Goal: Transaction & Acquisition: Purchase product/service

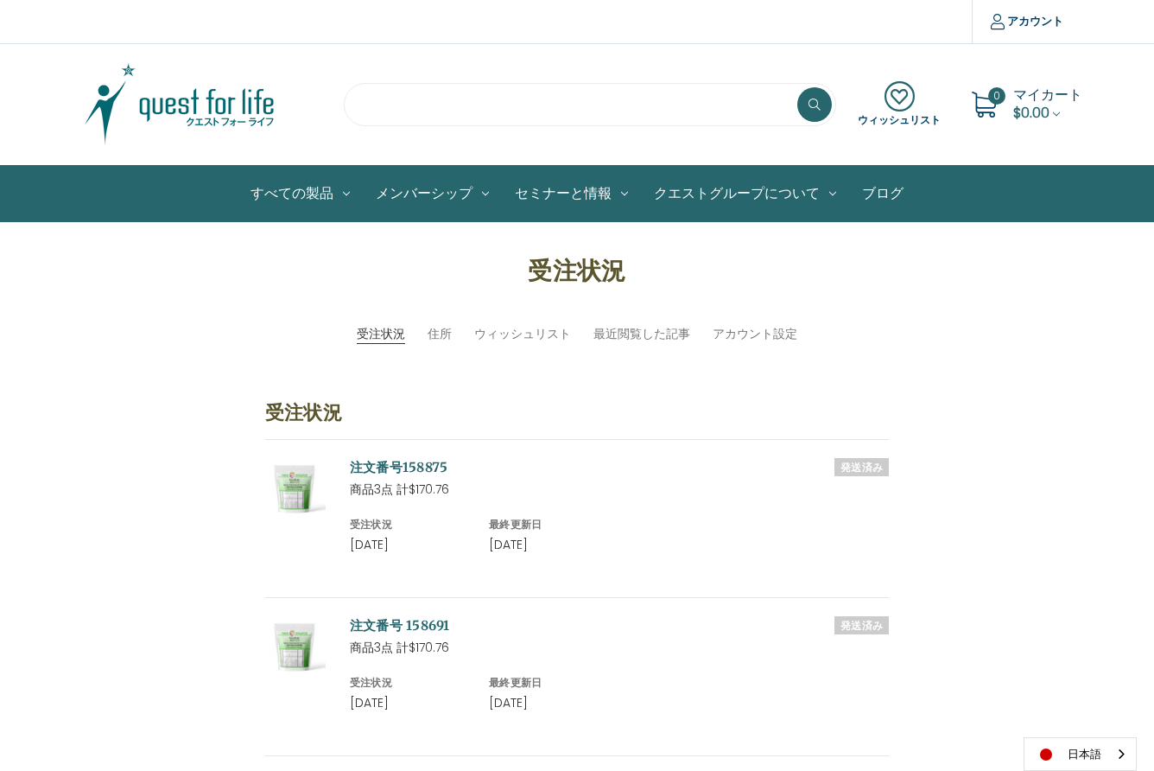
click at [383, 115] on input "search" at bounding box center [590, 104] width 492 height 43
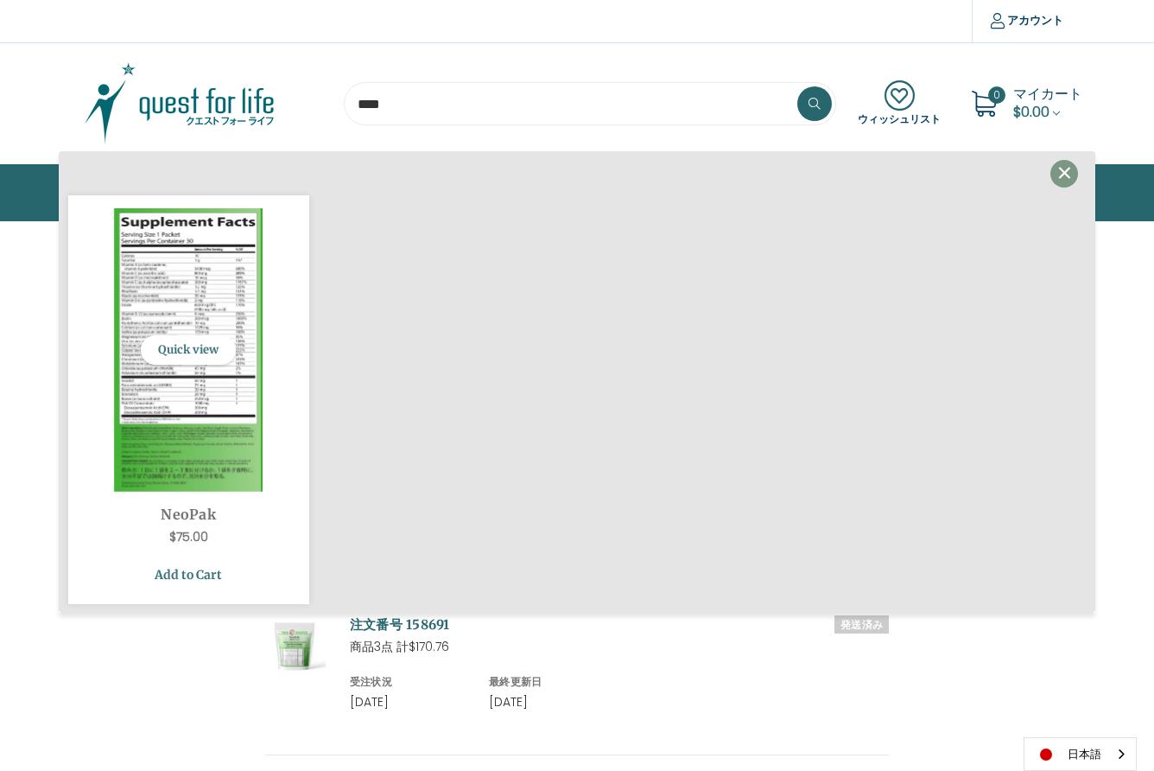
type input "****"
click at [198, 575] on link "Add to Cart" at bounding box center [188, 574] width 215 height 33
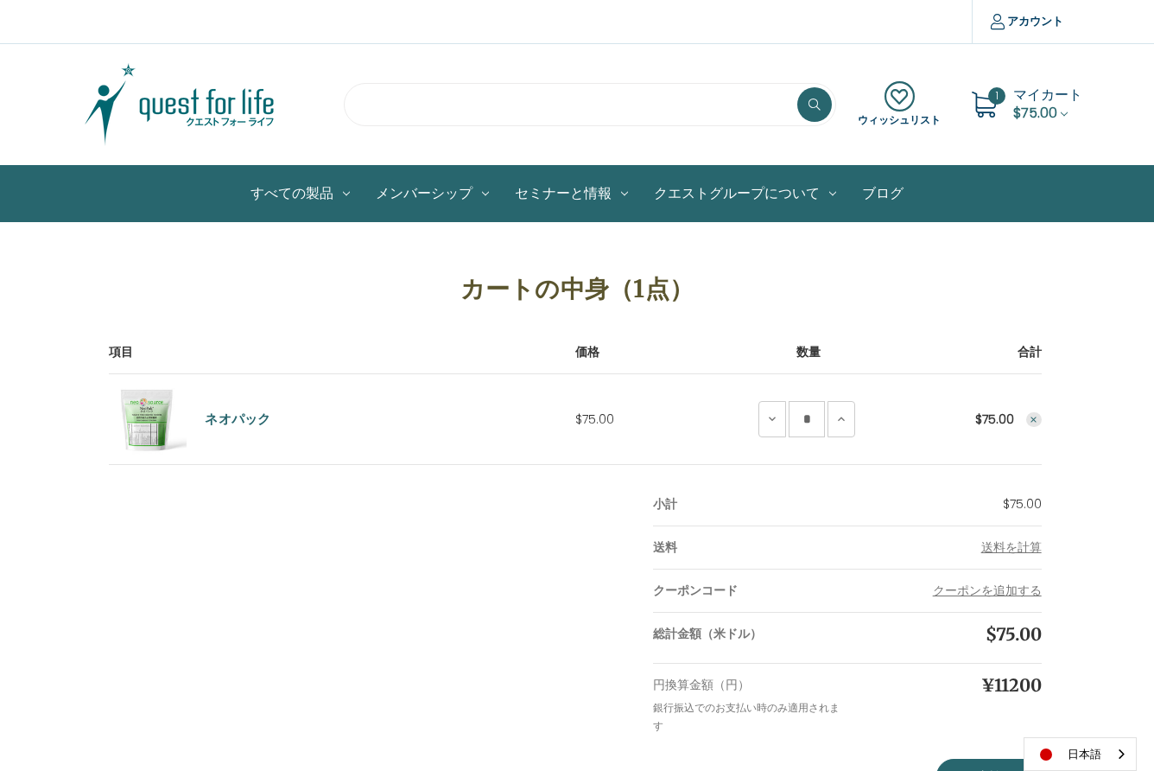
click at [385, 105] on input "search" at bounding box center [590, 104] width 492 height 43
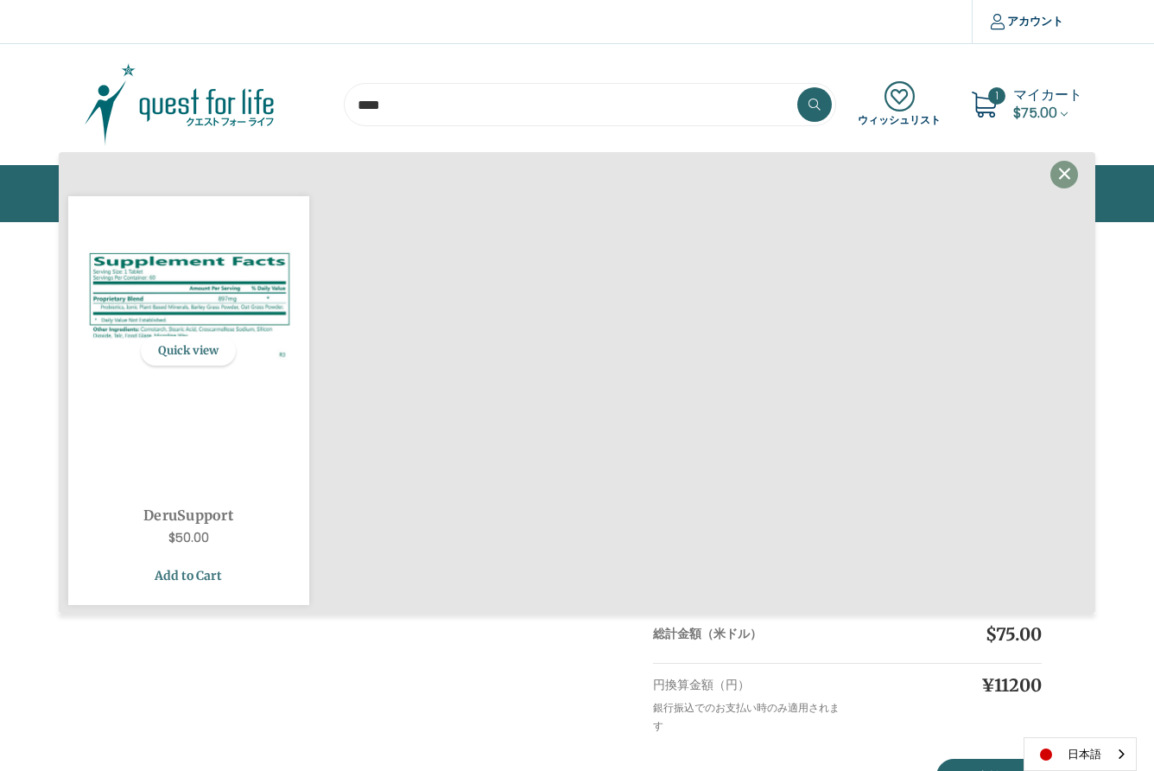
type input "****"
click at [201, 576] on link "Add to Cart" at bounding box center [188, 575] width 215 height 33
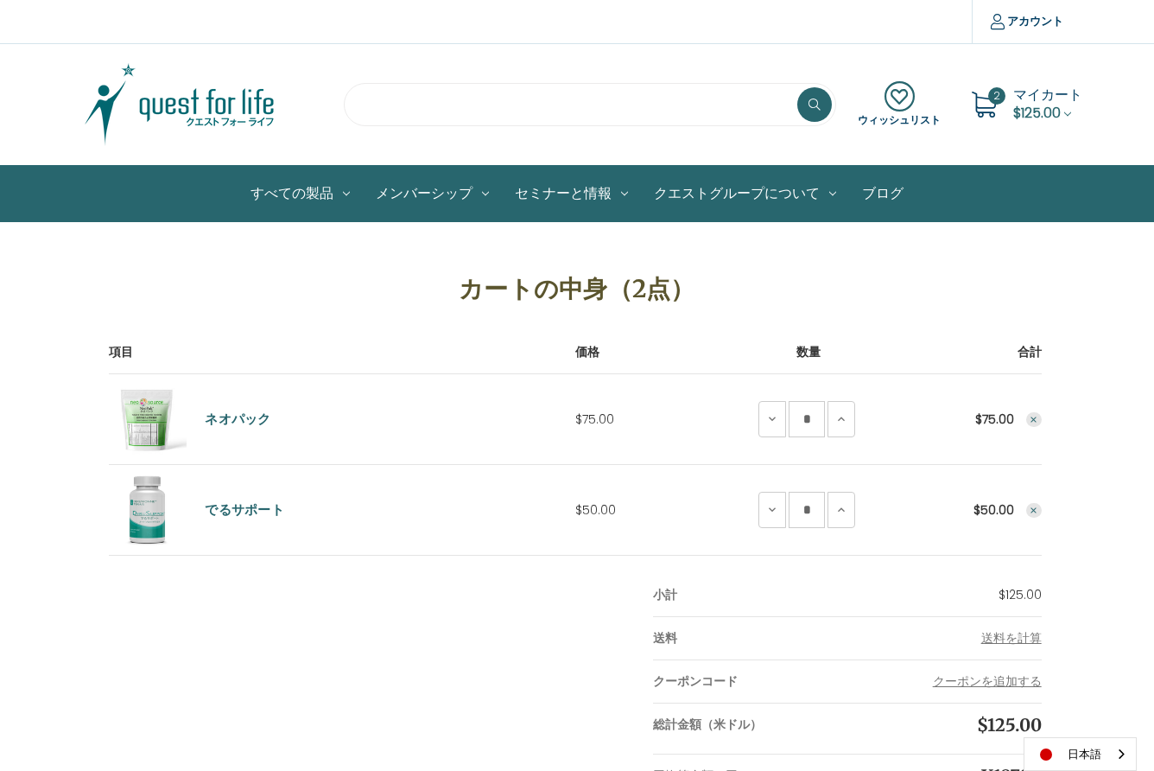
click at [378, 102] on input "search" at bounding box center [590, 104] width 492 height 43
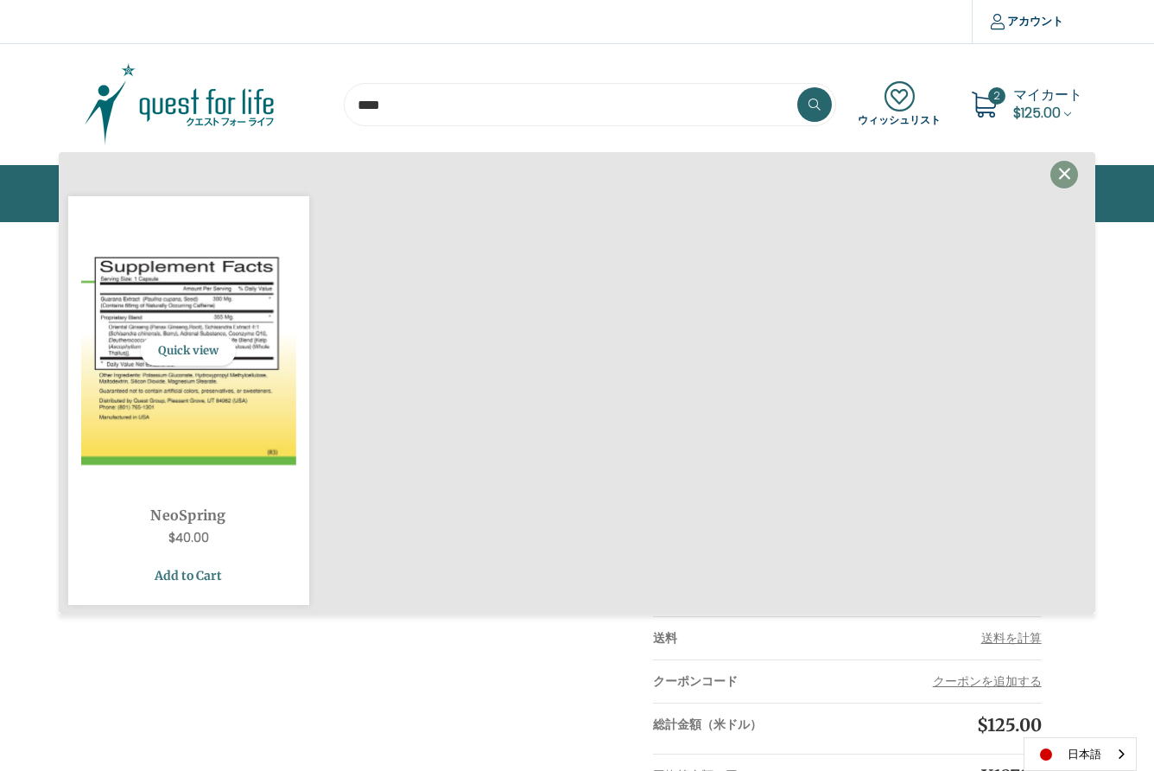
type input "****"
click at [190, 581] on link "Add to Cart" at bounding box center [188, 575] width 215 height 33
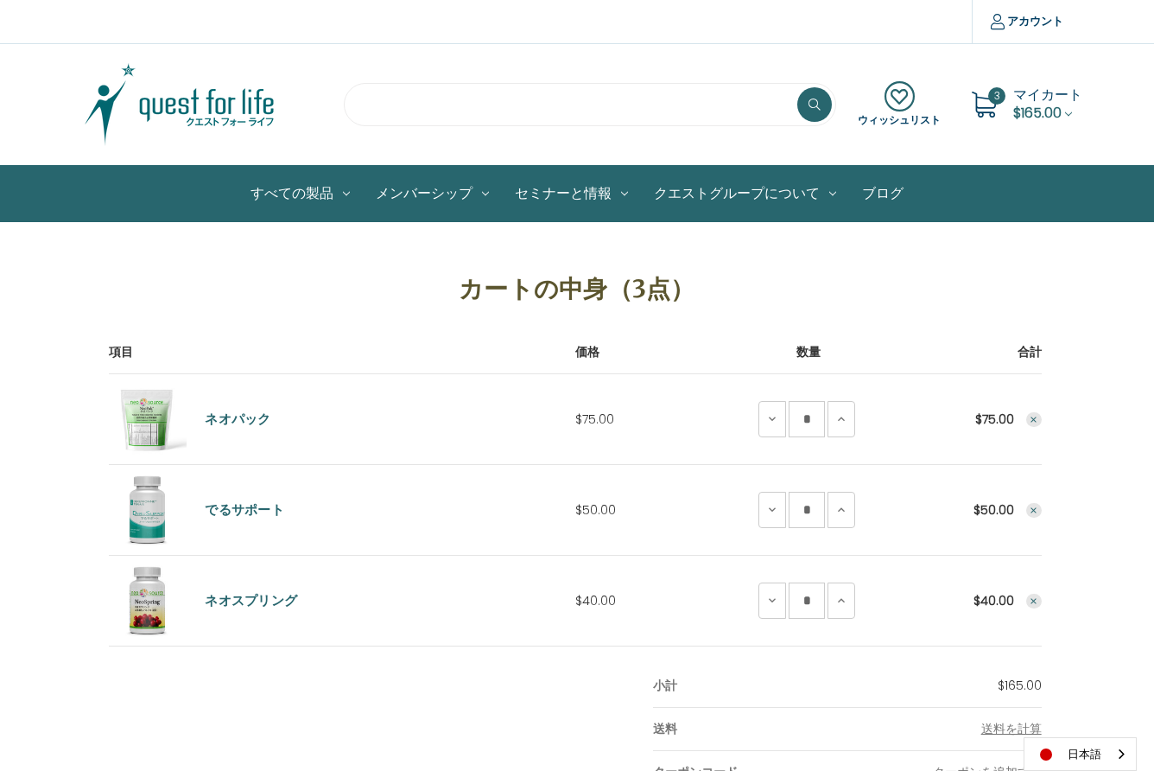
click at [365, 105] on input "search" at bounding box center [590, 104] width 492 height 43
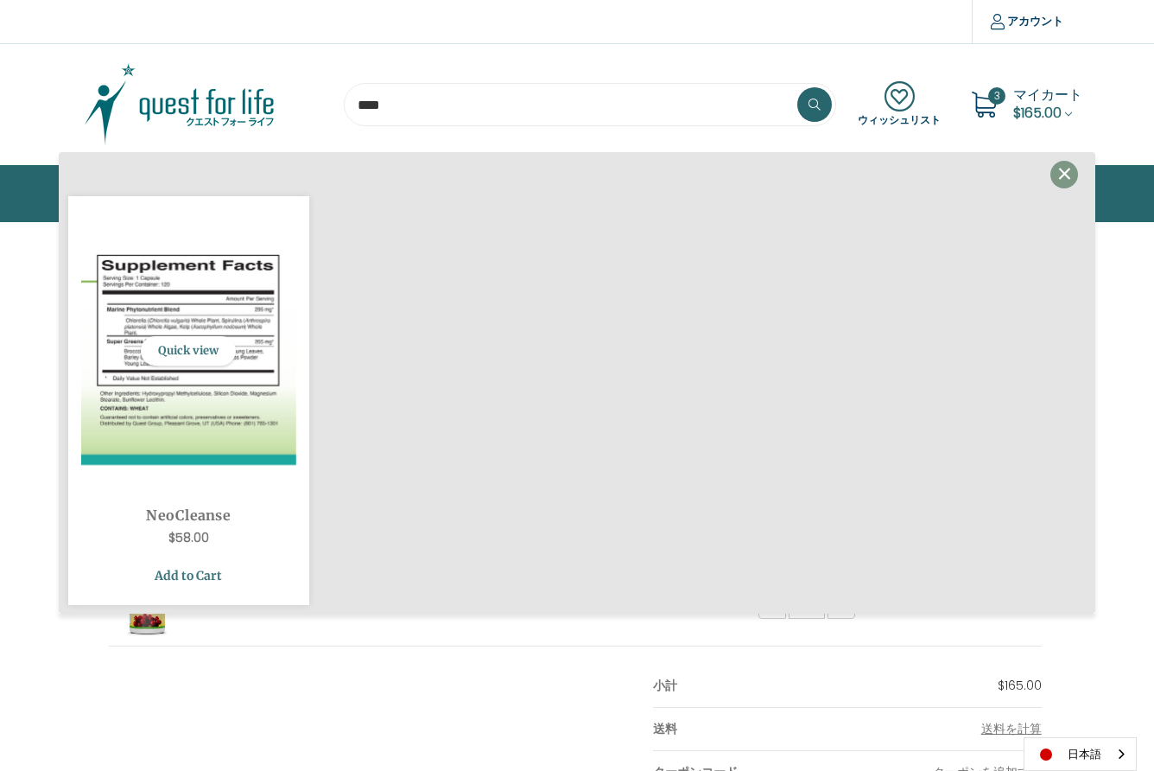
type input "****"
click at [181, 567] on link "Add to Cart" at bounding box center [188, 575] width 215 height 33
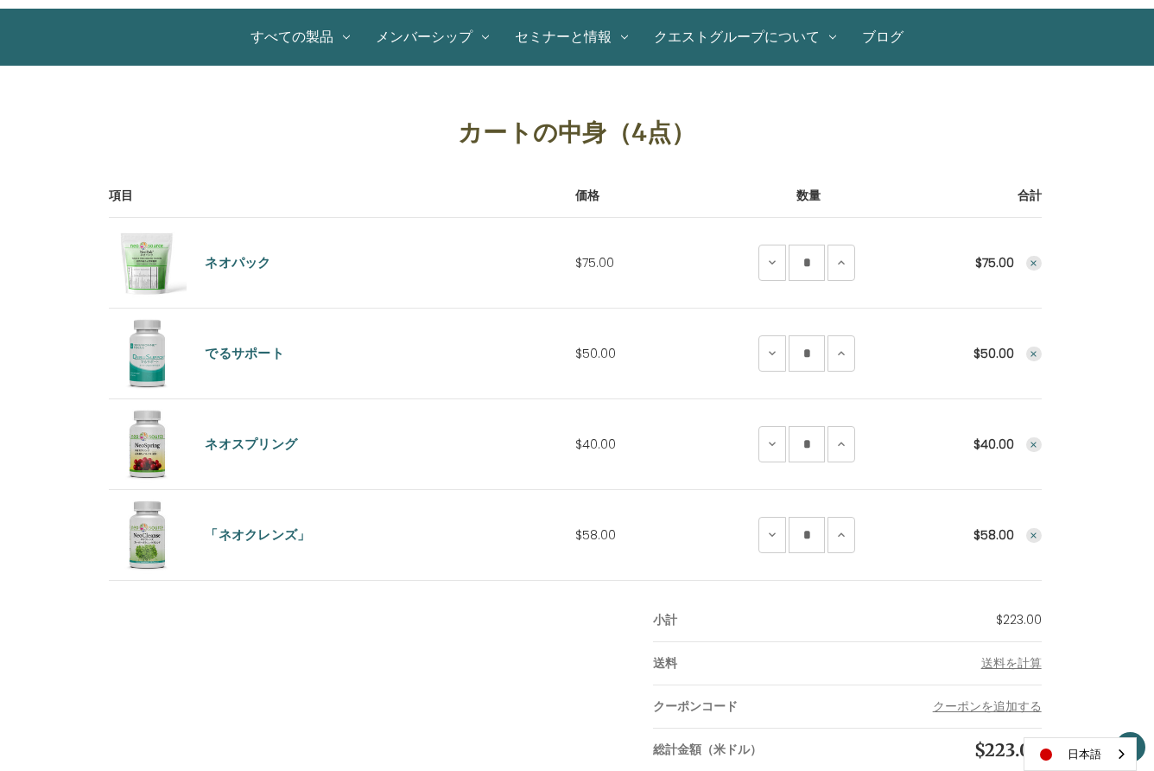
scroll to position [161, 0]
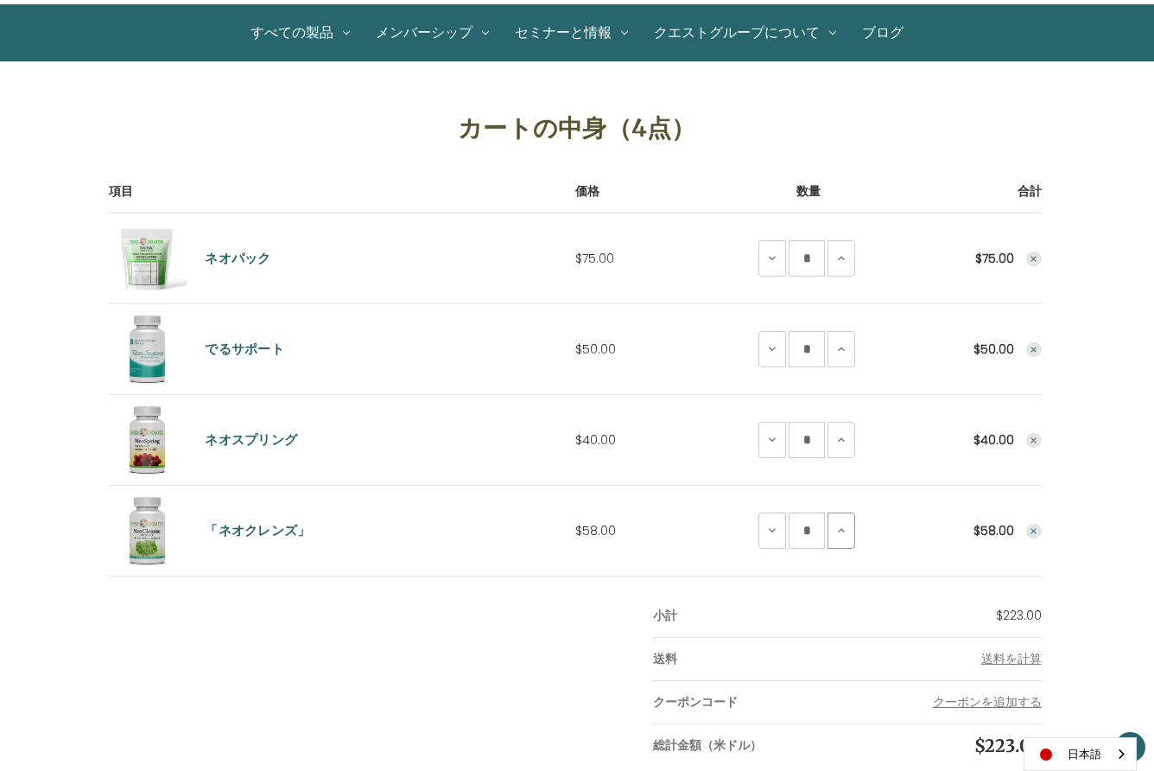
click at [842, 528] on icon at bounding box center [842, 531] width 14 height 14
click at [841, 530] on use at bounding box center [841, 530] width 7 height 4
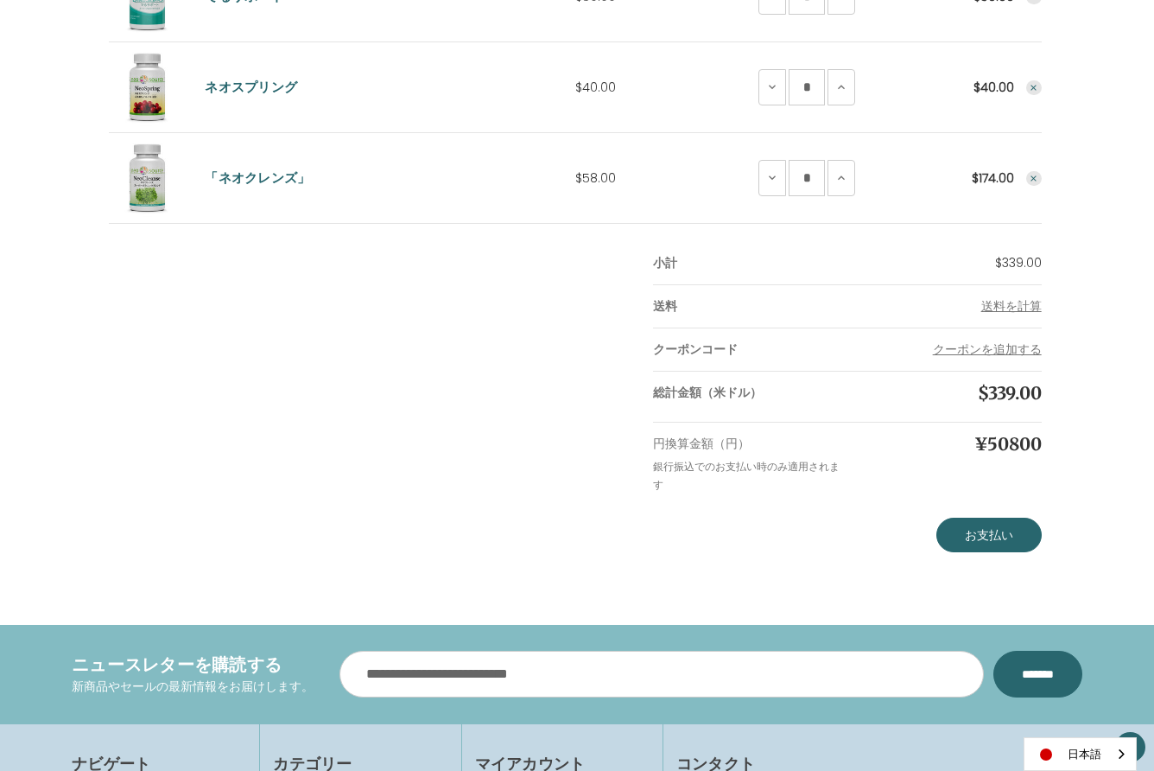
scroll to position [517, 0]
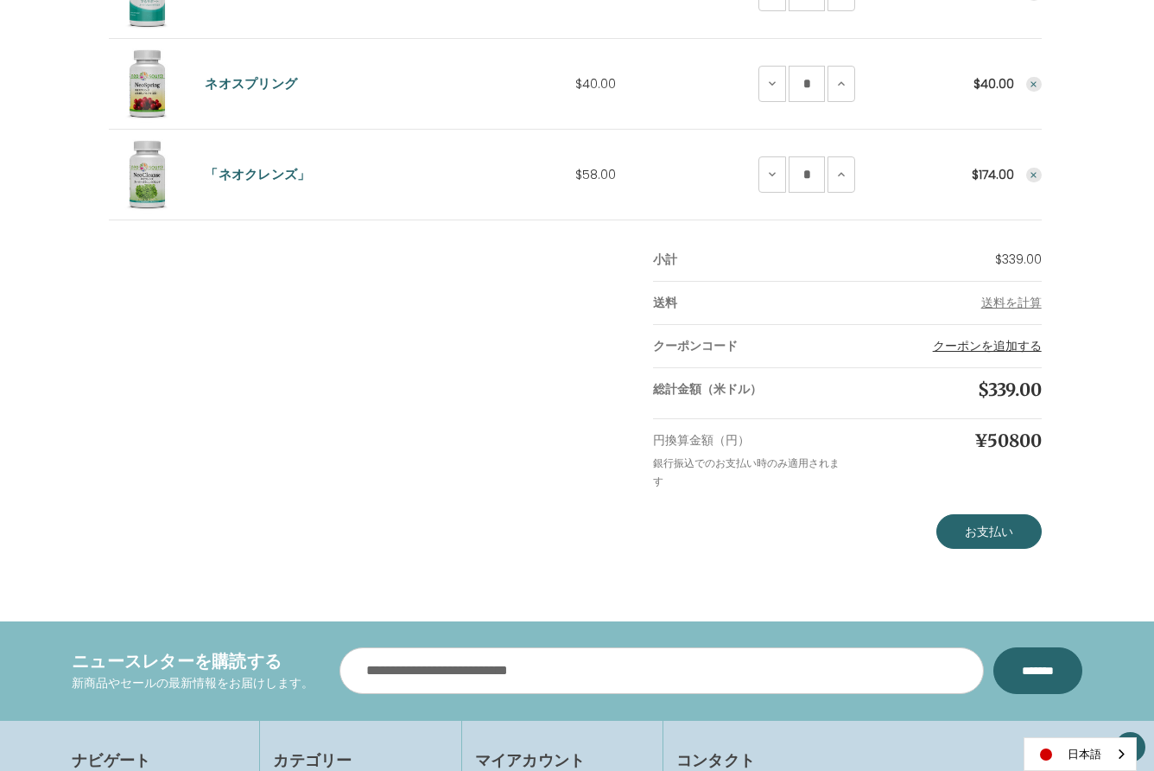
click at [993, 348] on button "クーポンを追加する" at bounding box center [987, 346] width 109 height 18
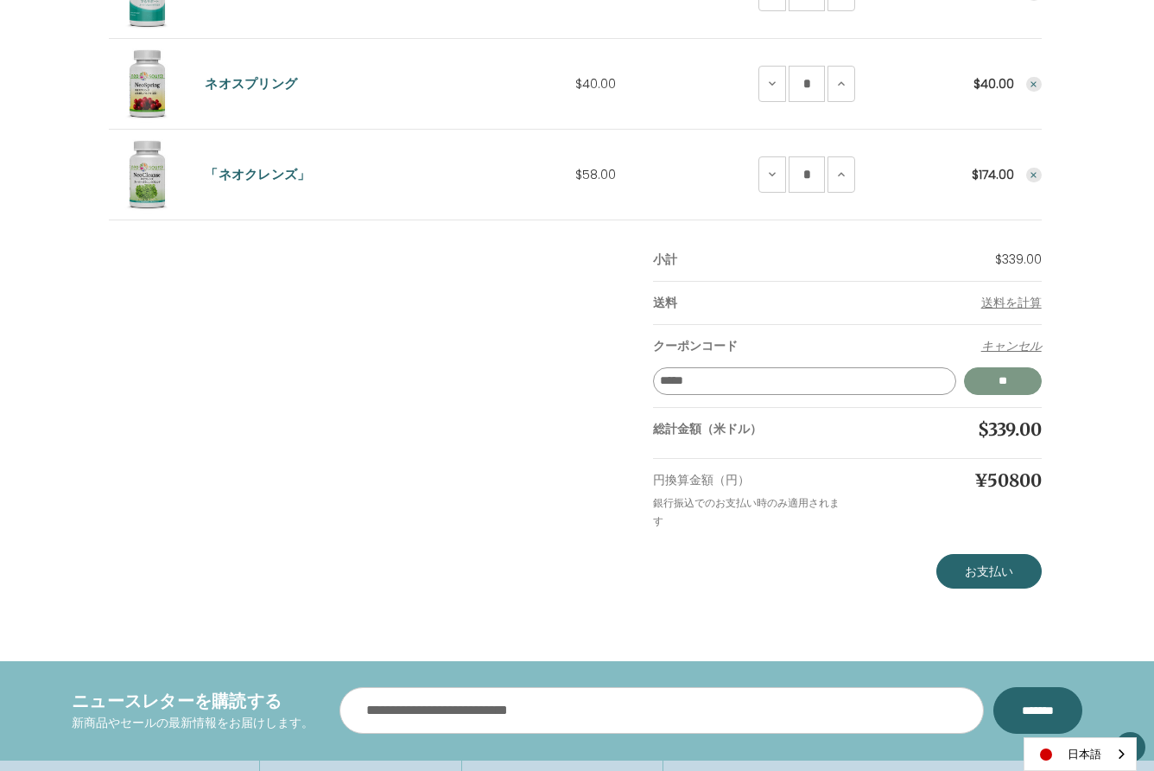
type input "*****"
click at [995, 376] on input "*****" at bounding box center [1003, 381] width 78 height 28
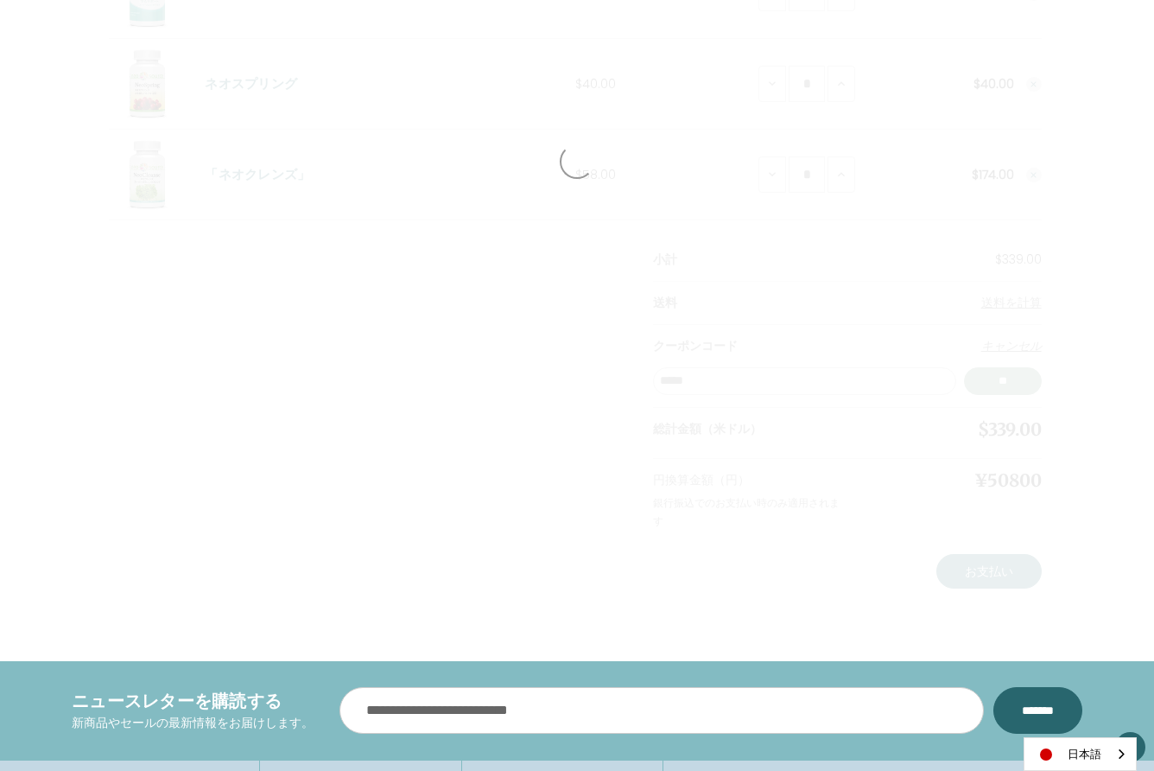
scroll to position [585, 0]
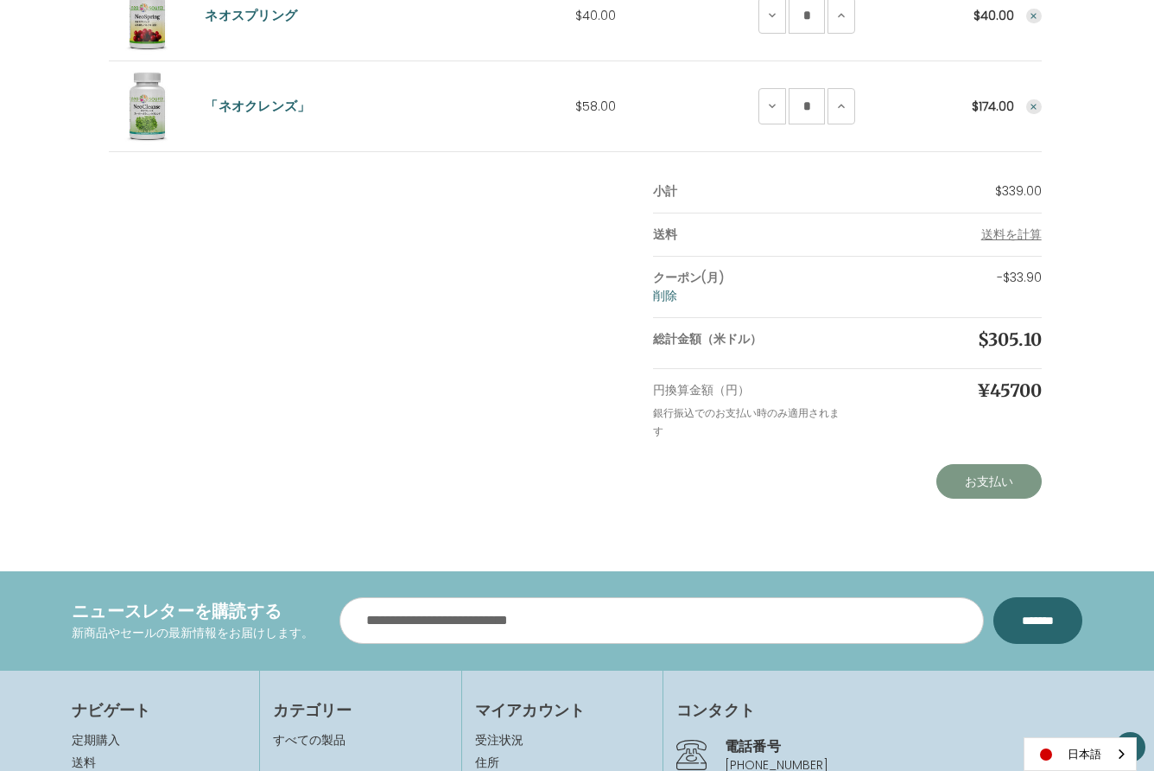
click at [993, 479] on link "お支払い" at bounding box center [988, 481] width 105 height 35
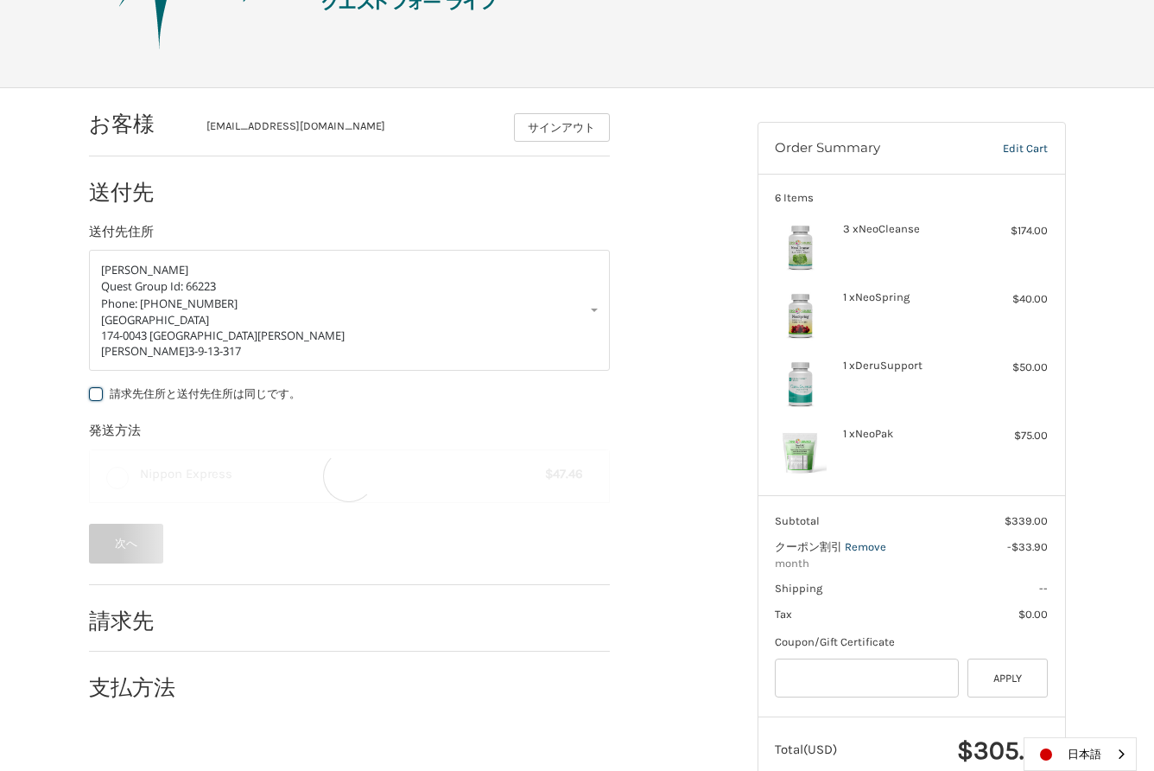
scroll to position [153, 0]
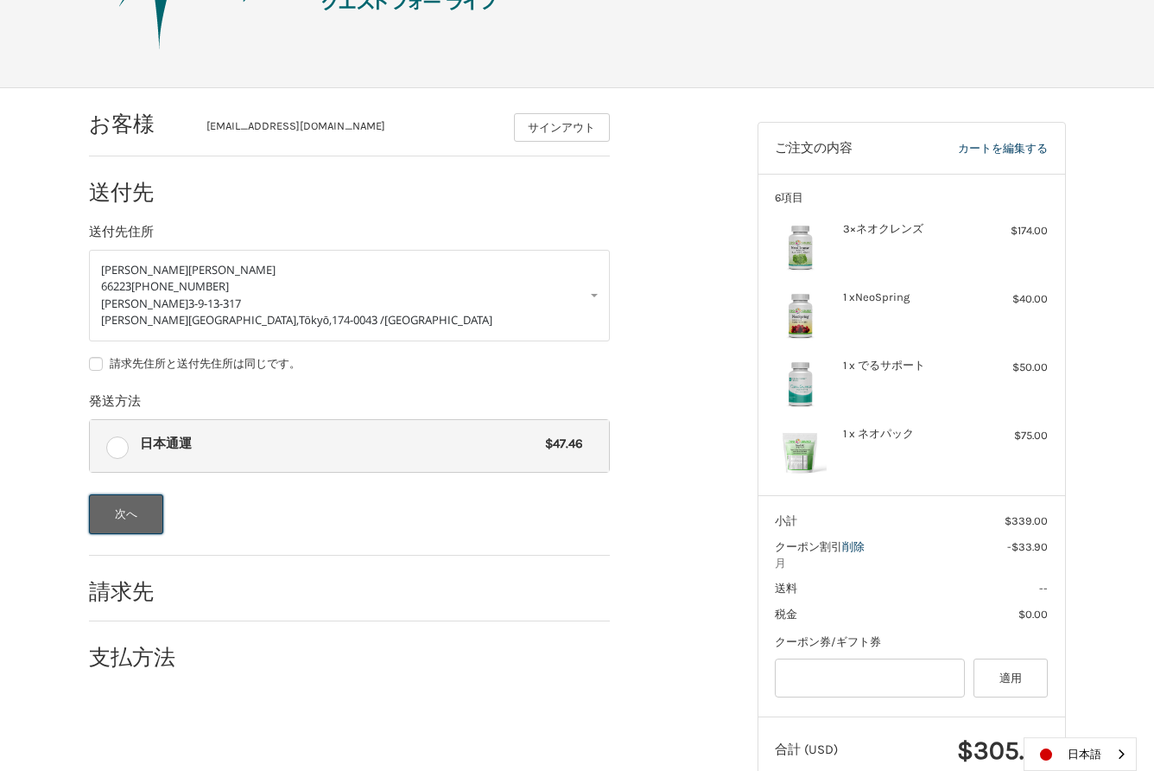
click at [130, 515] on button "次へ" at bounding box center [126, 514] width 75 height 40
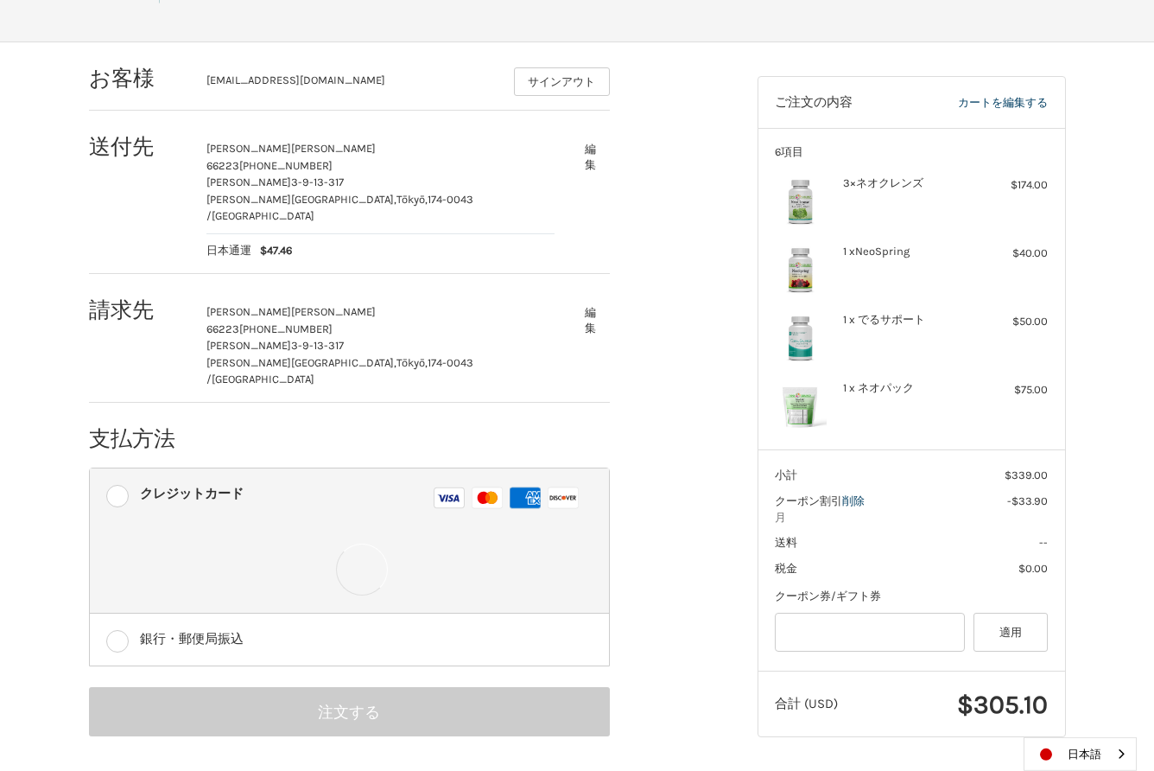
scroll to position [199, 0]
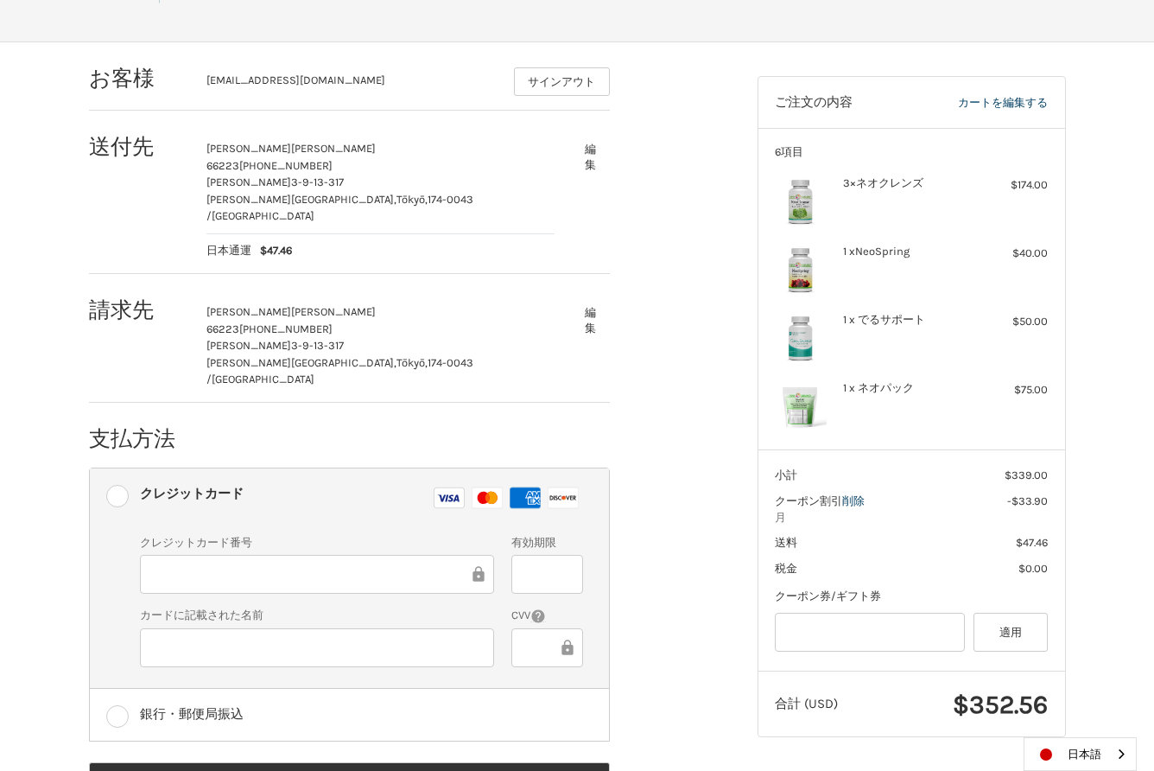
scroll to position [240, 0]
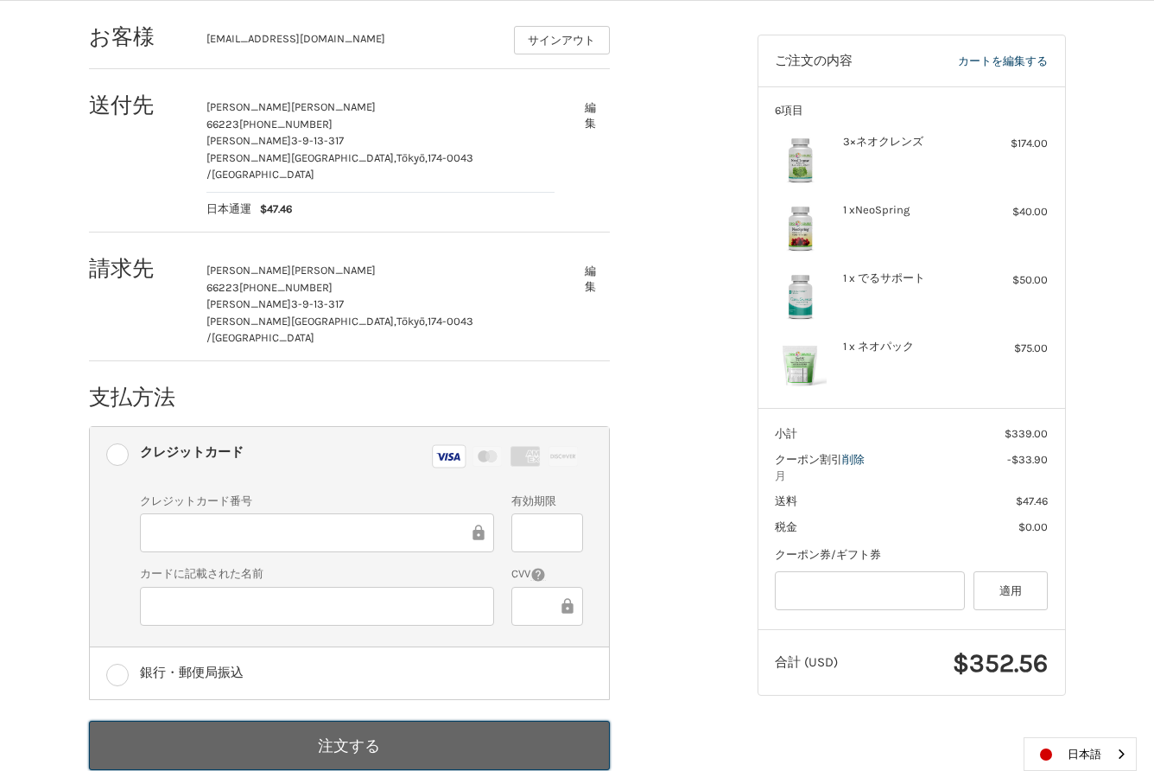
click at [370, 721] on button "注文する" at bounding box center [349, 745] width 521 height 49
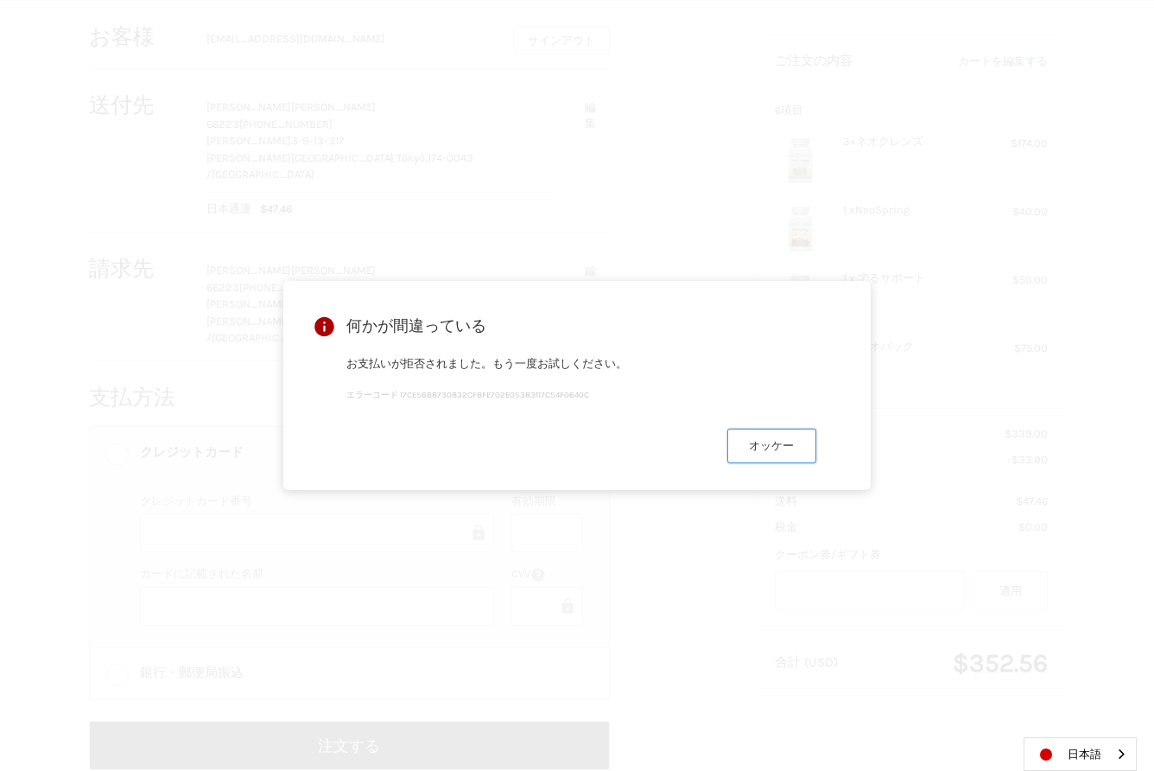
click at [769, 451] on button "オッケー" at bounding box center [771, 446] width 89 height 34
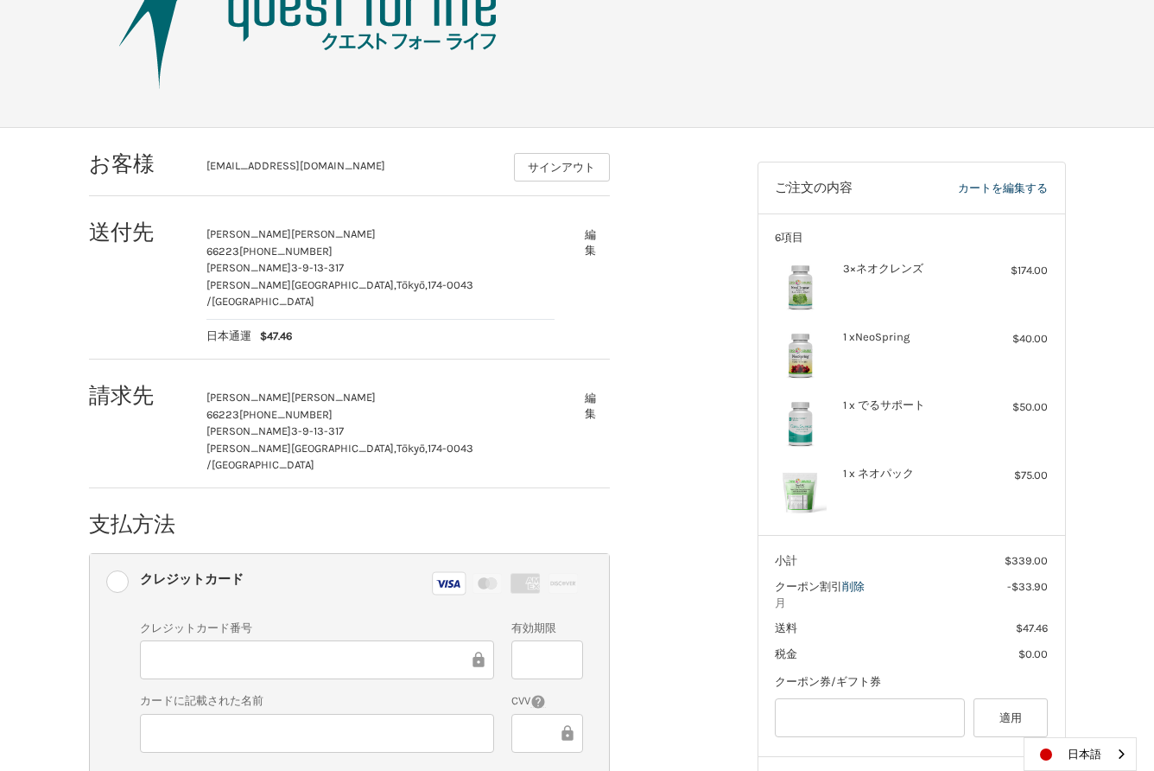
scroll to position [0, 0]
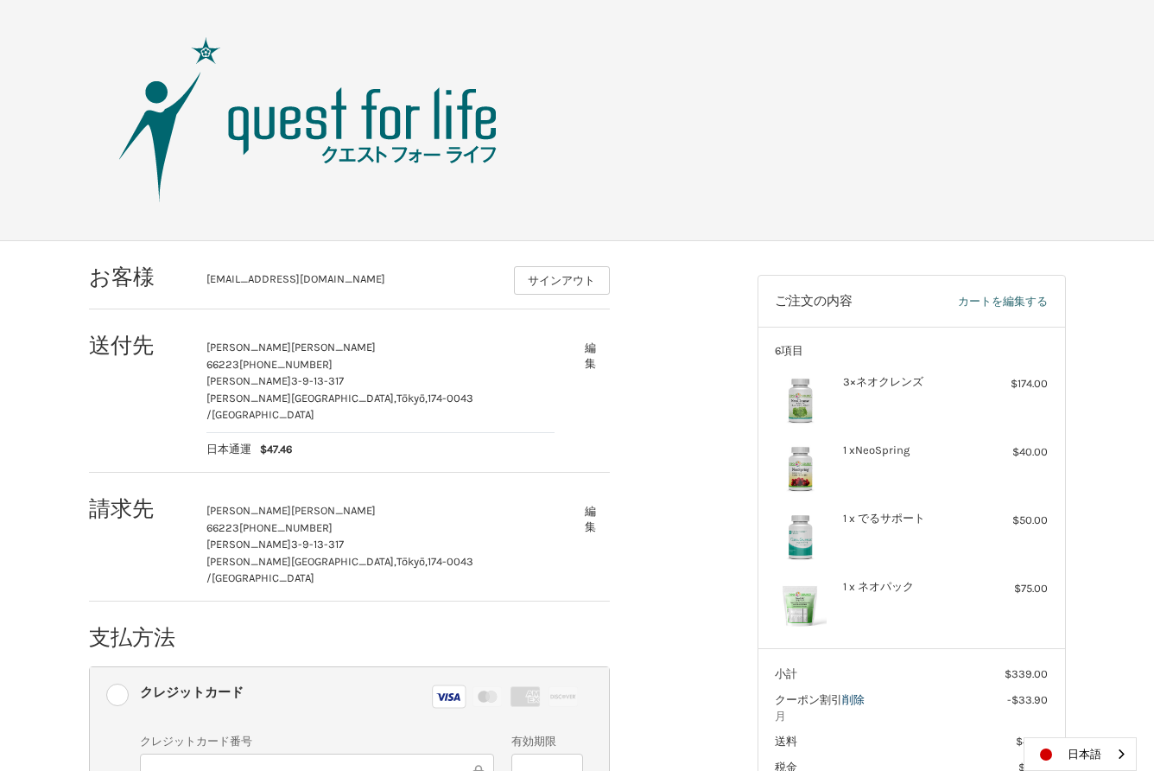
click at [1019, 301] on link "カートを編集する" at bounding box center [975, 301] width 146 height 17
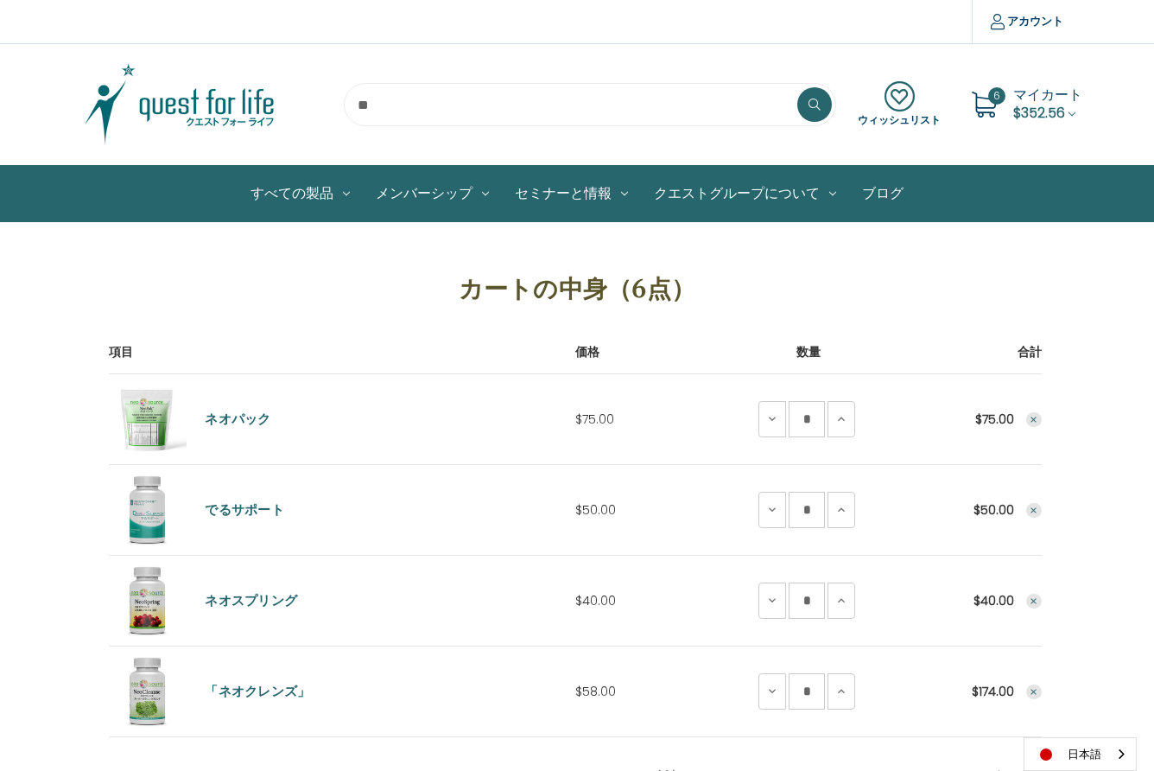
click at [1032, 420] on icon "Remove NeoPak from cart" at bounding box center [1034, 420] width 10 height 10
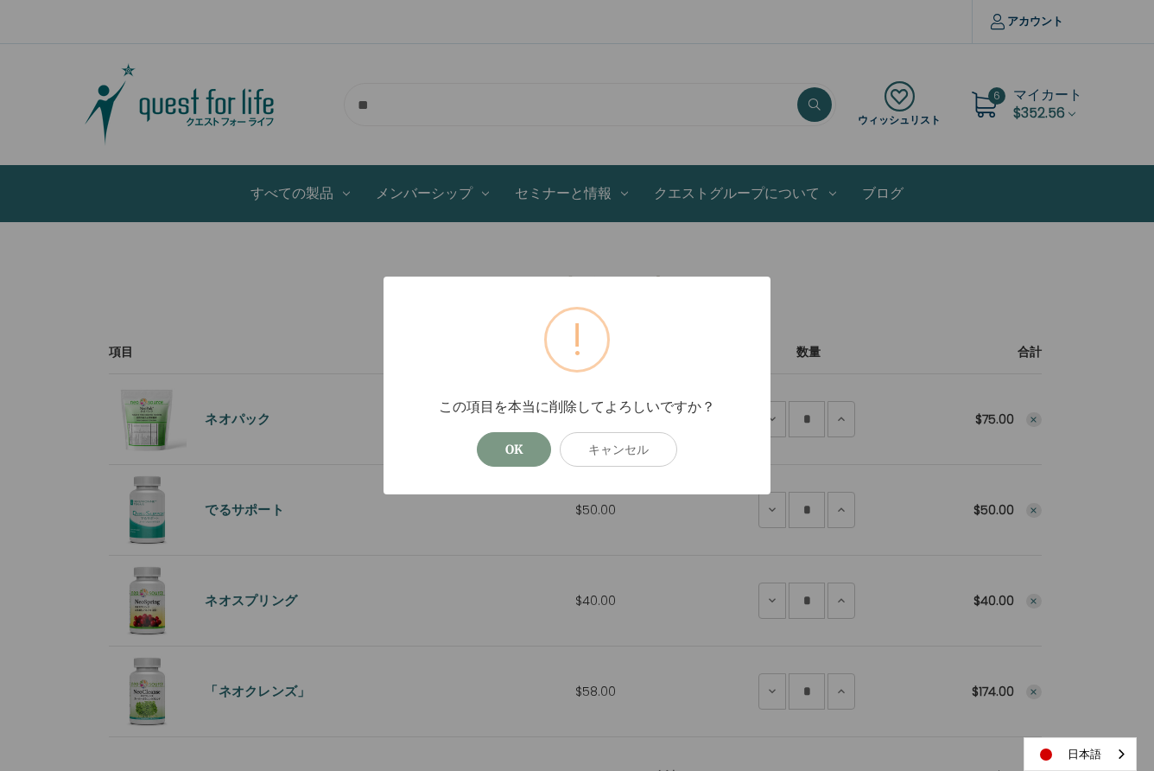
click at [513, 450] on button "OK" at bounding box center [514, 449] width 74 height 35
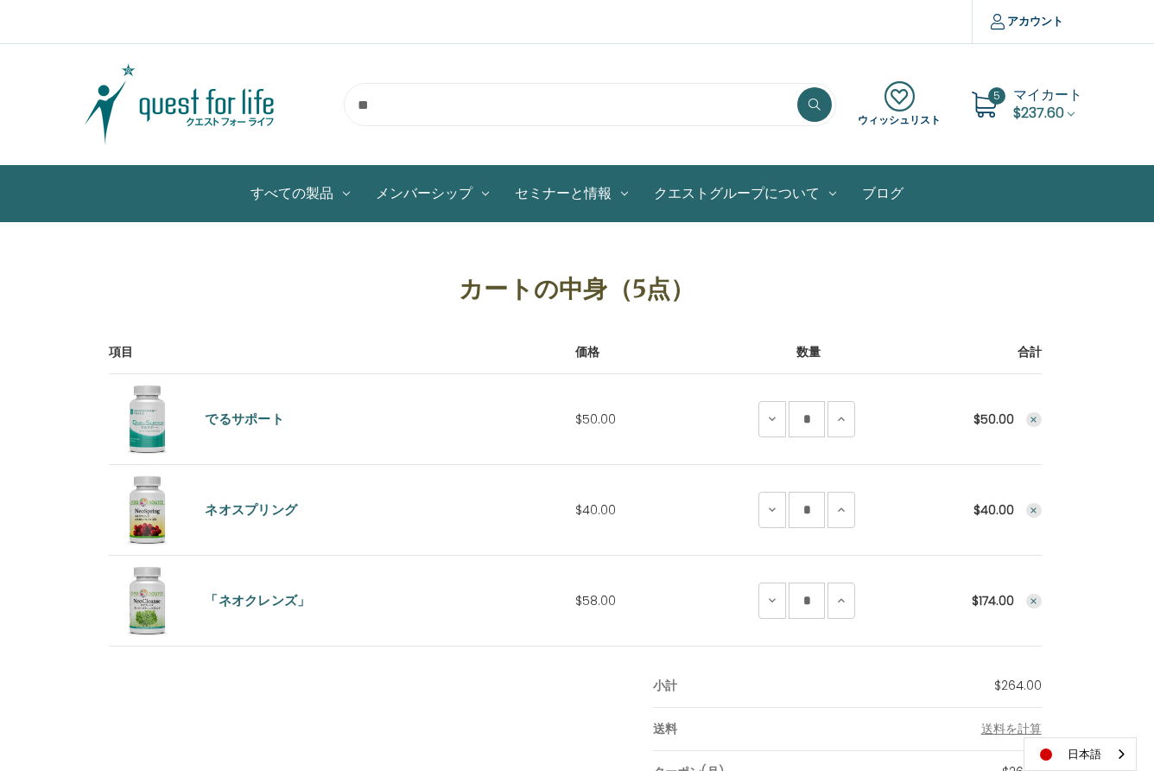
click at [1033, 419] on use "Remove DeruSupport from cart" at bounding box center [1034, 419] width 6 height 6
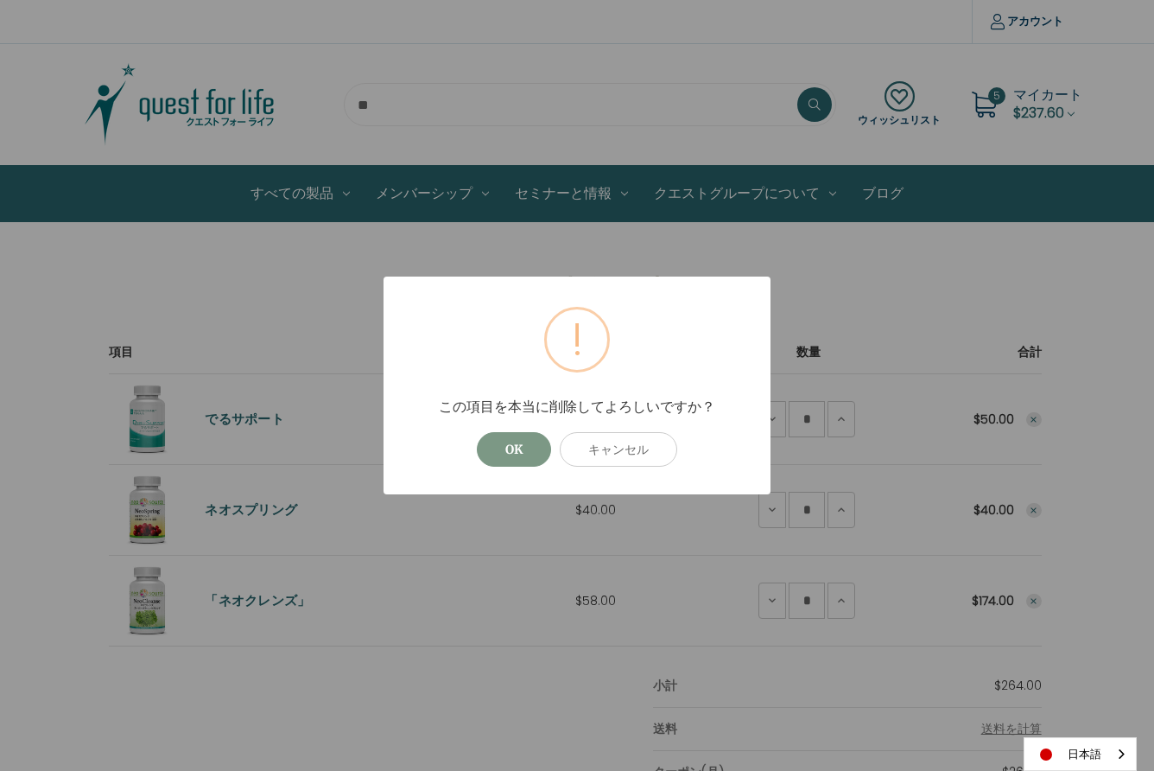
click at [515, 455] on button "OK" at bounding box center [514, 449] width 74 height 35
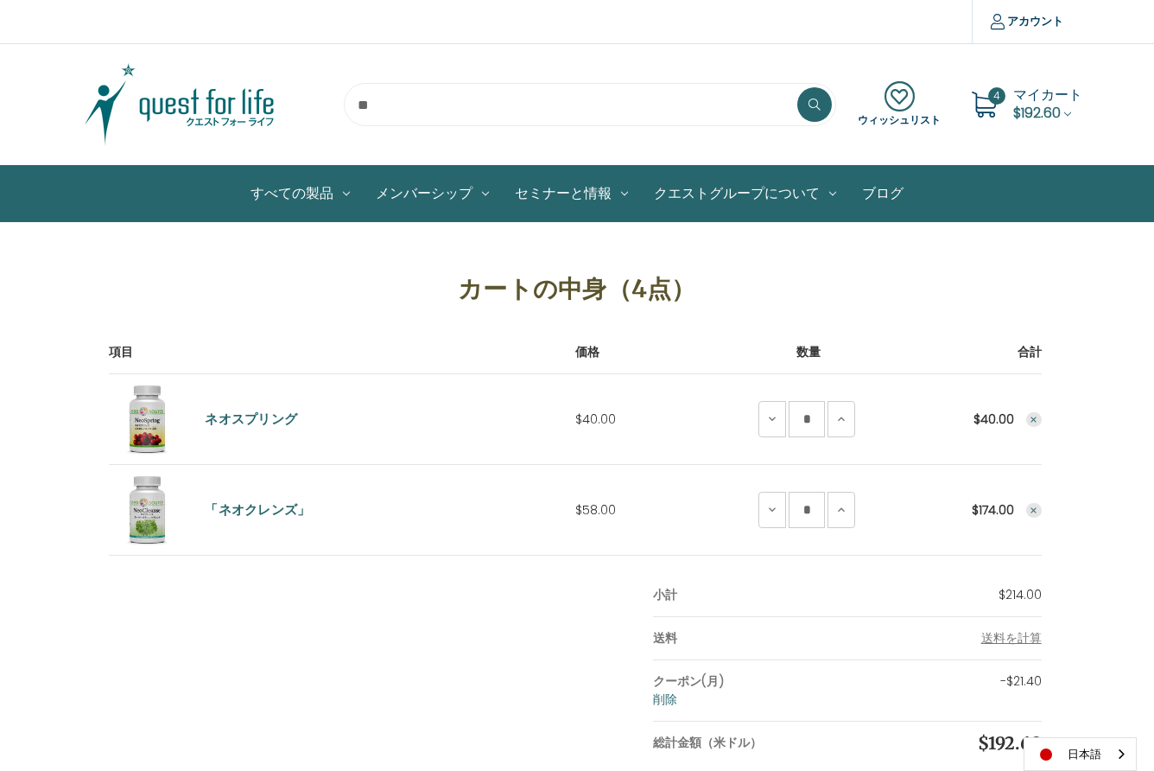
click at [1035, 422] on icon "Remove NeoSpring from cart" at bounding box center [1034, 420] width 10 height 10
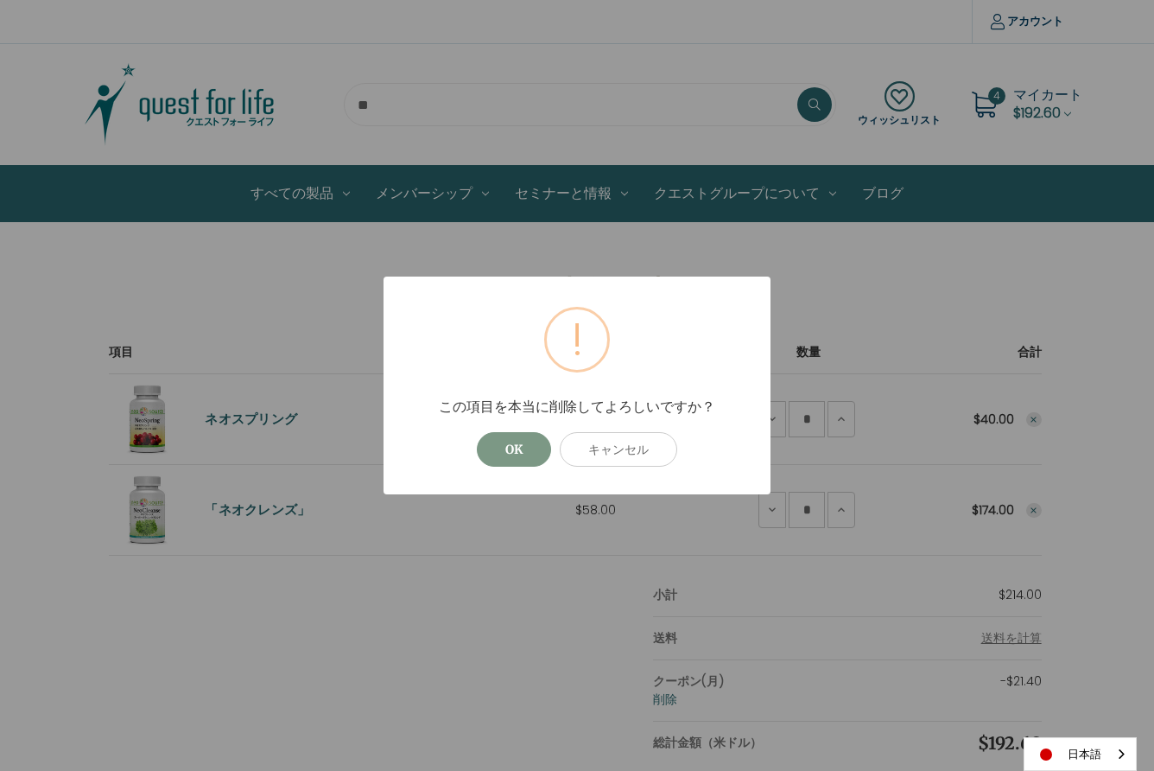
click at [517, 450] on button "OK" at bounding box center [514, 449] width 74 height 35
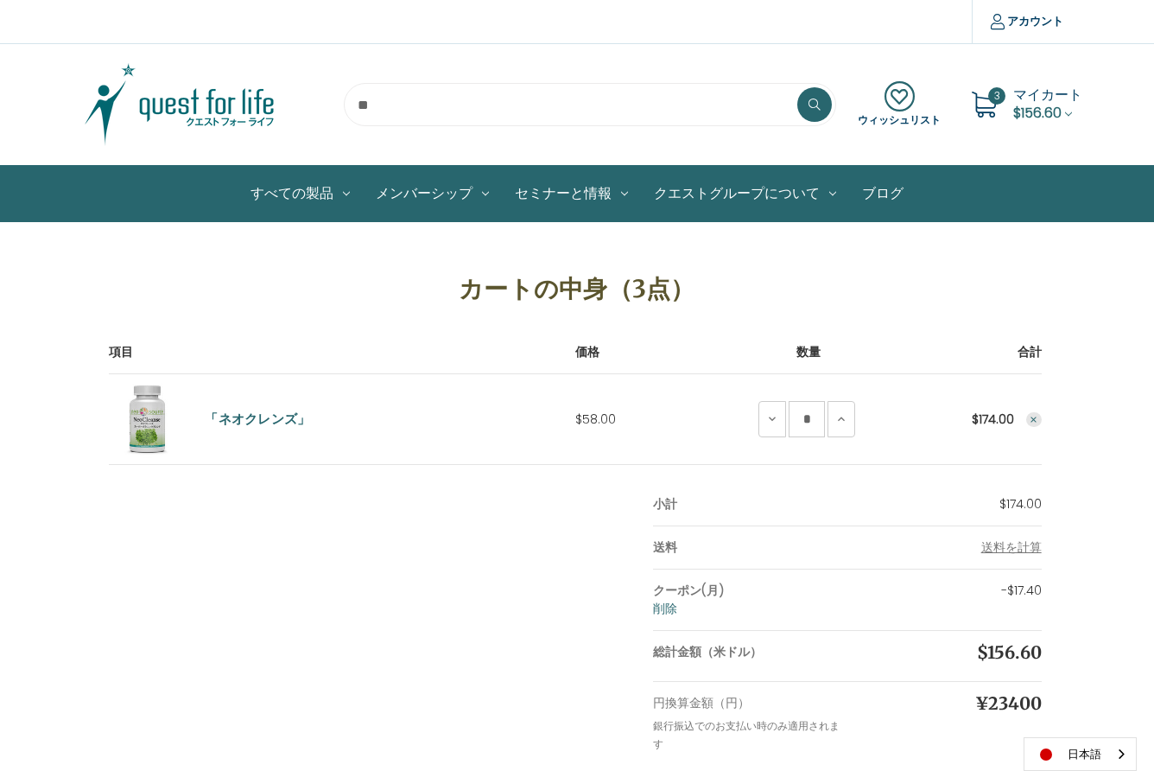
click at [1035, 419] on use "Remove NeoCleanse from cart" at bounding box center [1034, 419] width 6 height 6
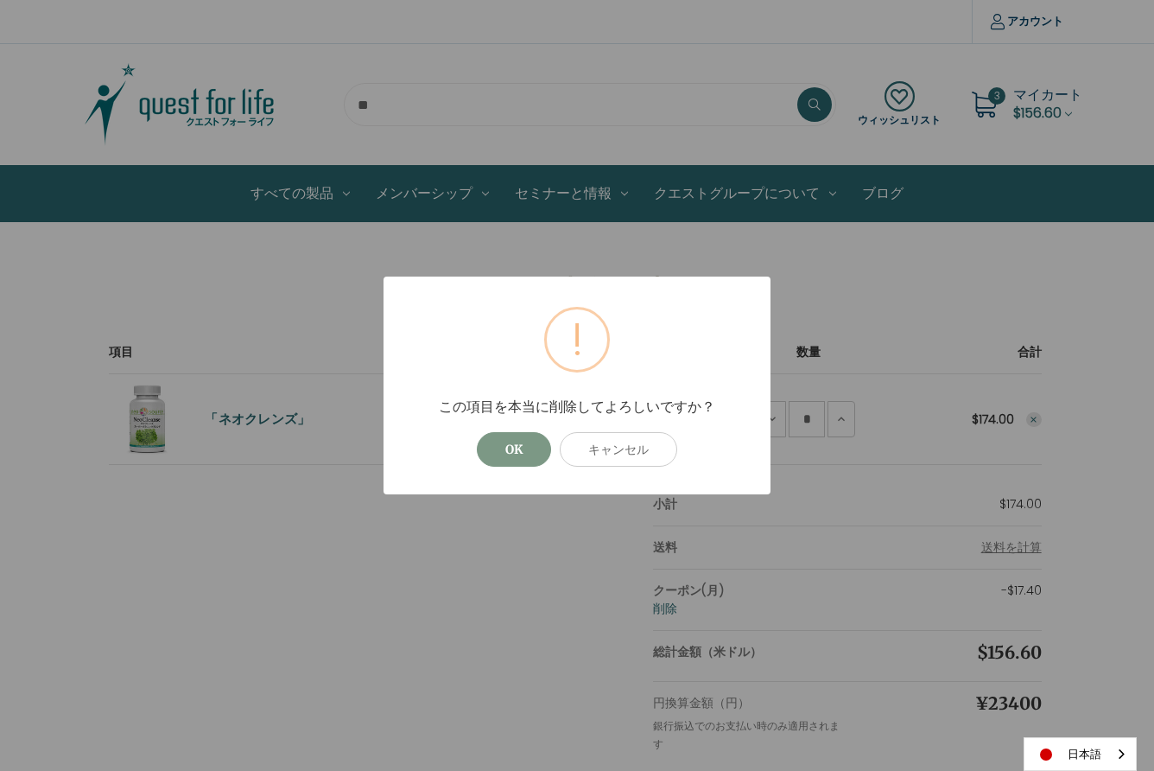
click at [505, 442] on button "OK" at bounding box center [514, 449] width 74 height 35
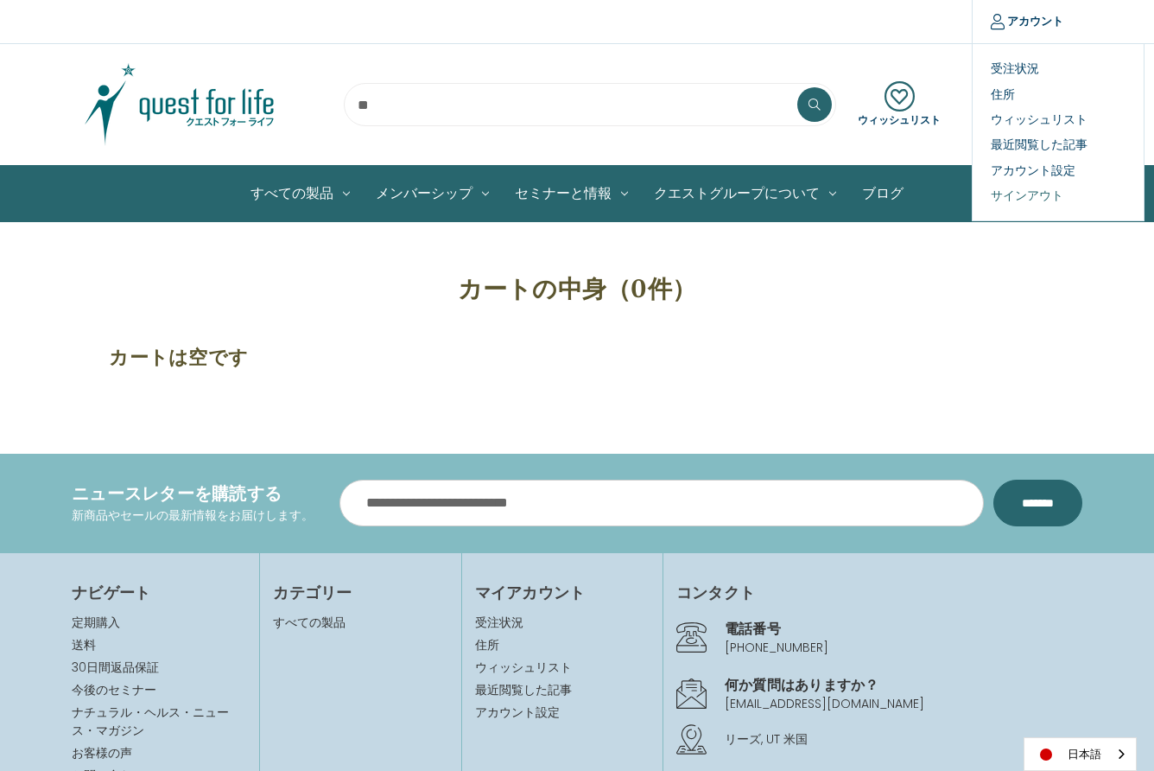
click at [1032, 194] on link "サインアウト" at bounding box center [1058, 195] width 171 height 25
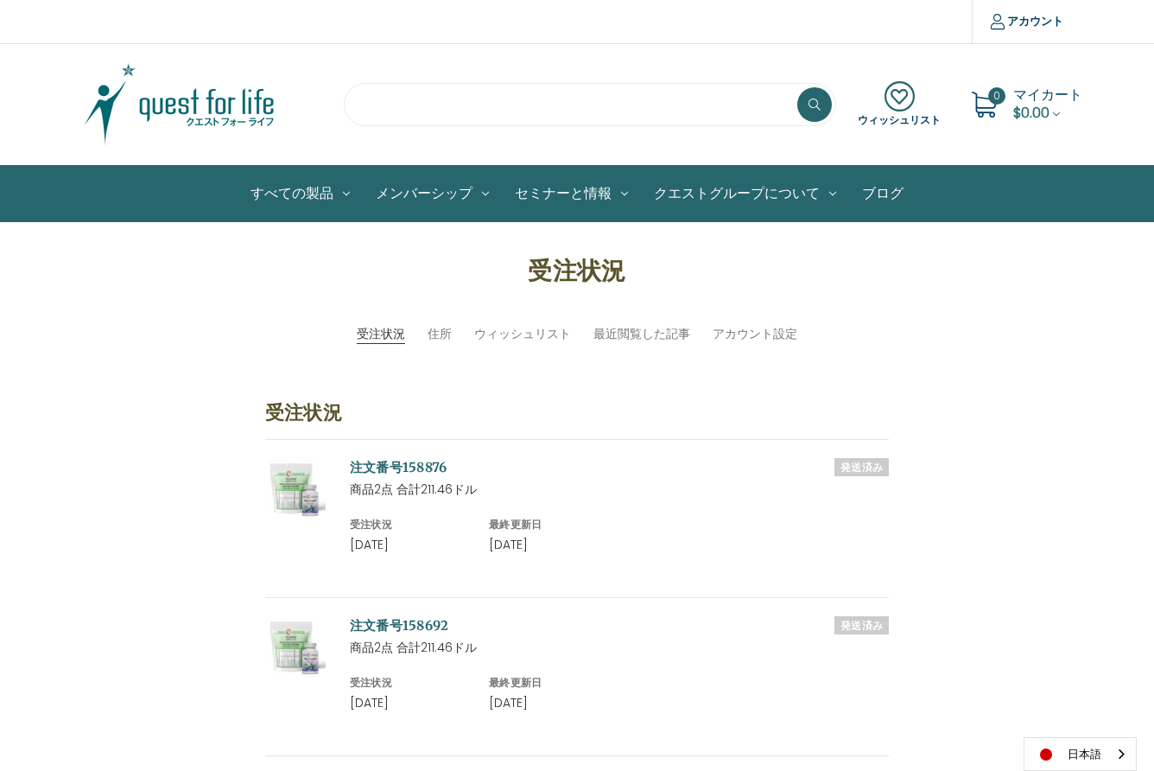
click at [392, 92] on input "search" at bounding box center [590, 104] width 492 height 43
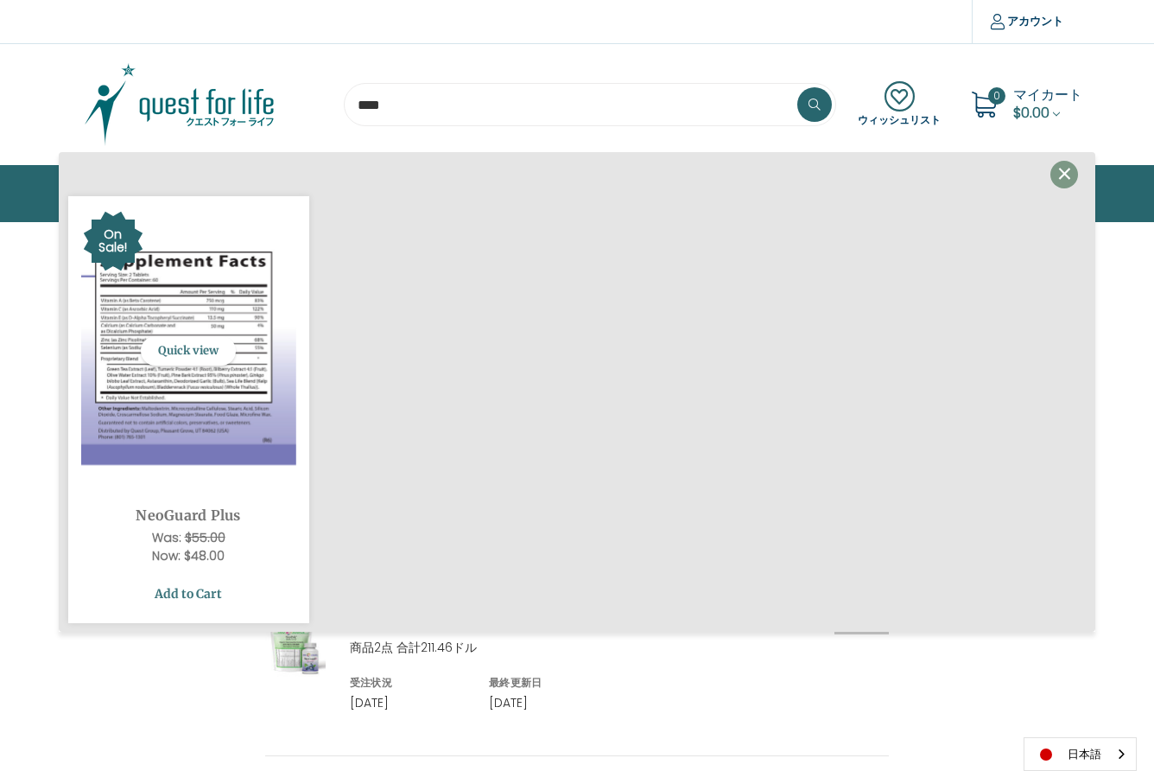
type input "****"
click at [196, 591] on link "Add to Cart" at bounding box center [188, 593] width 215 height 33
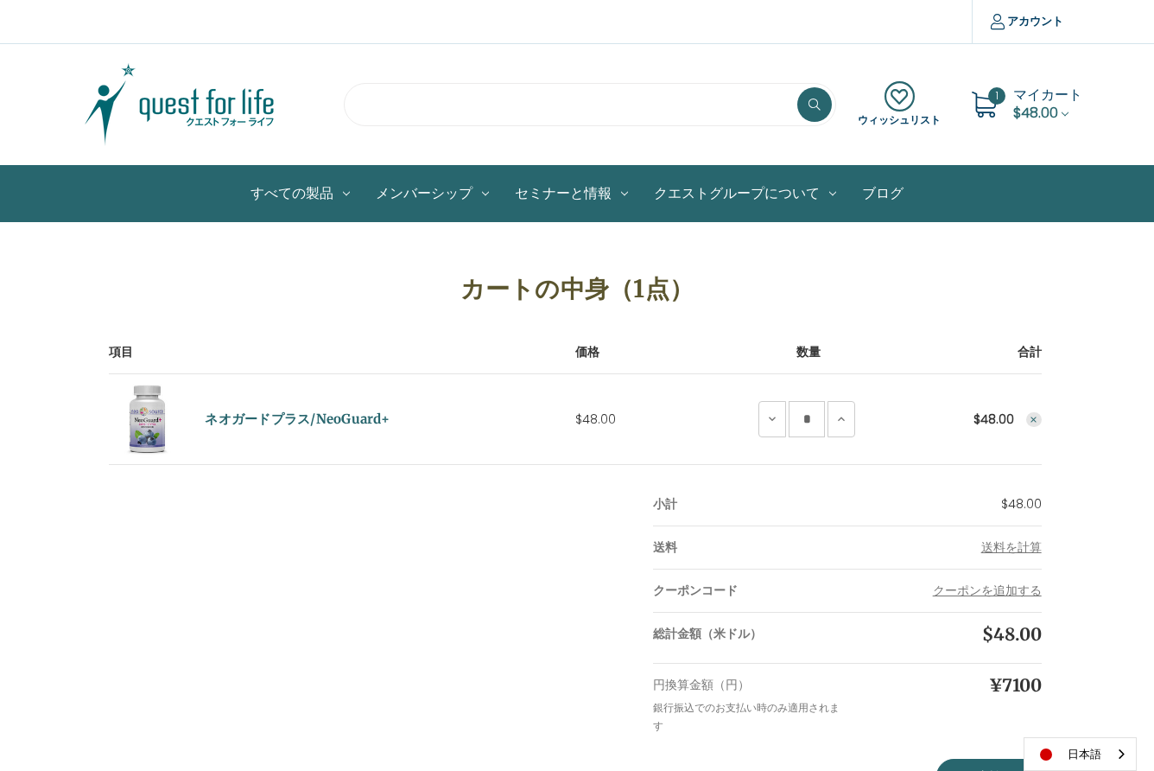
click at [365, 105] on input "search" at bounding box center [590, 104] width 492 height 43
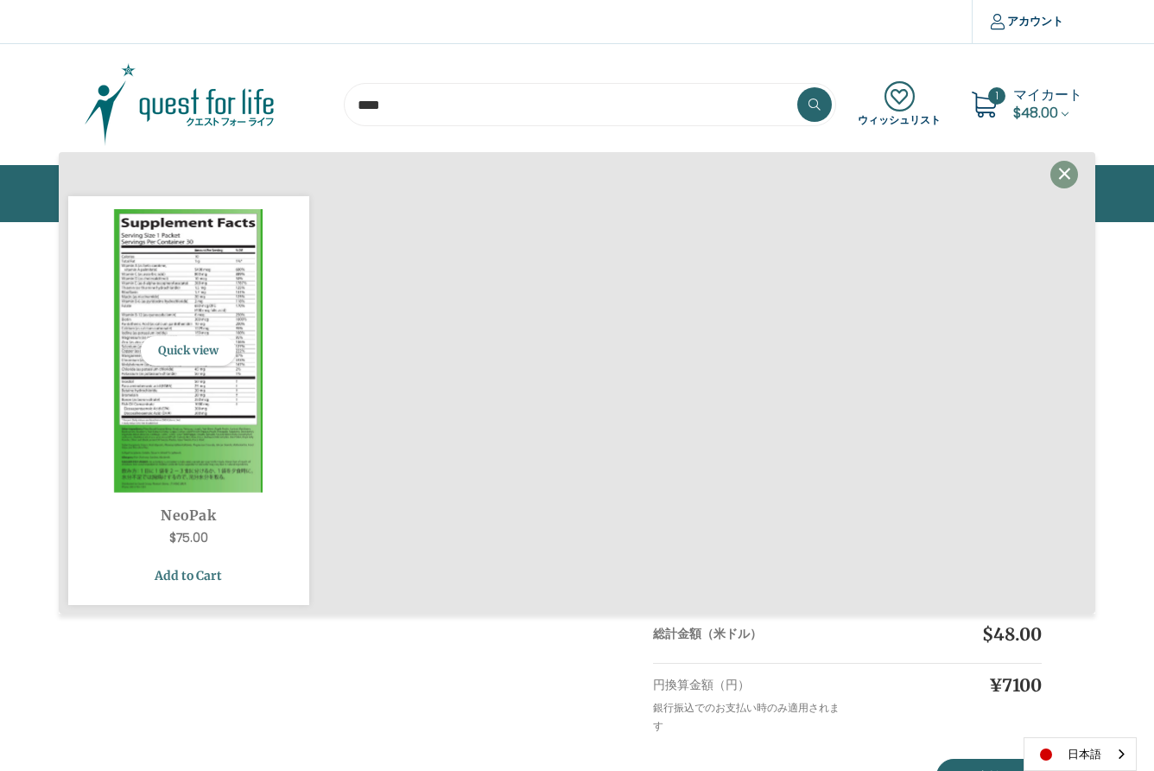
type input "****"
click at [195, 585] on link "Add to Cart" at bounding box center [188, 575] width 215 height 33
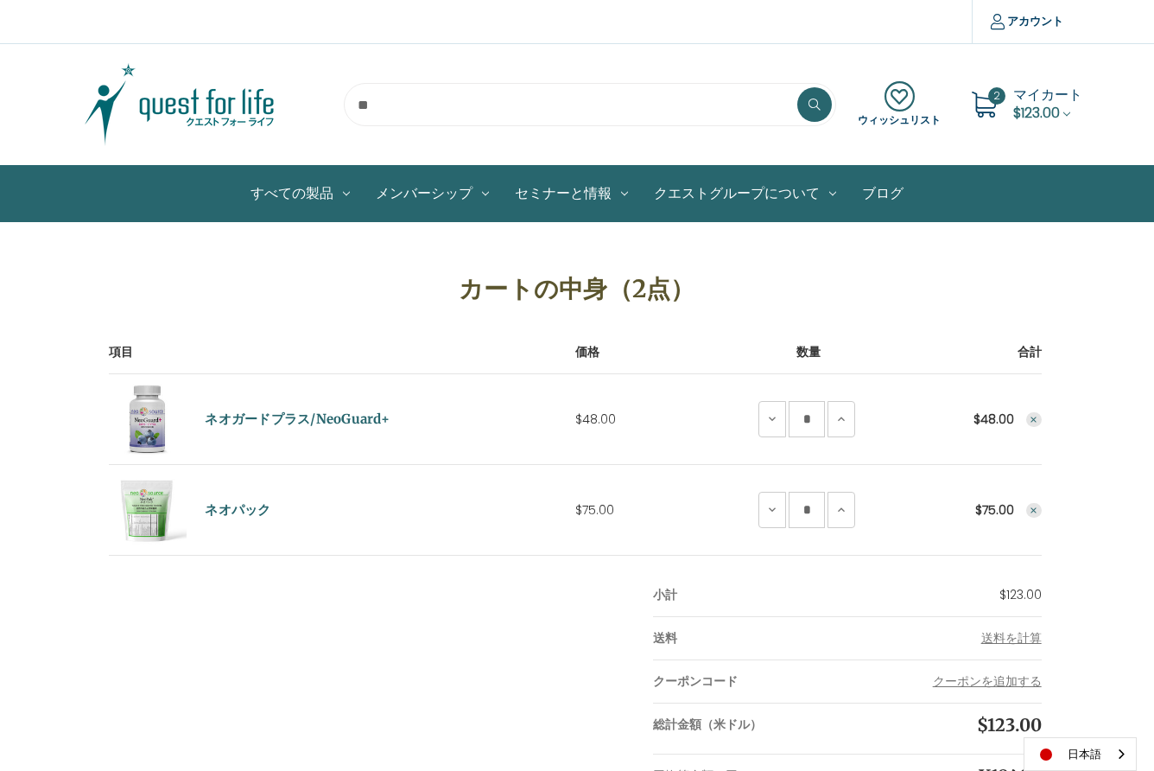
click at [371, 106] on input "search" at bounding box center [590, 104] width 492 height 43
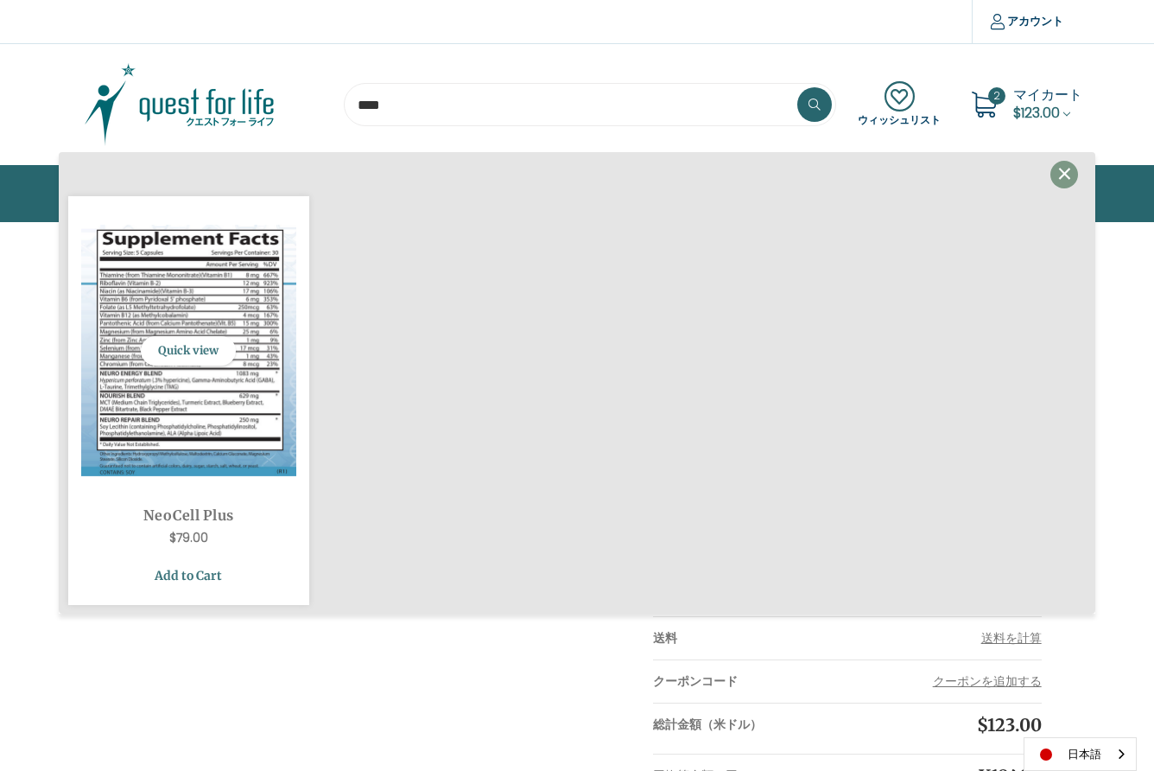
type input "****"
click at [191, 579] on link "Add to Cart" at bounding box center [188, 575] width 215 height 33
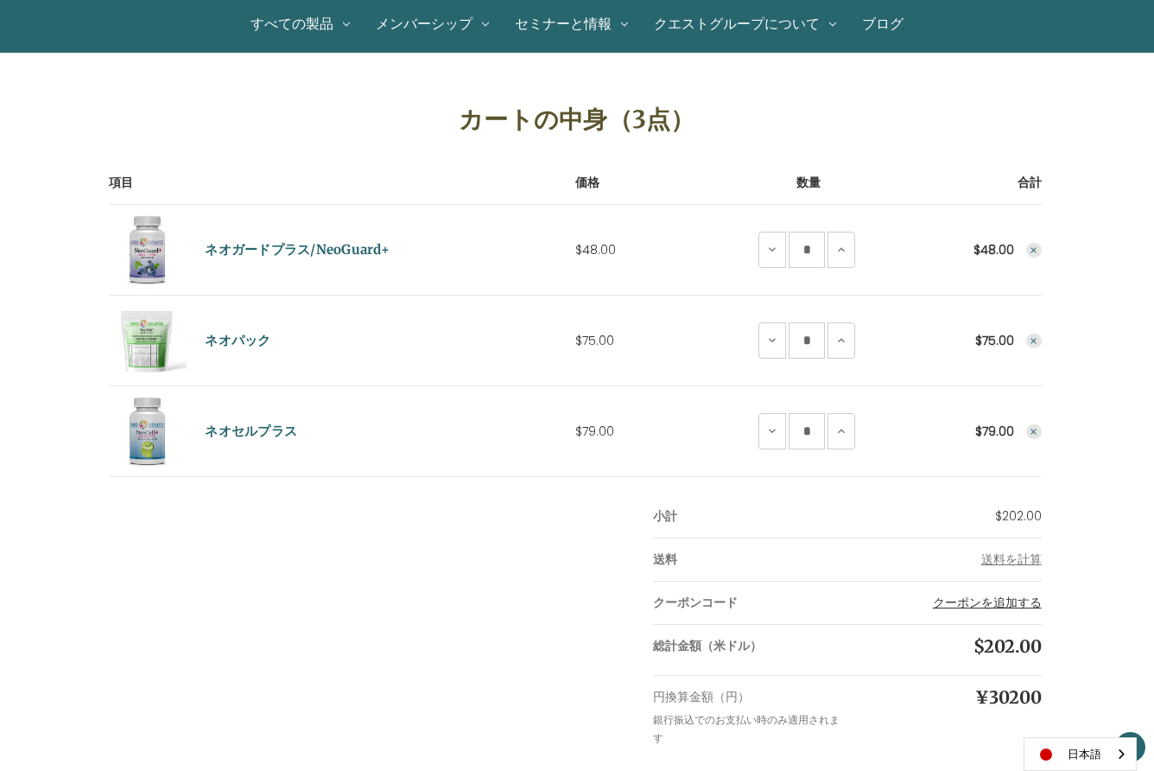
scroll to position [188, 0]
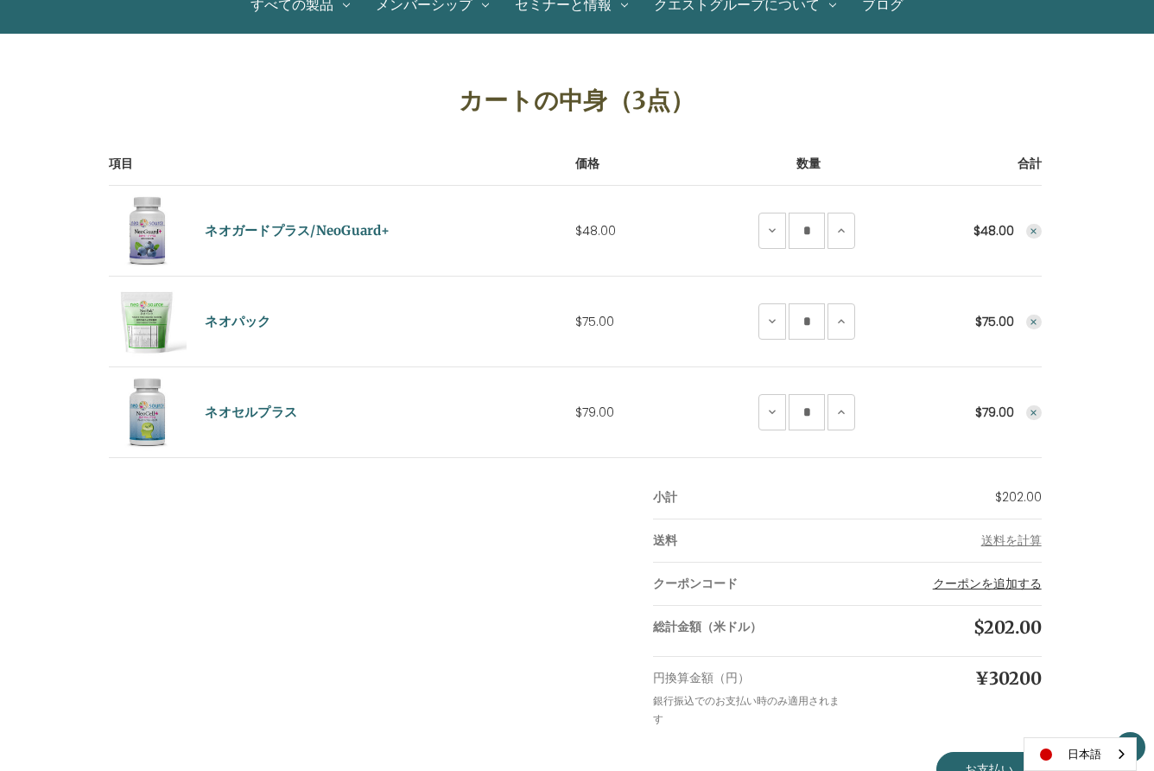
click at [994, 587] on button "クーポンを追加する" at bounding box center [987, 584] width 109 height 18
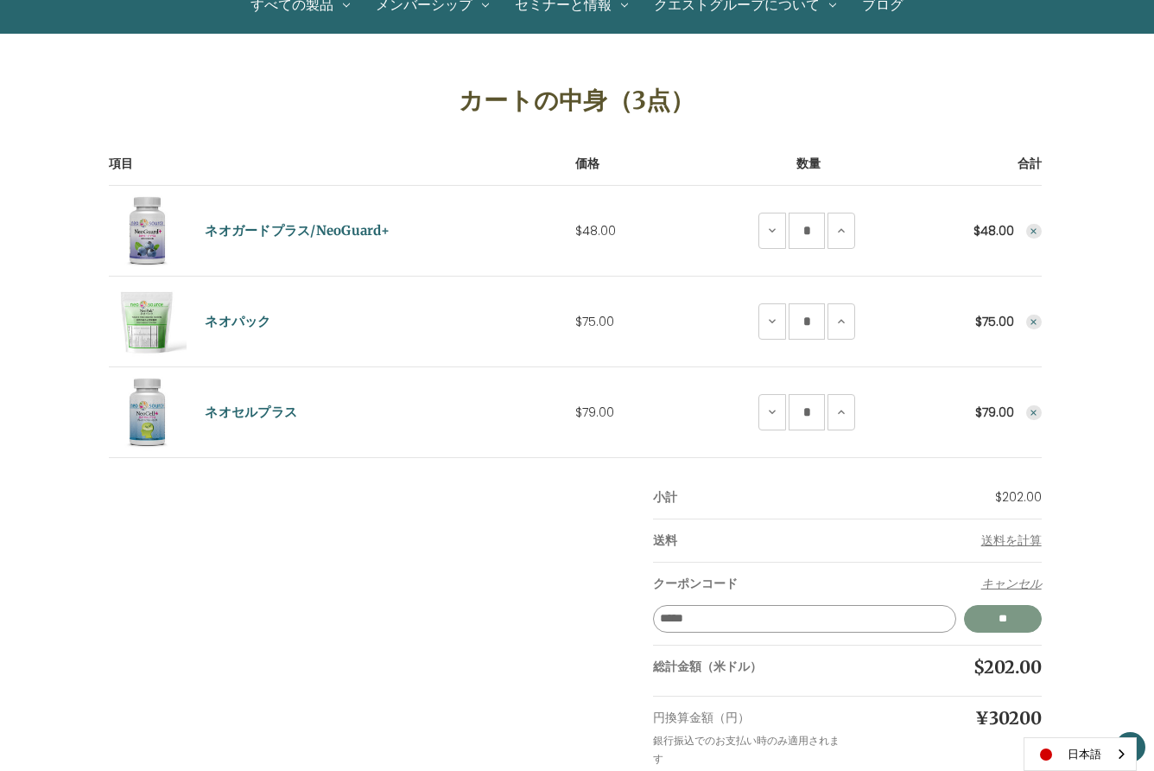
type input "*****"
click at [988, 614] on input "*****" at bounding box center [1003, 619] width 78 height 28
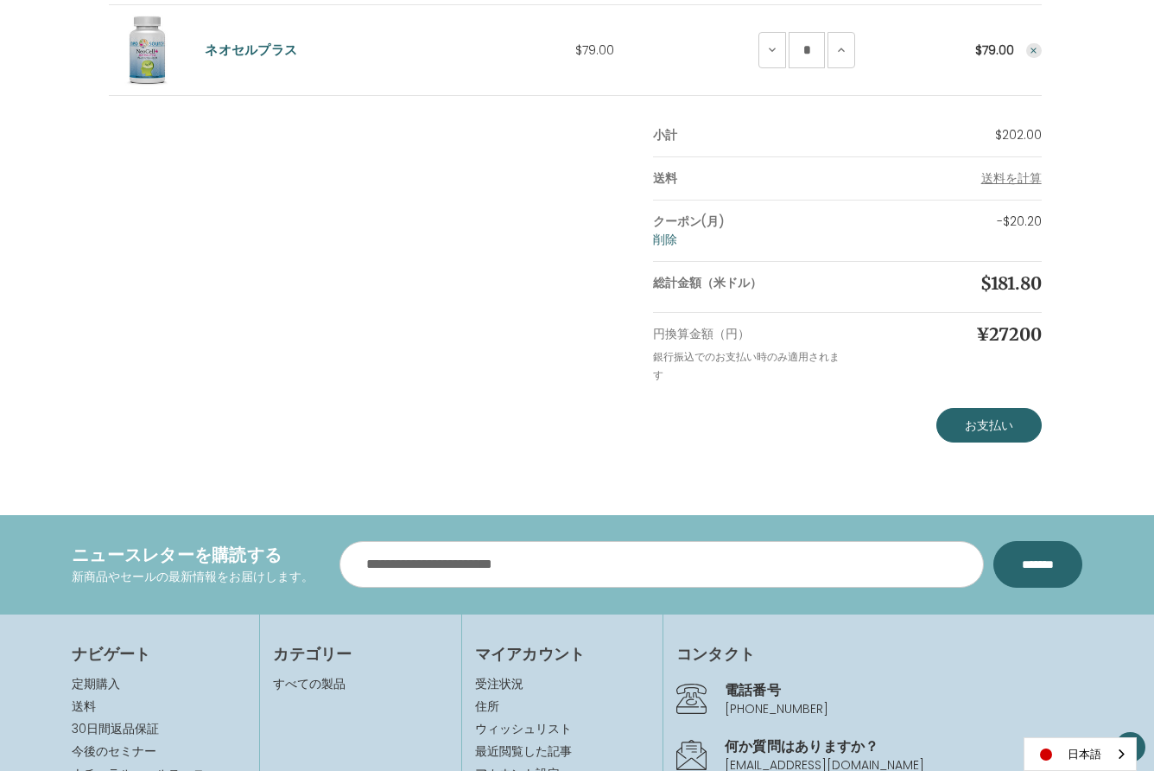
scroll to position [581, 0]
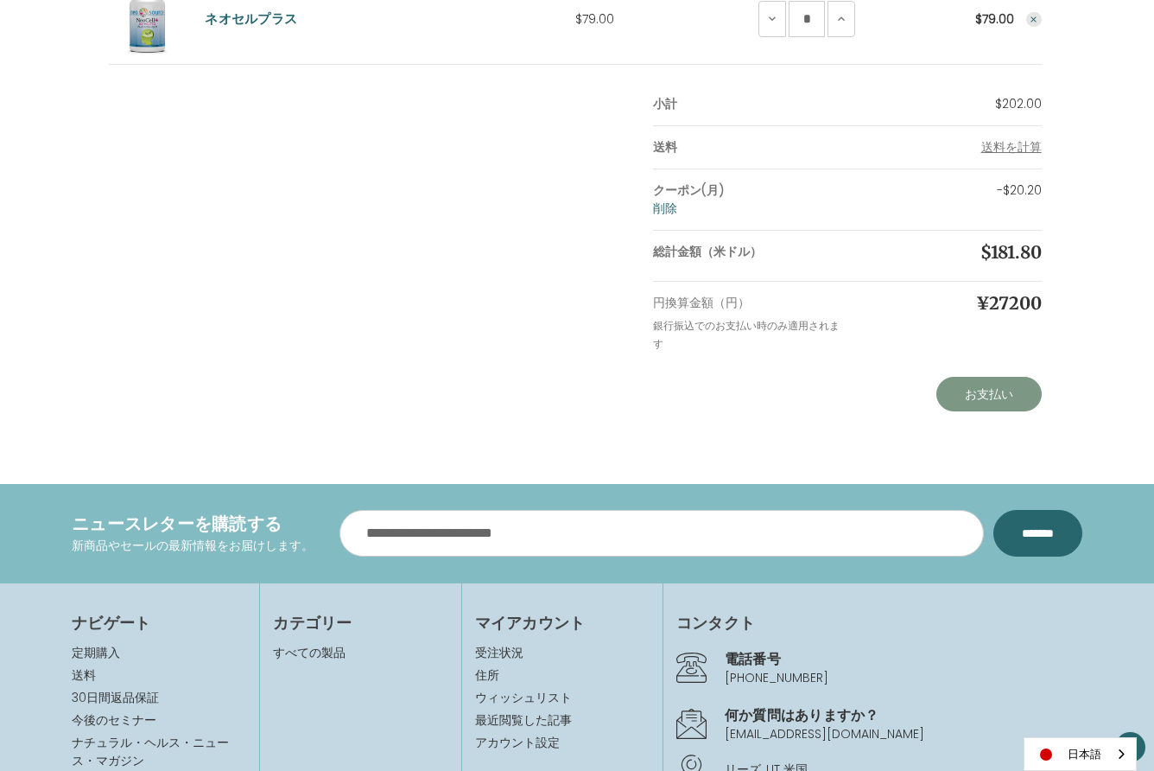
click at [986, 403] on link "お支払い" at bounding box center [988, 394] width 105 height 35
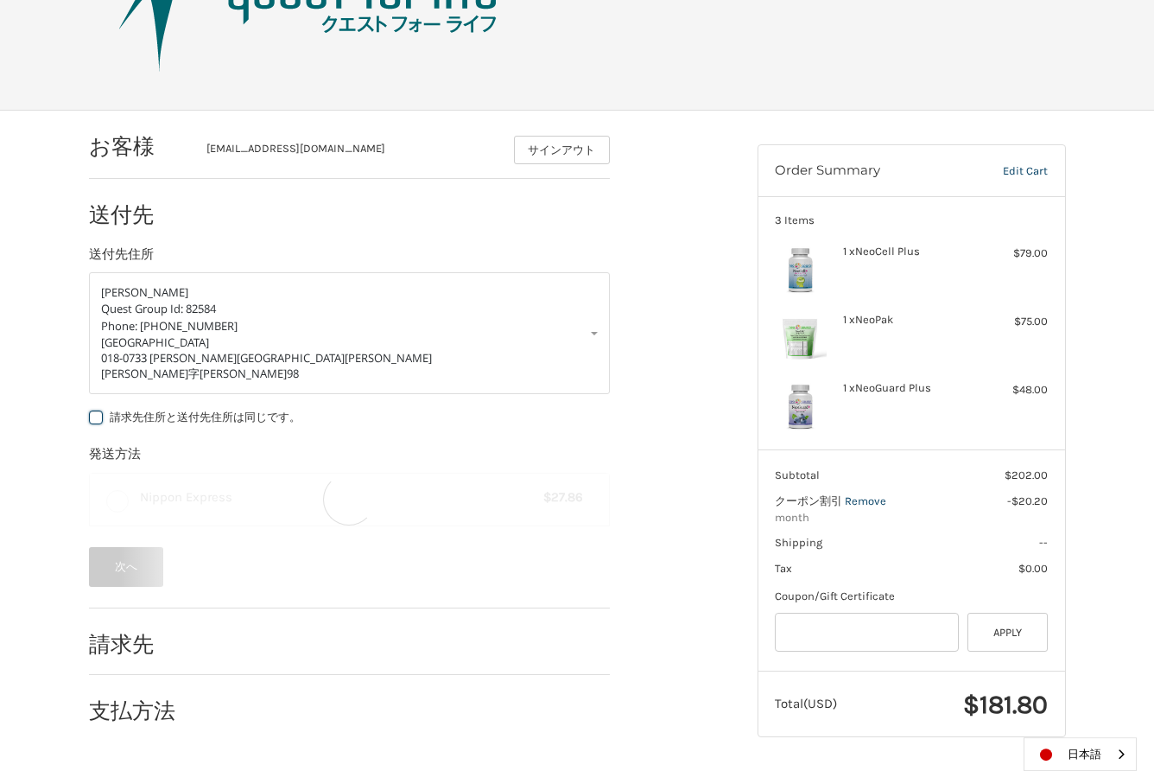
scroll to position [130, 0]
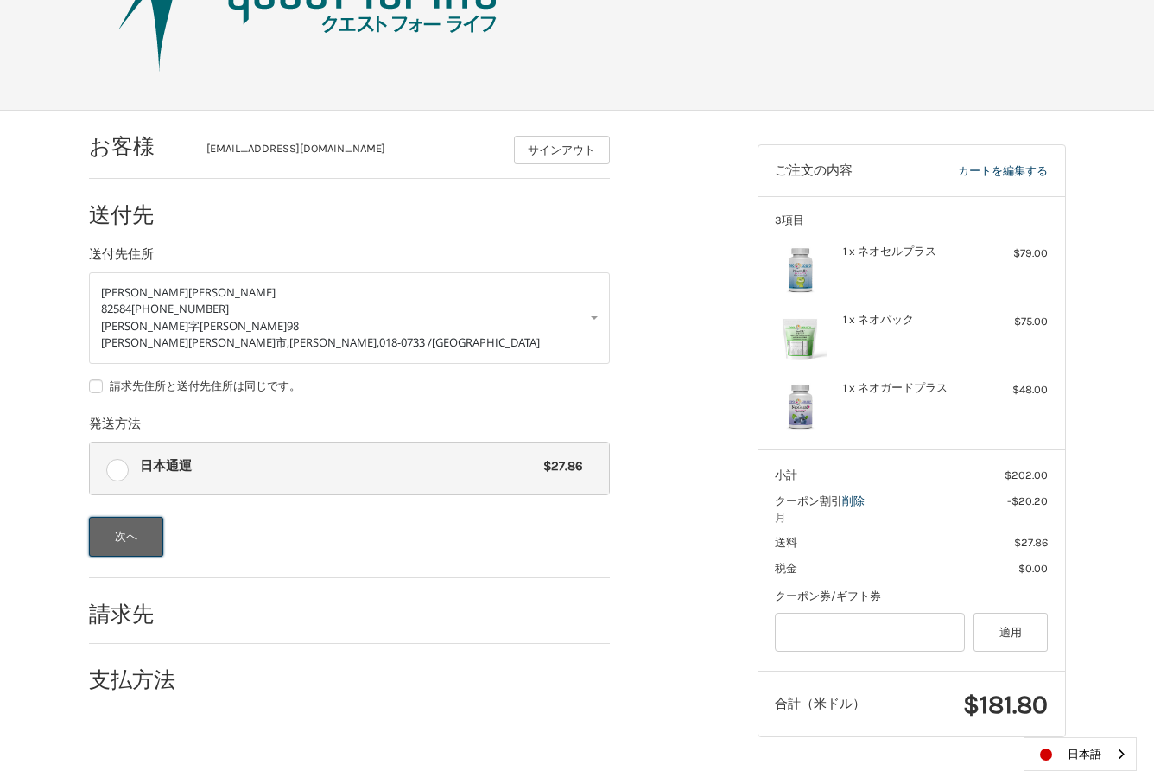
click at [133, 534] on button "次へ" at bounding box center [126, 537] width 75 height 40
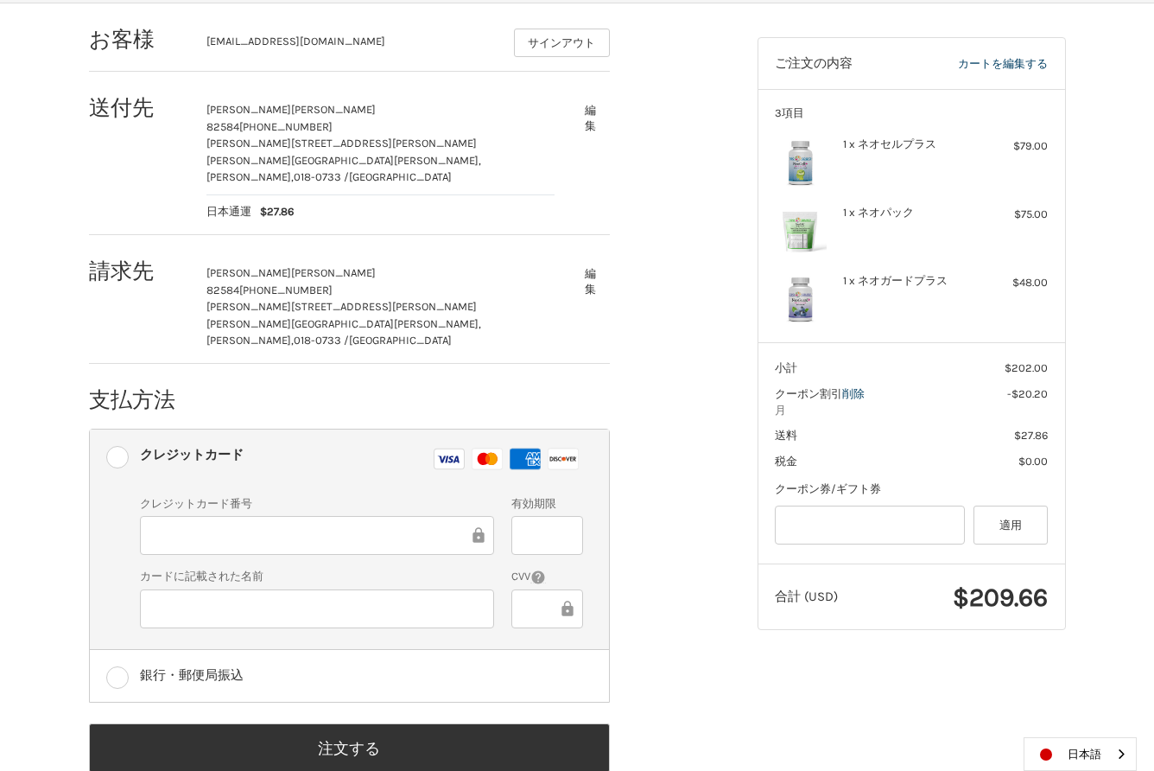
scroll to position [240, 0]
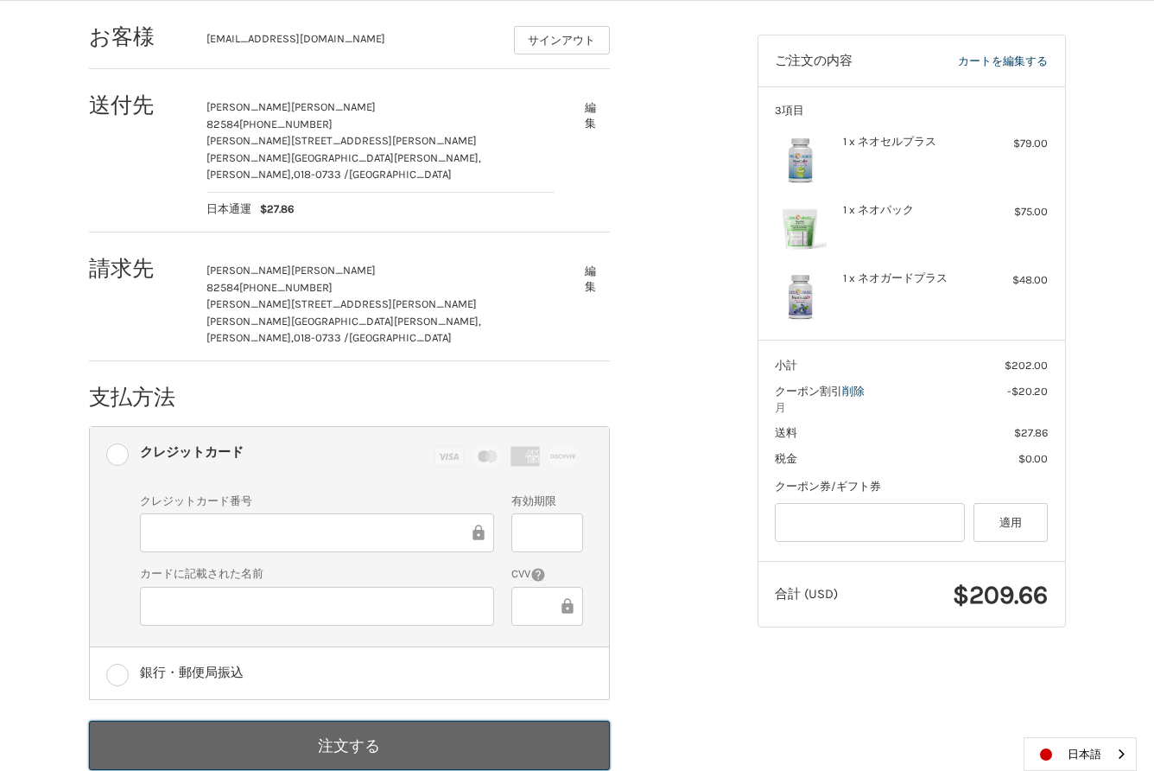
click at [326, 721] on button "注文する" at bounding box center [349, 745] width 521 height 49
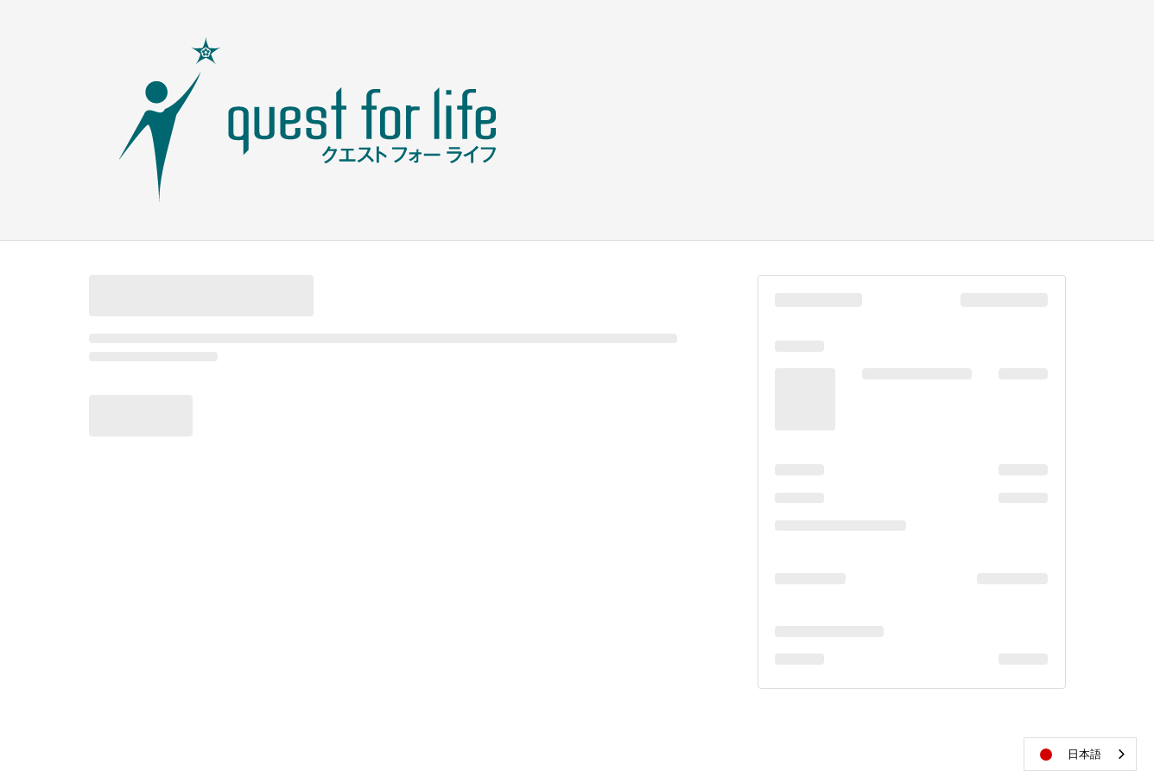
scroll to position [0, 0]
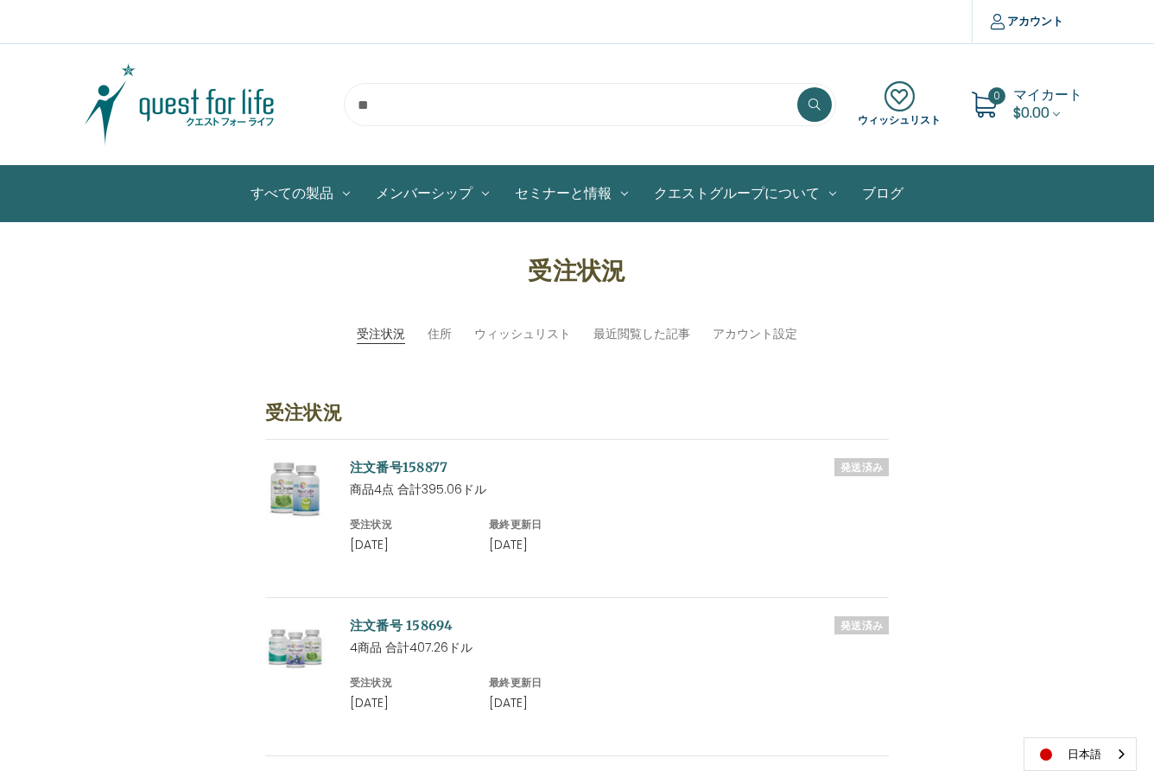
click at [378, 105] on input "search" at bounding box center [590, 104] width 492 height 43
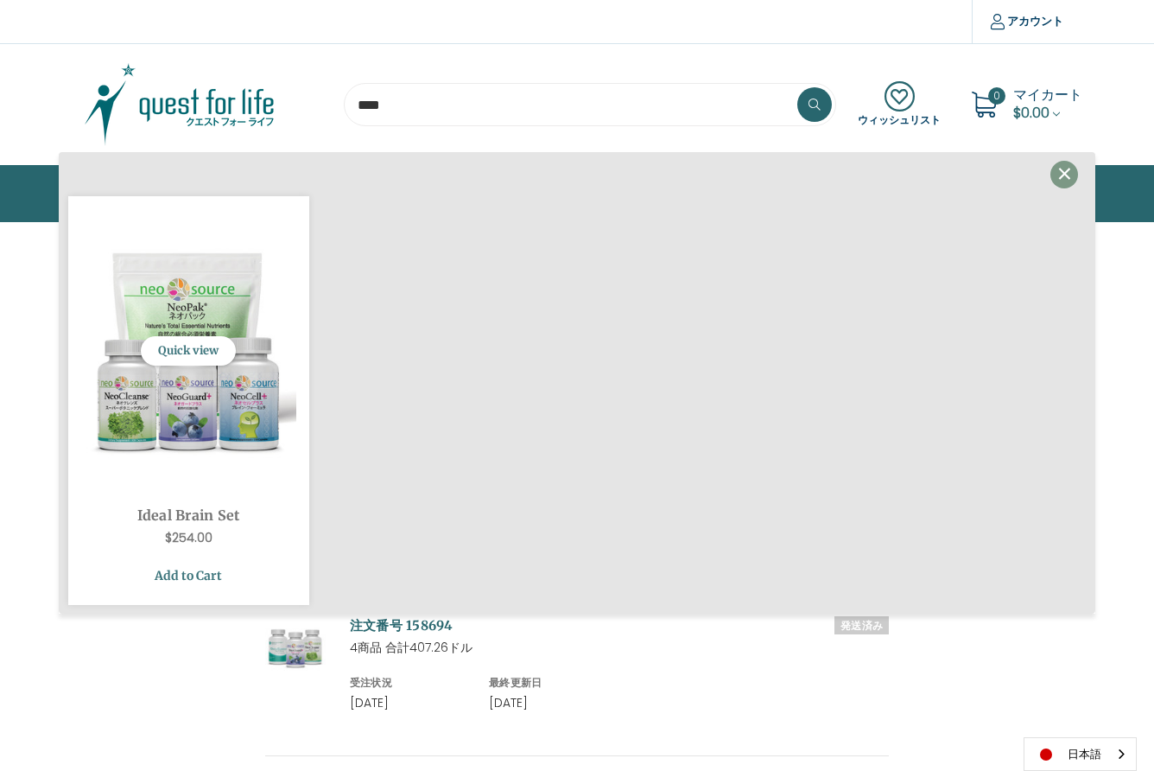
type input "****"
click at [182, 575] on link "Add to Cart" at bounding box center [188, 575] width 215 height 33
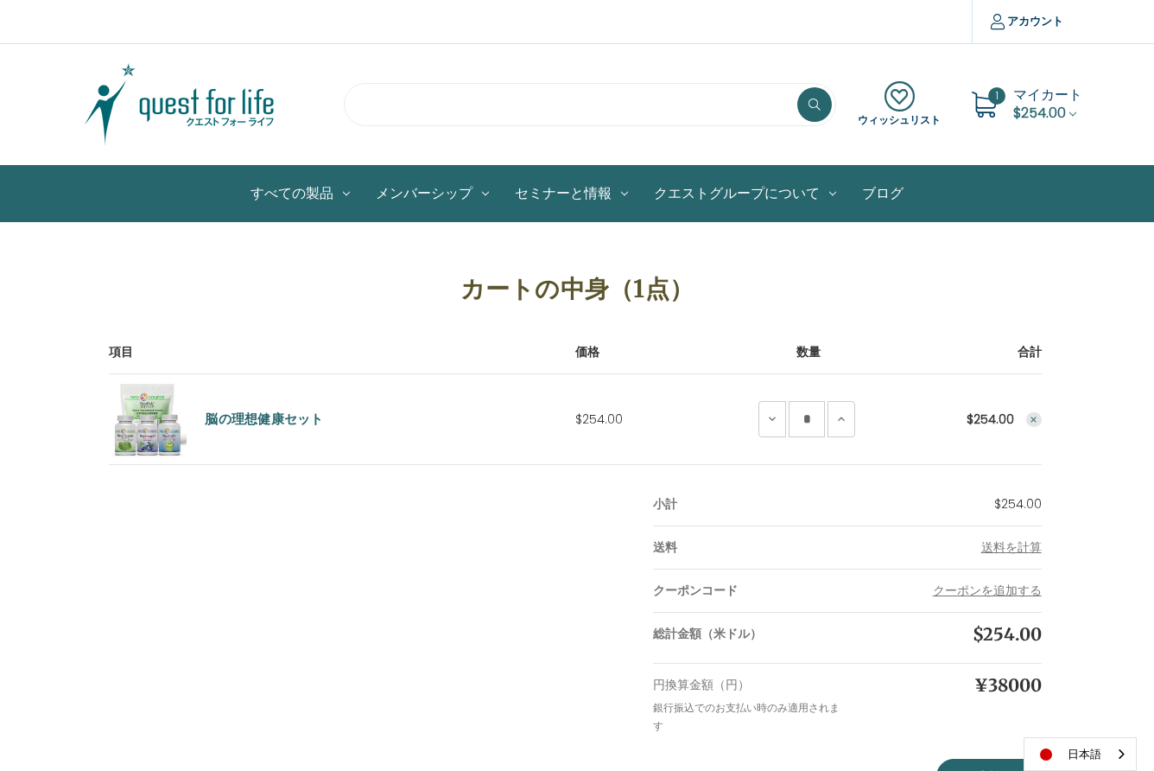
click at [367, 111] on input "search" at bounding box center [590, 104] width 492 height 43
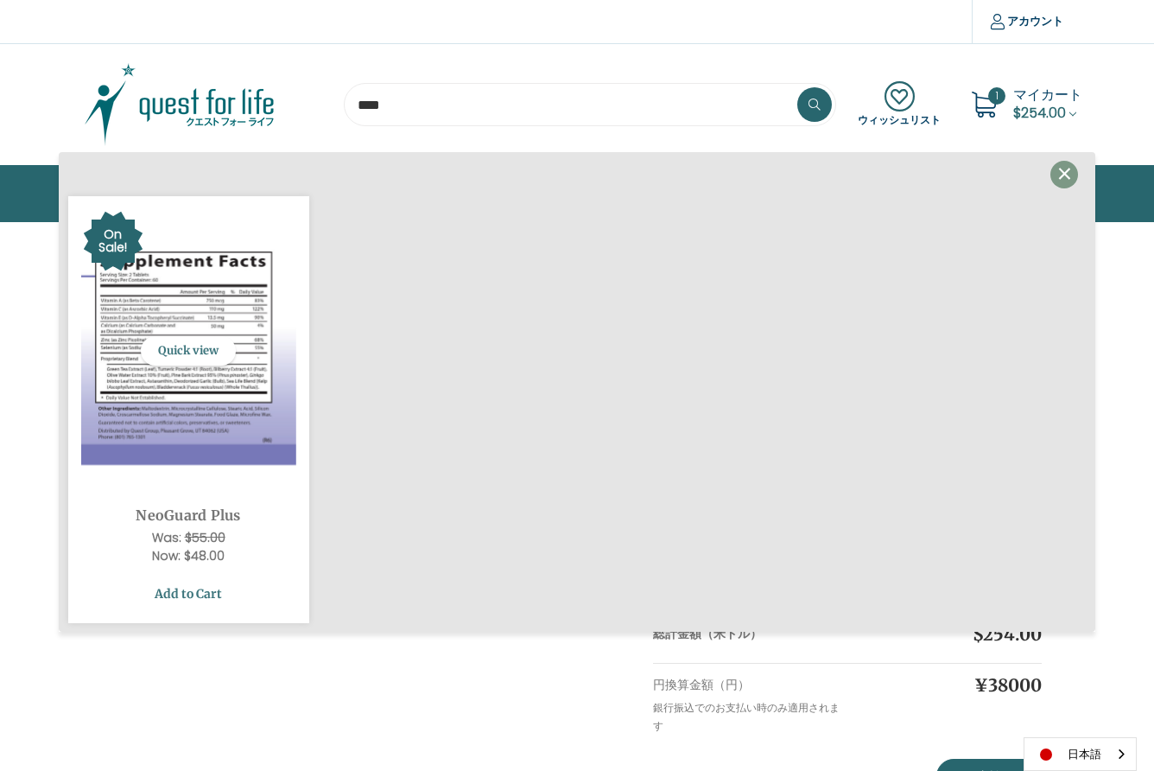
type input "****"
click at [185, 595] on link "Add to Cart" at bounding box center [188, 593] width 215 height 33
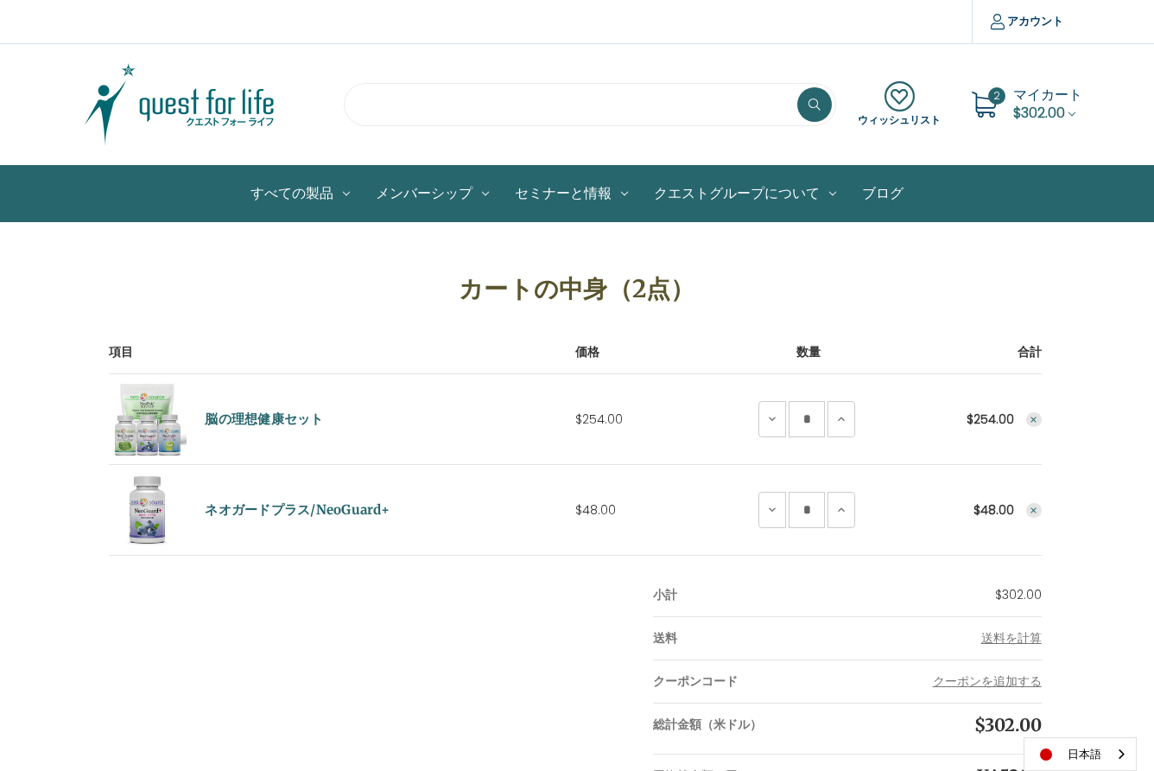
click at [381, 102] on input "search" at bounding box center [590, 104] width 492 height 43
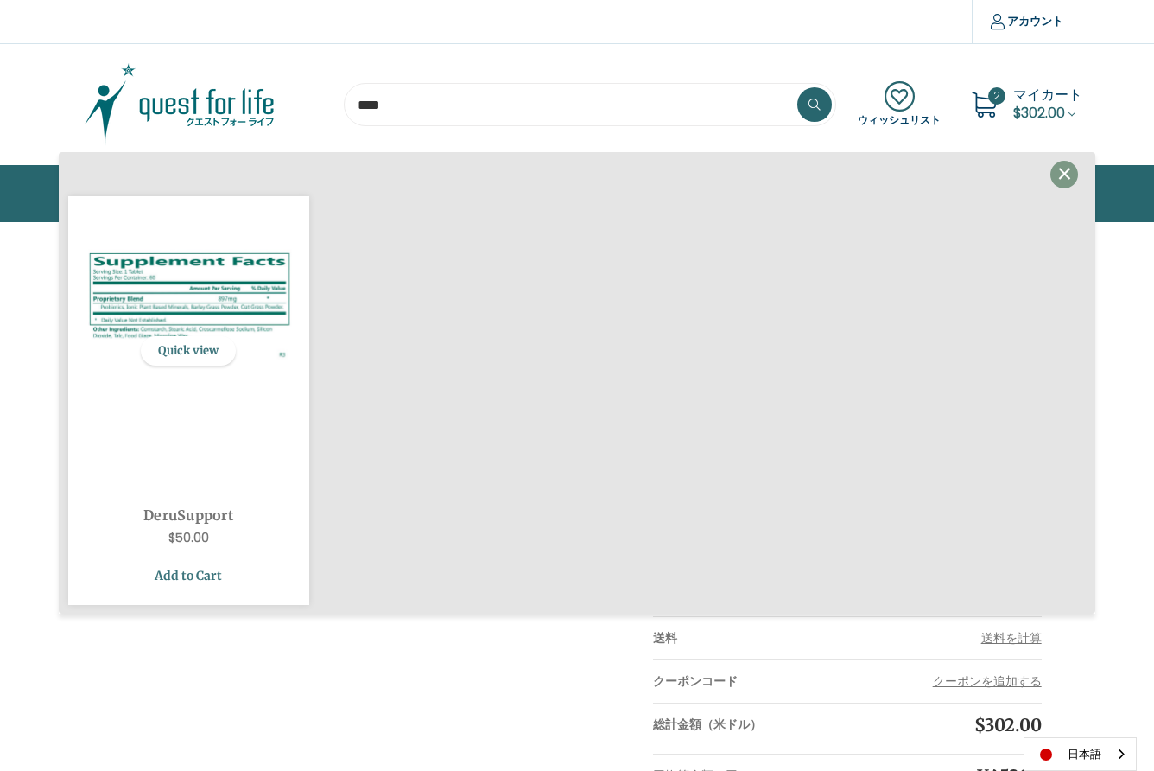
type input "****"
click at [196, 575] on link "Add to Cart" at bounding box center [188, 575] width 215 height 33
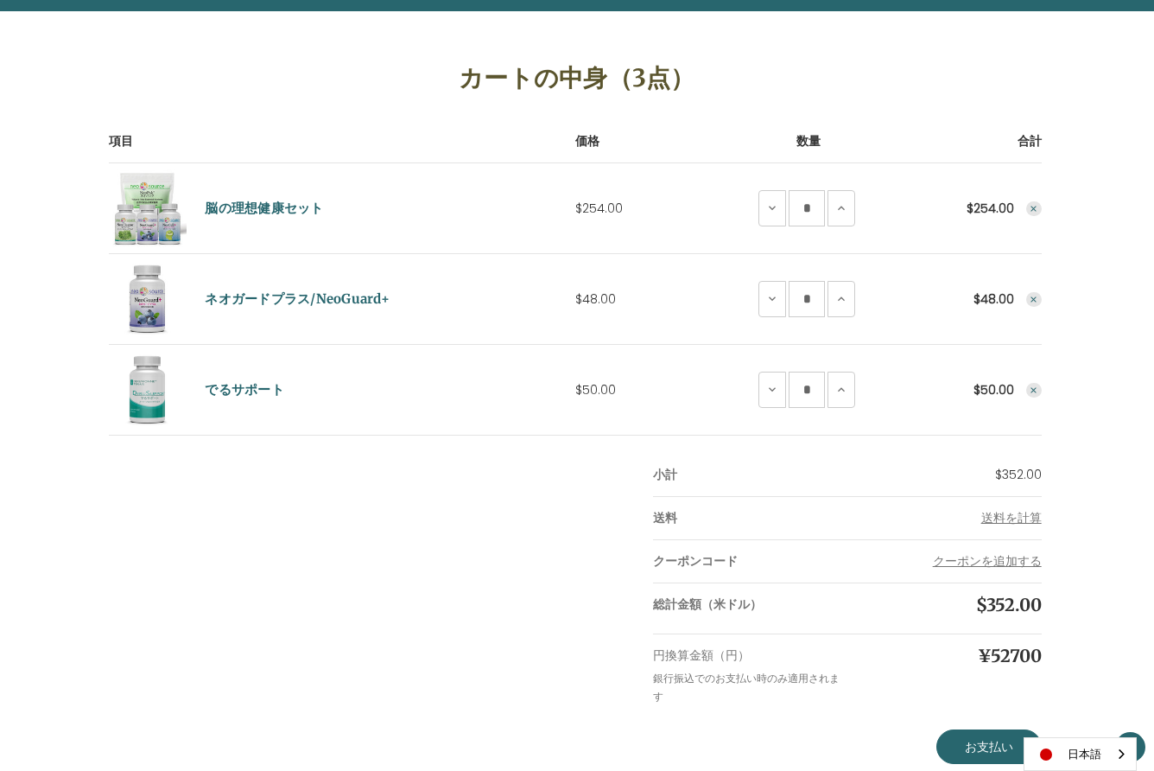
scroll to position [213, 0]
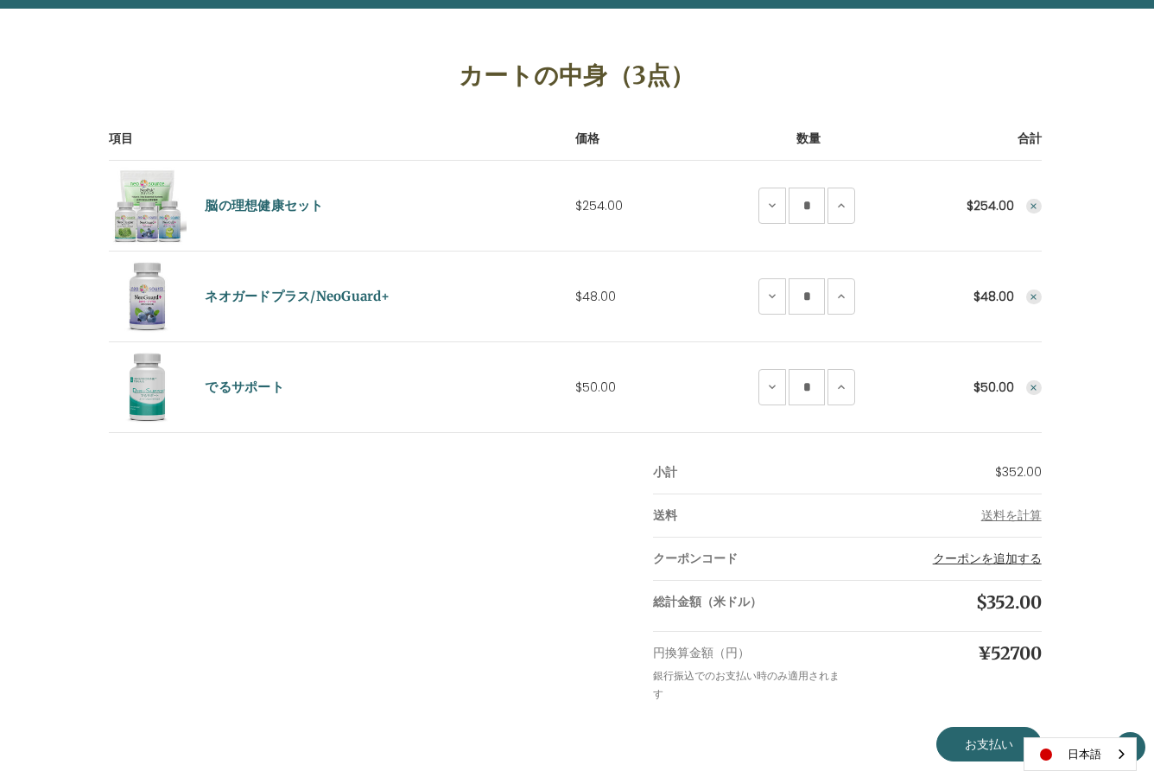
click at [994, 559] on button "クーポンを追加する" at bounding box center [987, 558] width 109 height 18
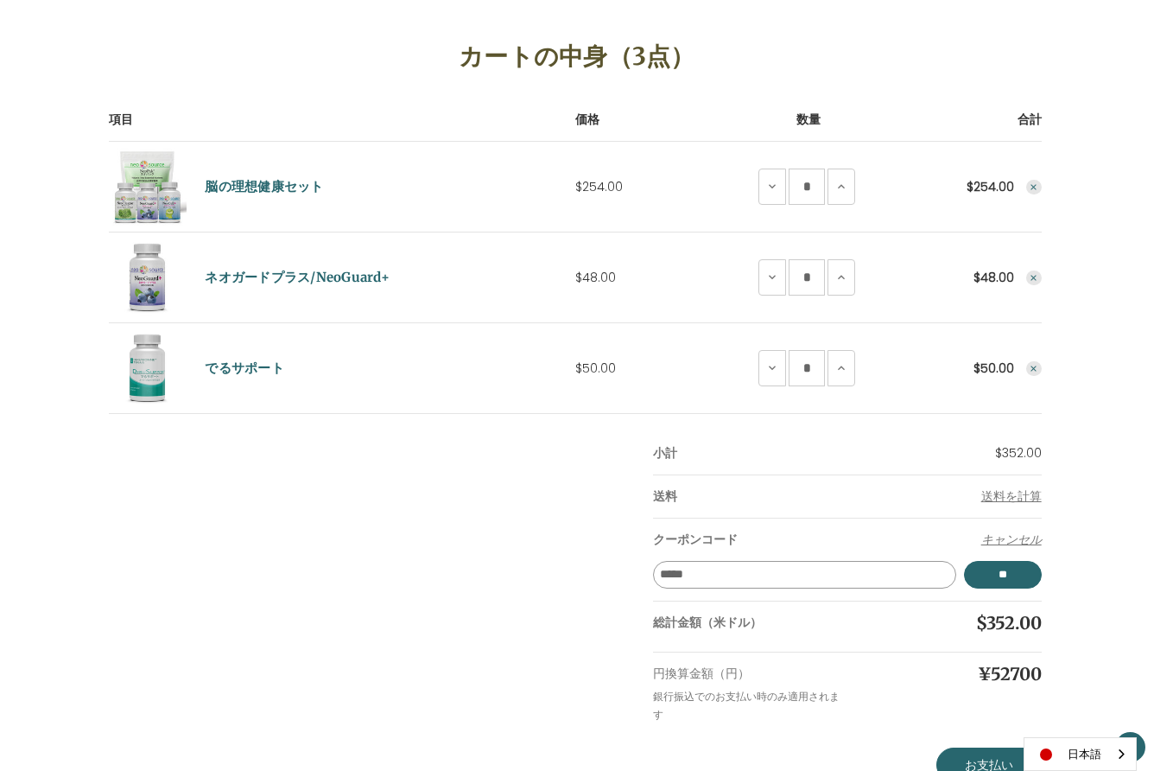
scroll to position [234, 0]
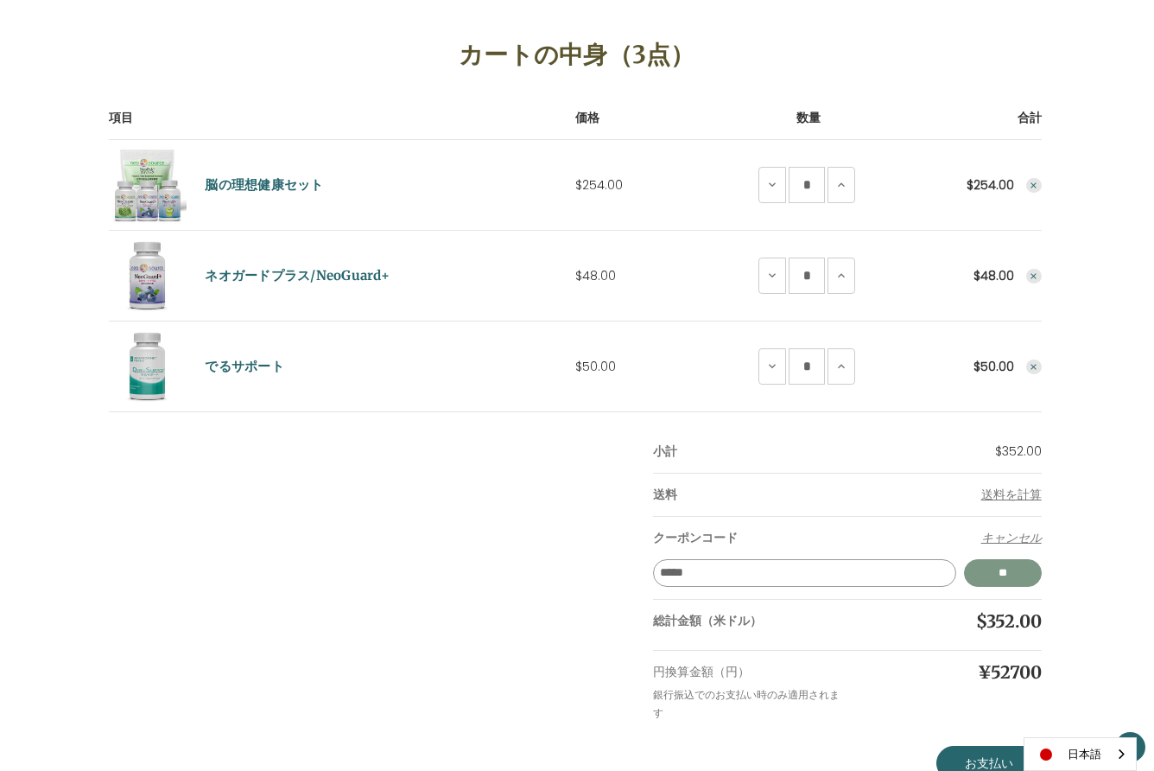
type input "*****"
click at [1009, 562] on input "**" at bounding box center [1003, 573] width 78 height 28
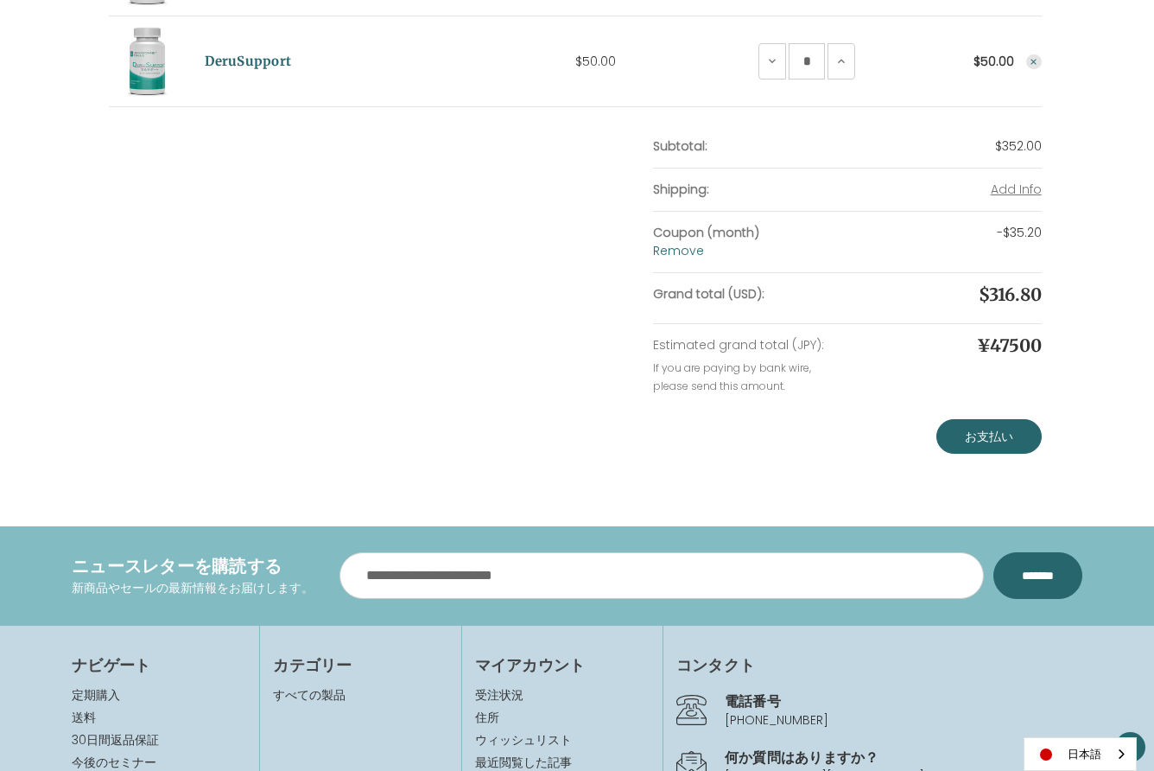
scroll to position [581, 0]
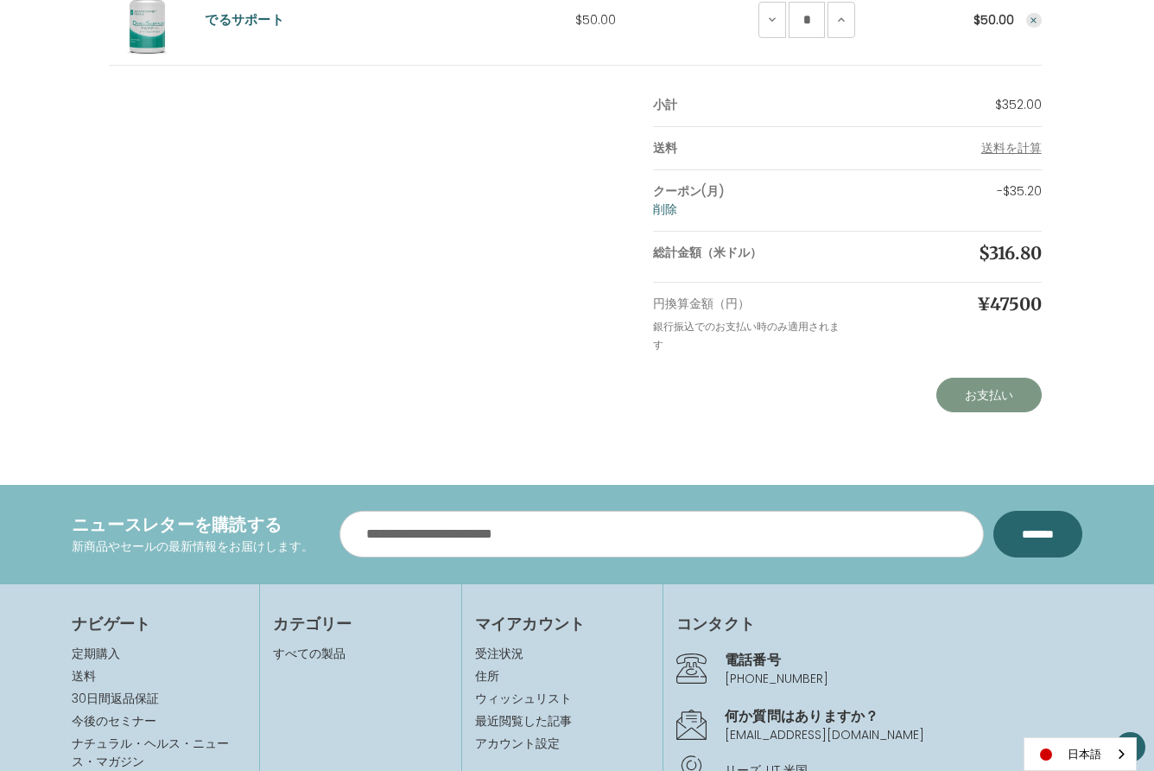
click at [987, 402] on link "お支払い" at bounding box center [988, 395] width 105 height 35
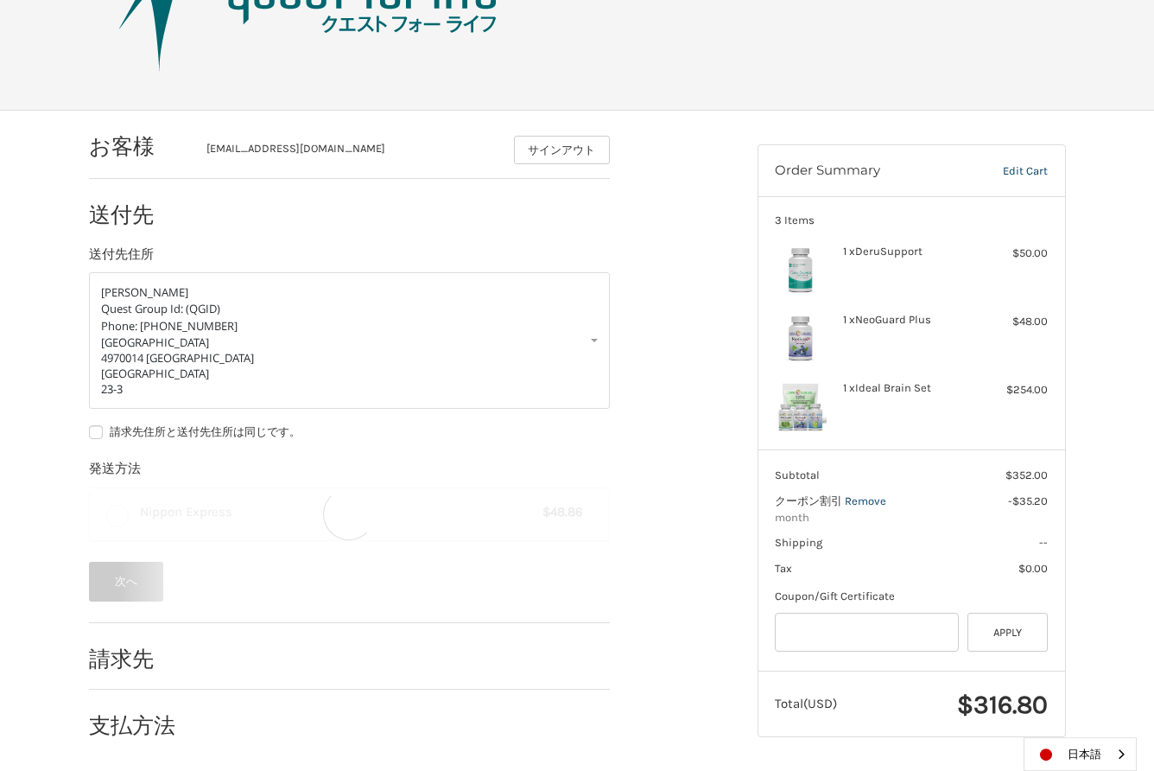
scroll to position [130, 0]
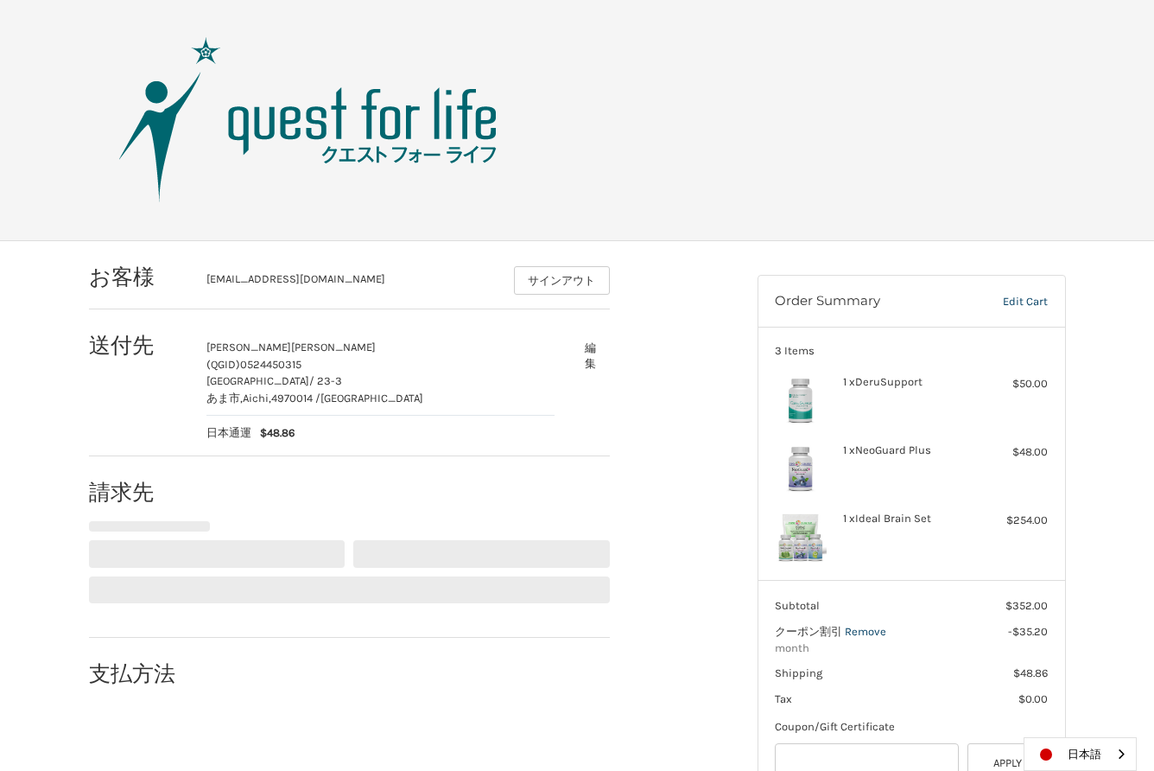
select select "**"
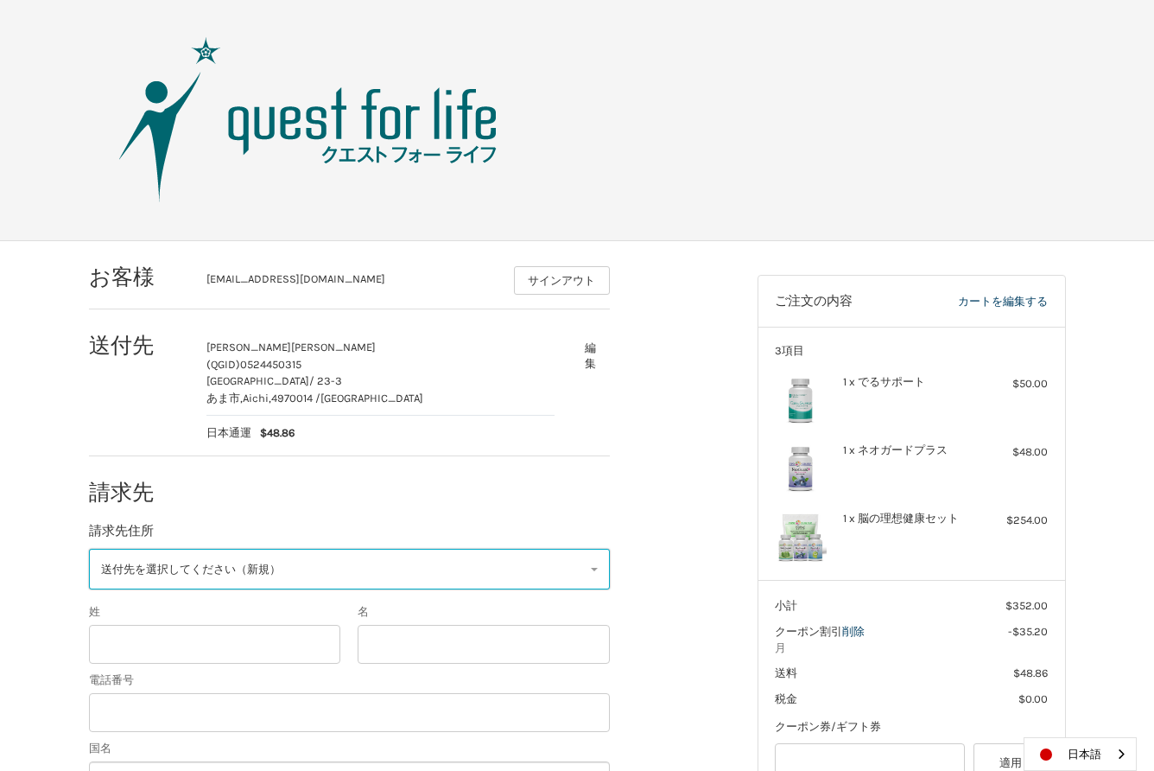
click at [215, 559] on link "送付先を選択してください（新規）" at bounding box center [349, 569] width 521 height 41
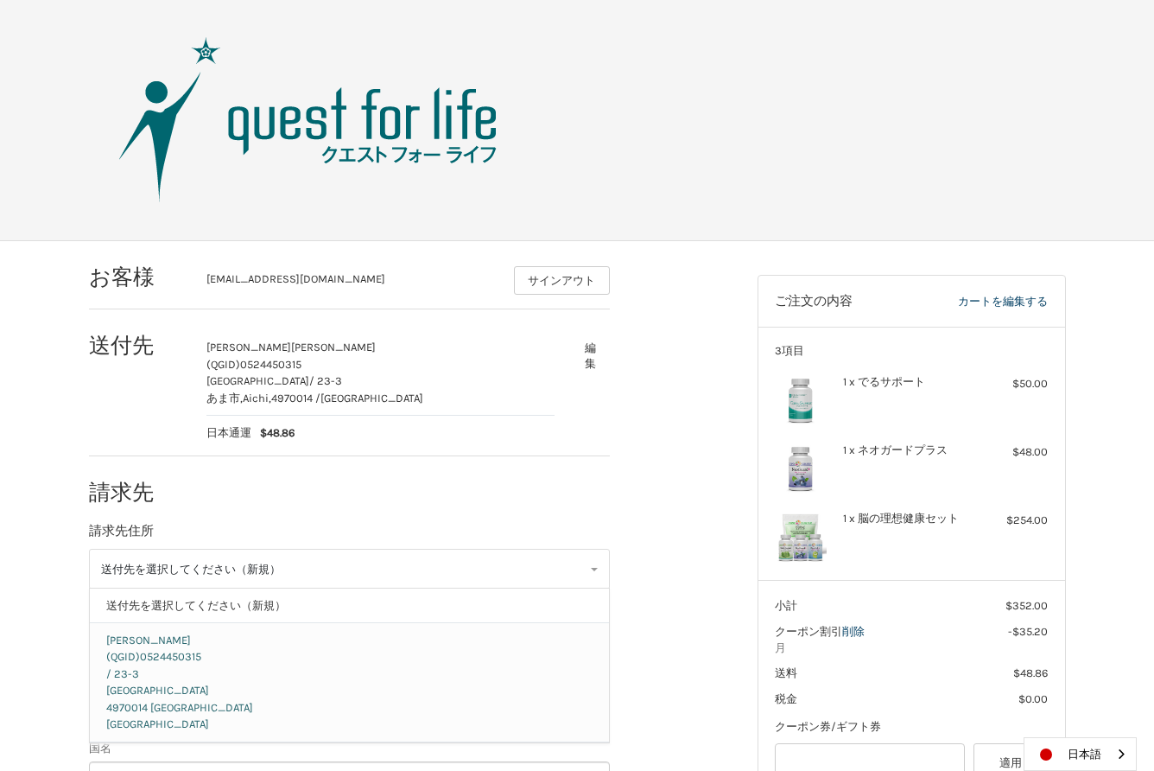
click at [137, 670] on span "/ 23-3" at bounding box center [122, 673] width 33 height 13
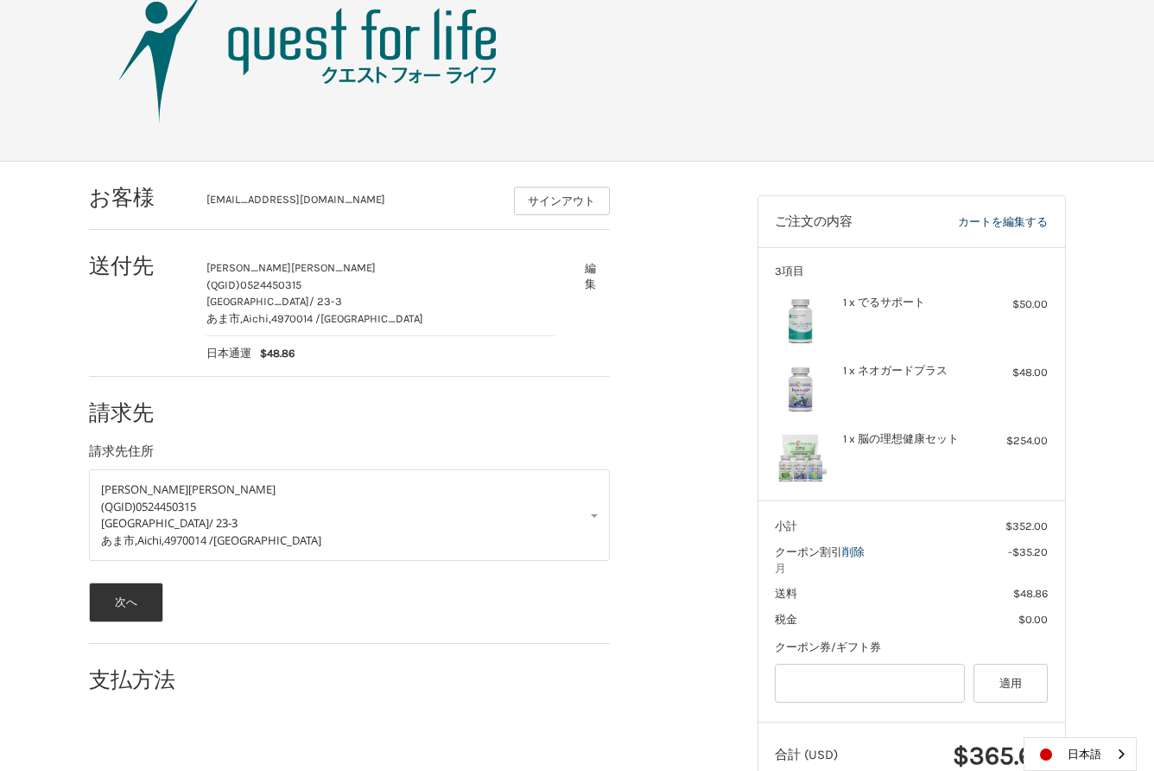
scroll to position [130, 0]
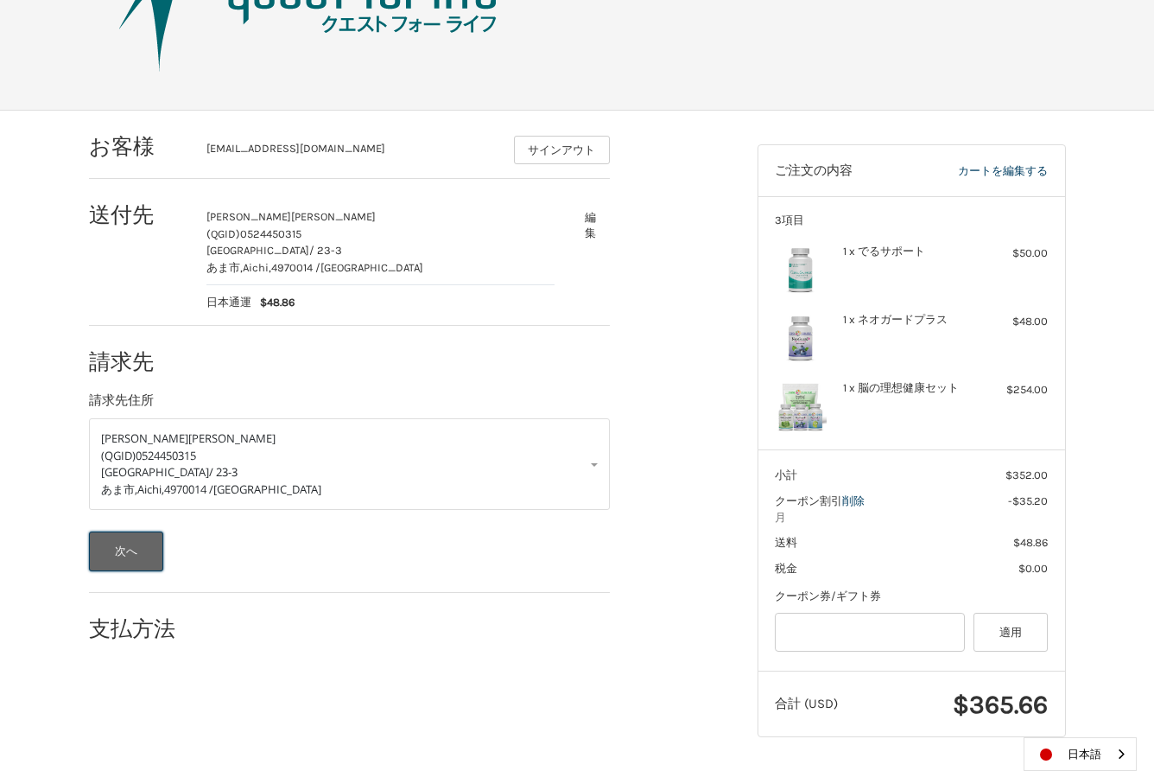
click at [126, 555] on button "次へ" at bounding box center [126, 551] width 75 height 40
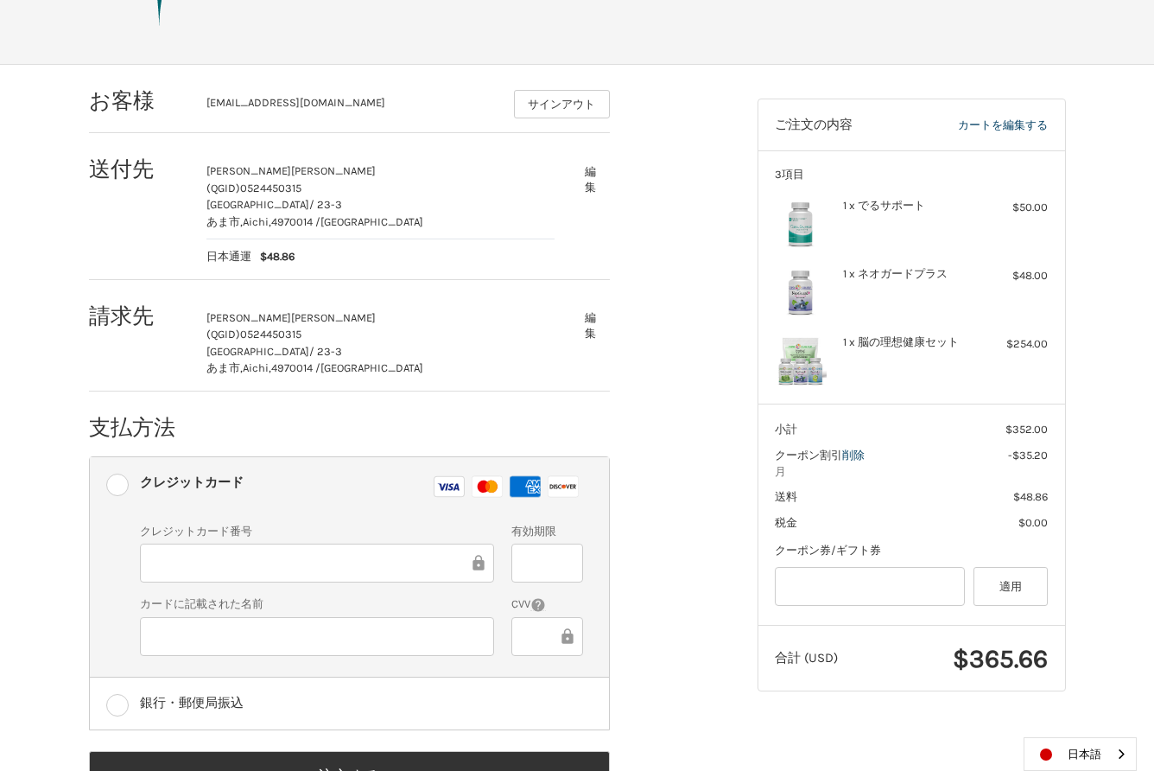
scroll to position [240, 0]
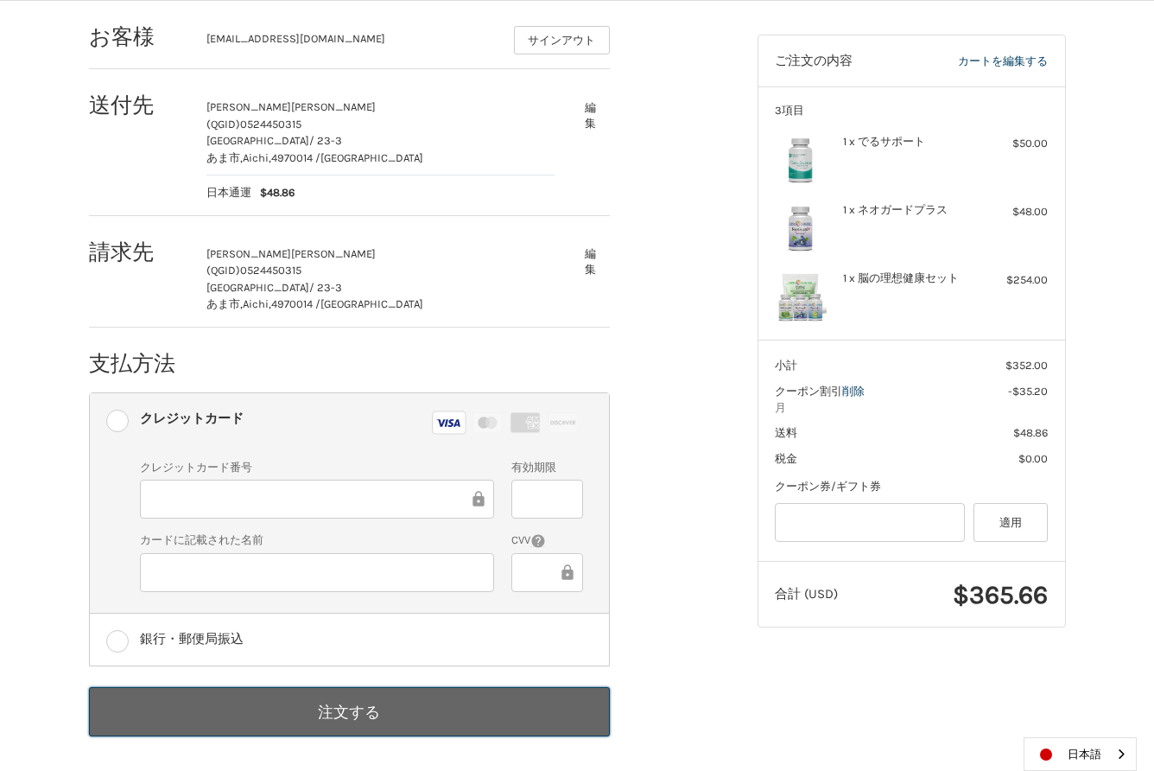
click at [358, 714] on button "注文する" at bounding box center [349, 711] width 521 height 49
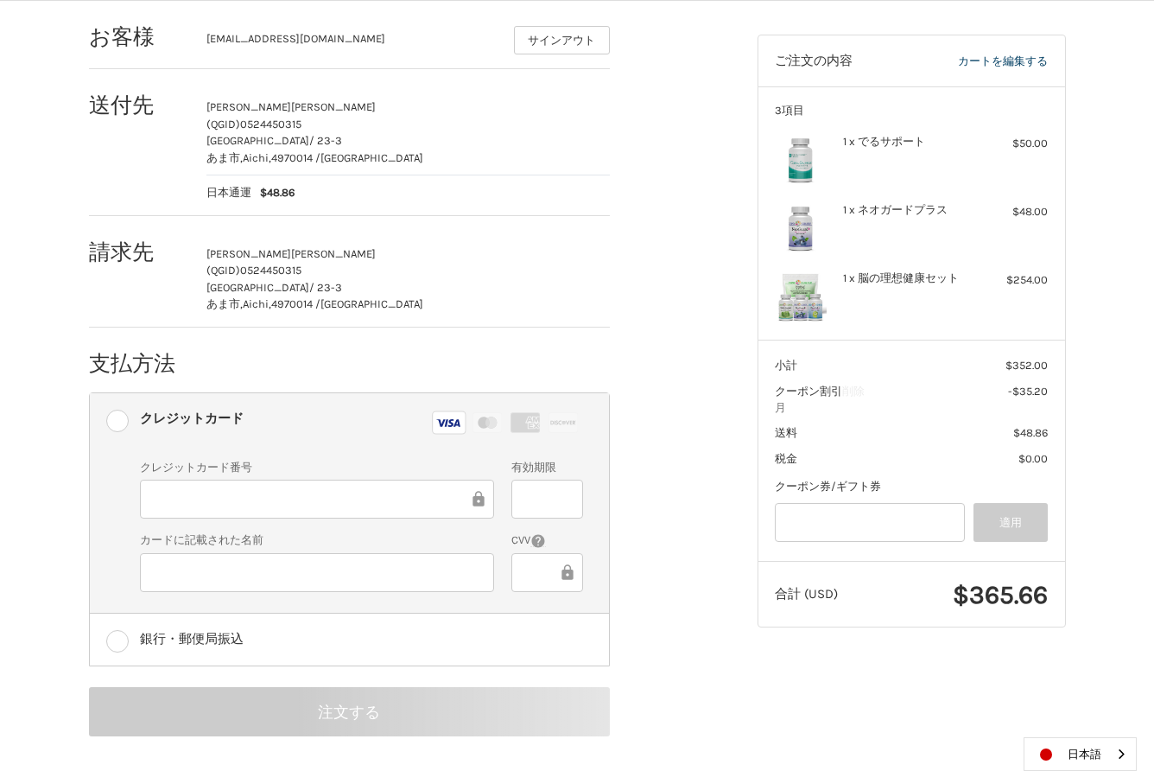
scroll to position [0, 0]
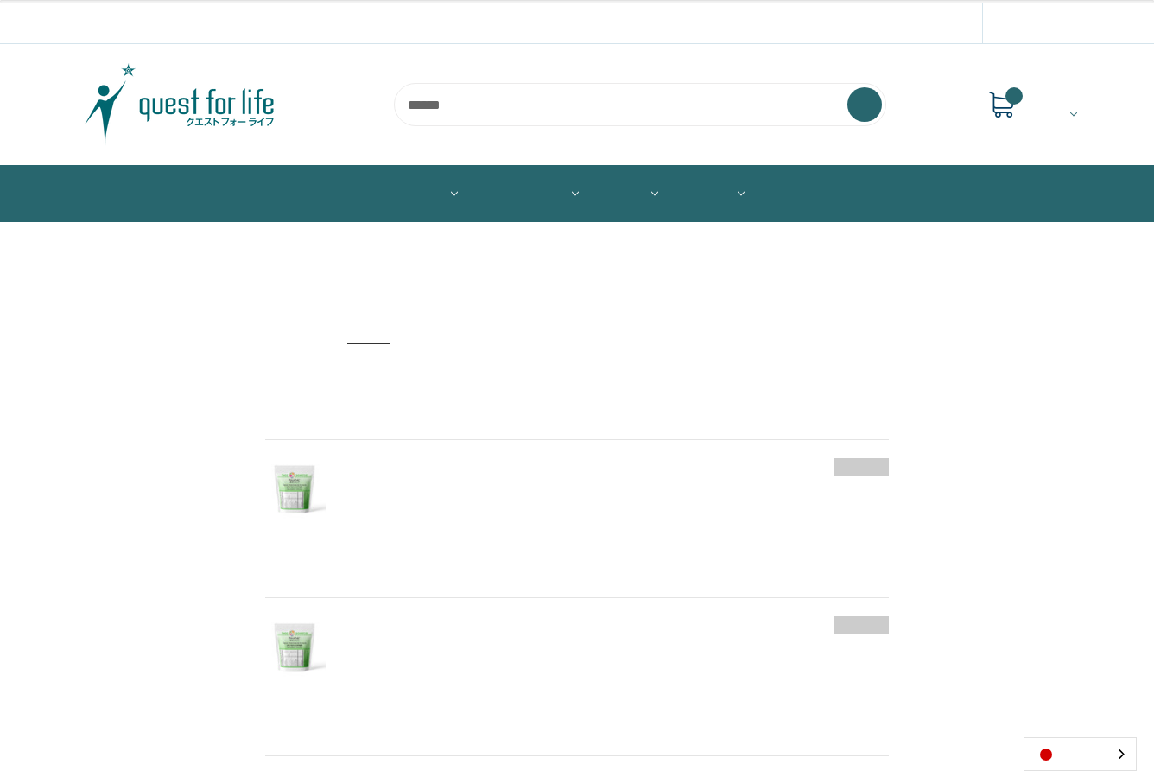
click at [422, 106] on input "search" at bounding box center [640, 104] width 492 height 43
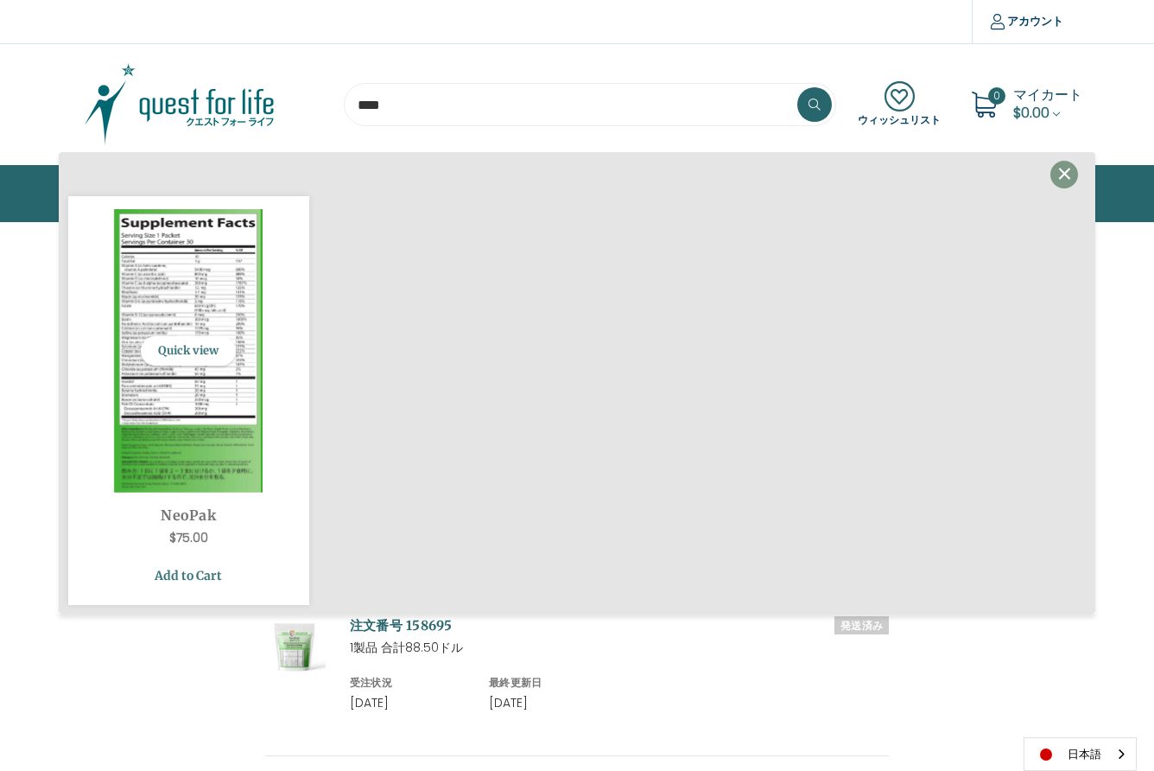
type input "****"
click at [193, 567] on link "Add to Cart" at bounding box center [188, 575] width 215 height 33
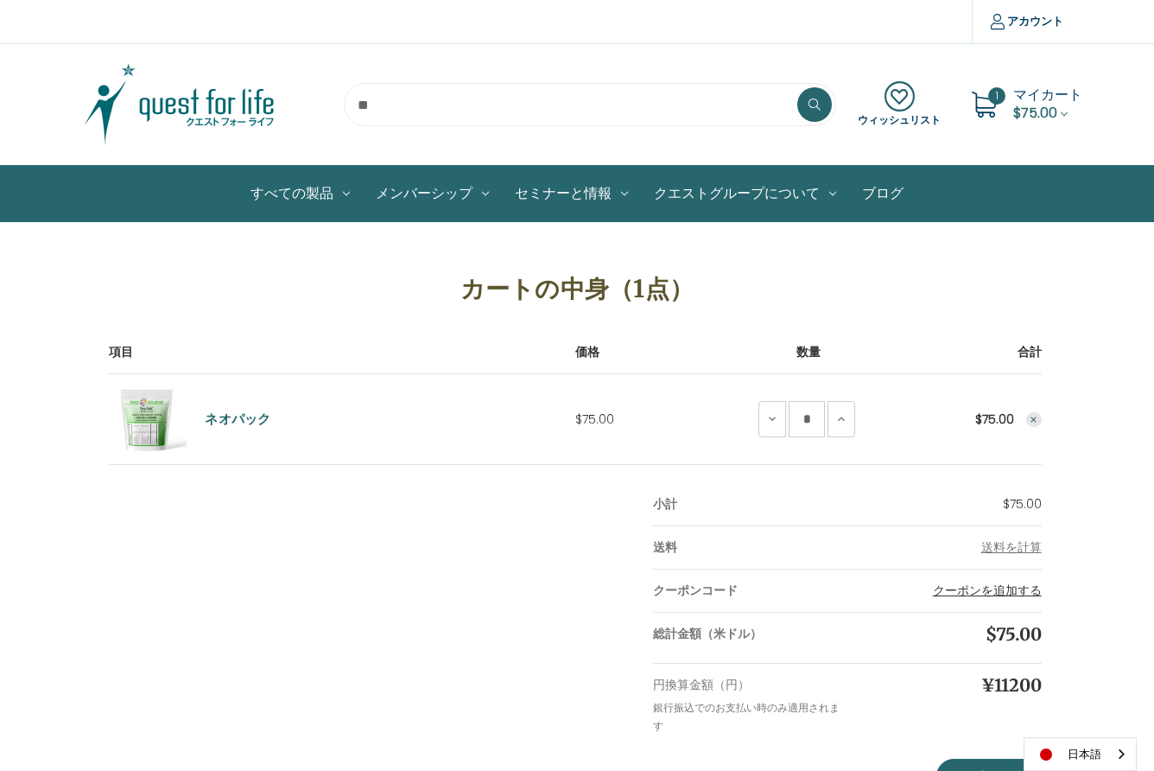
click at [979, 593] on button "クーポンを追加する" at bounding box center [987, 590] width 109 height 18
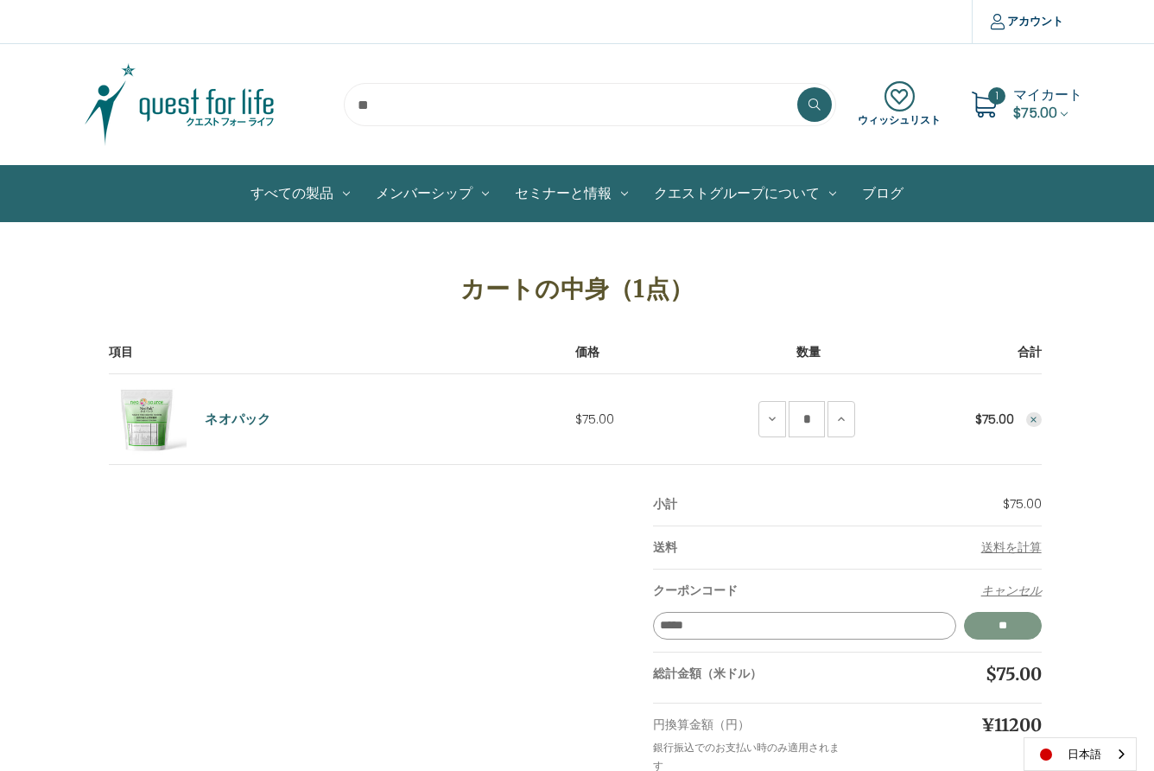
type input "*****"
click at [996, 638] on input "**" at bounding box center [1003, 626] width 78 height 28
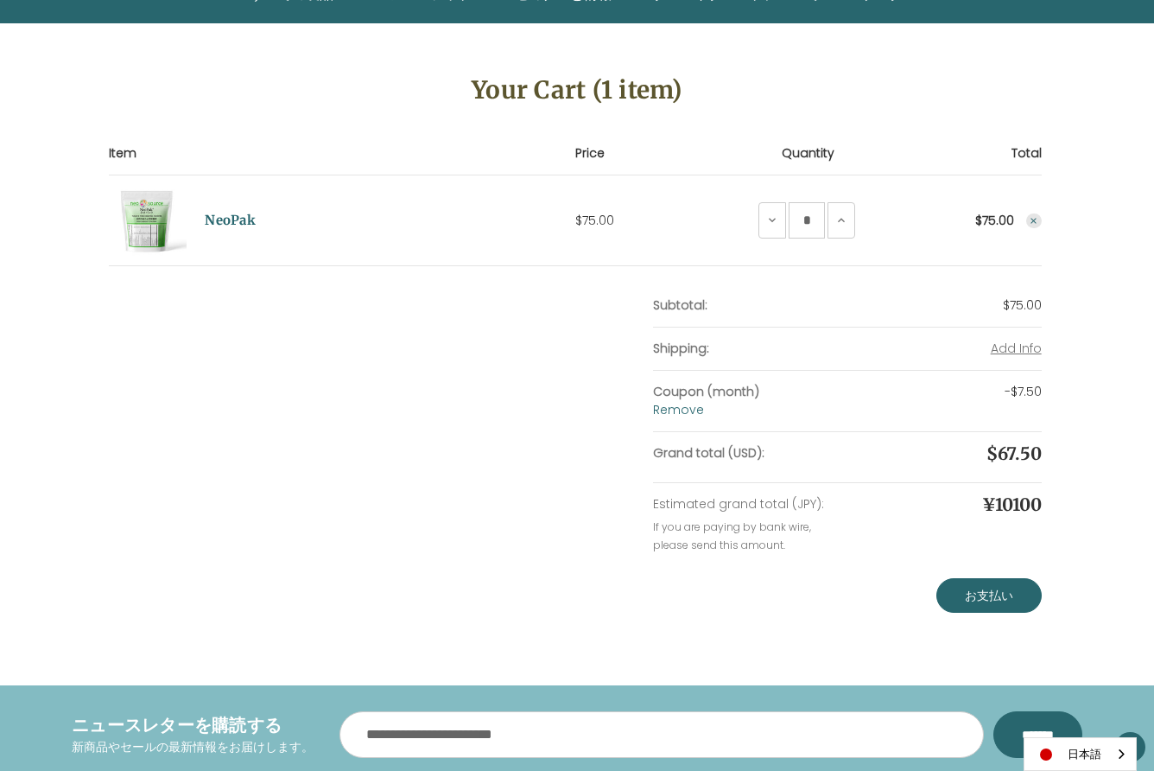
scroll to position [203, 0]
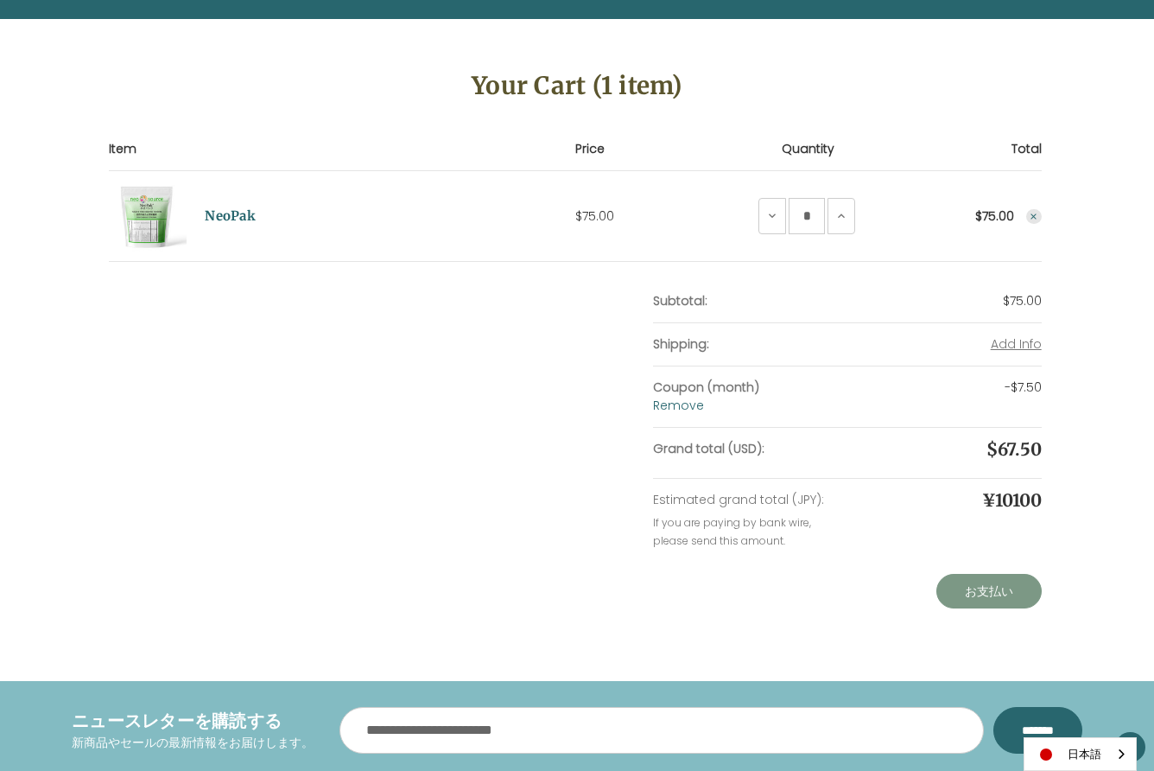
click at [988, 579] on link "お支払い" at bounding box center [988, 591] width 105 height 35
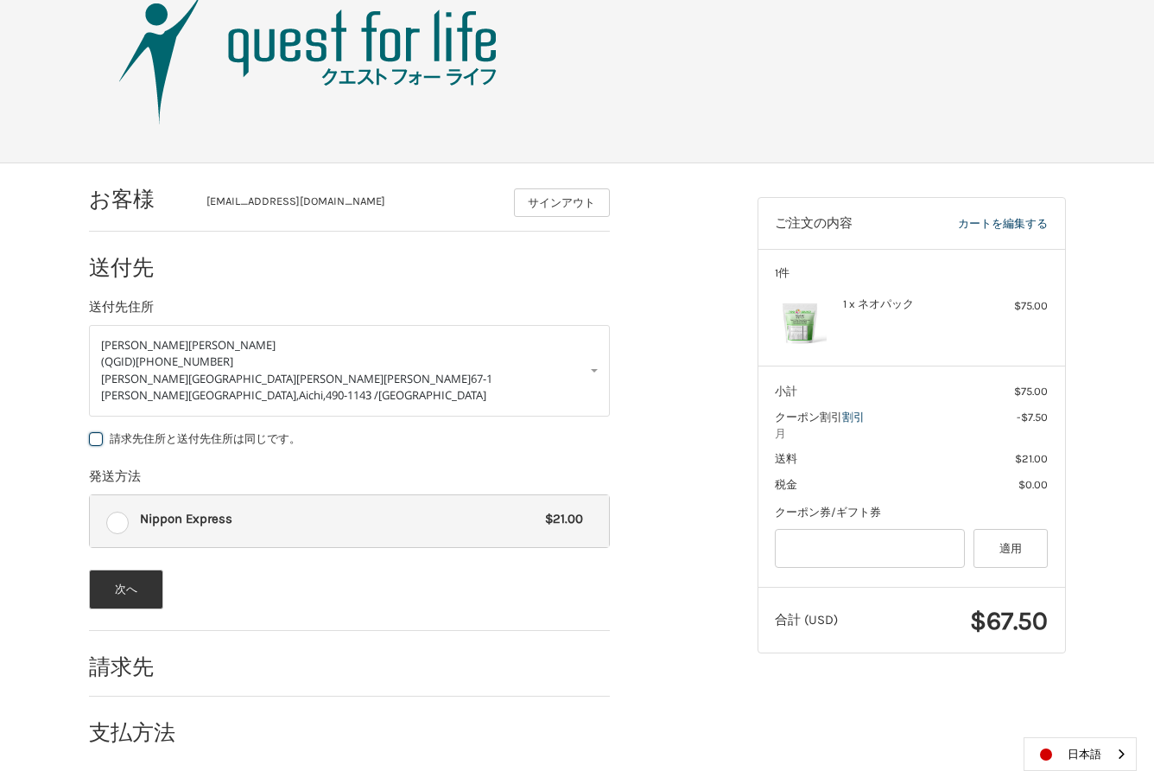
scroll to position [81, 0]
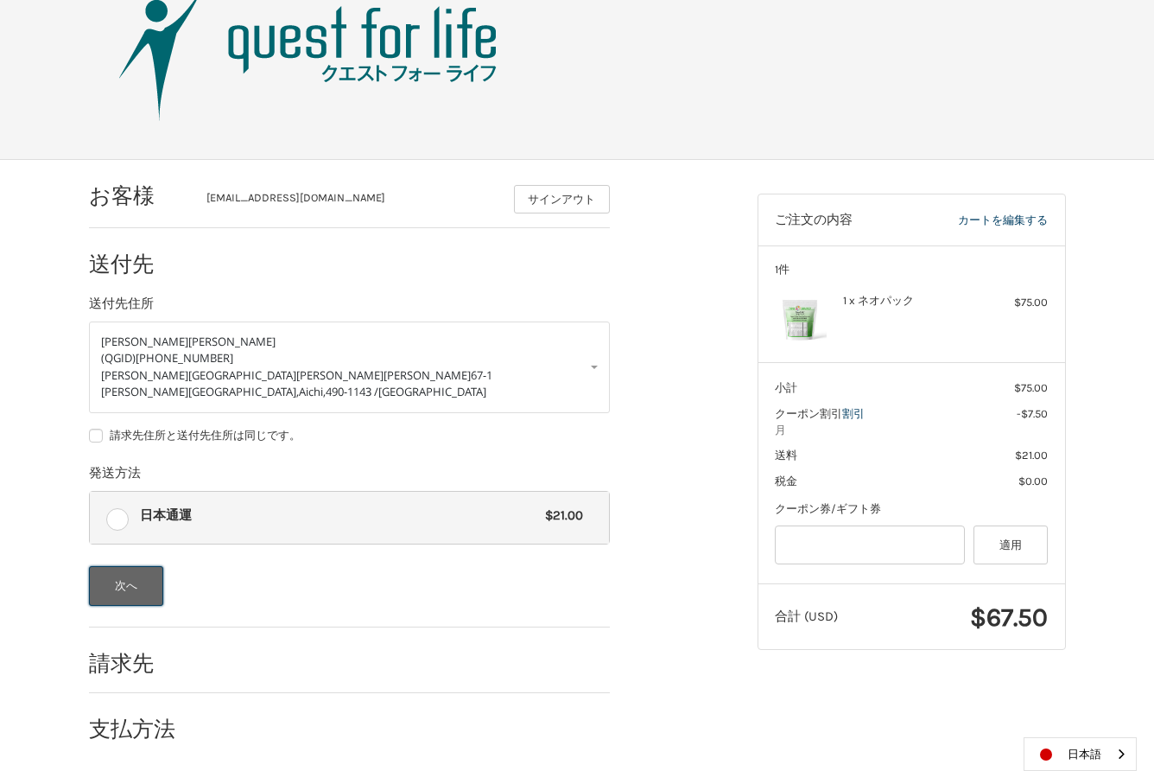
click at [117, 587] on button "次へ" at bounding box center [126, 586] width 75 height 40
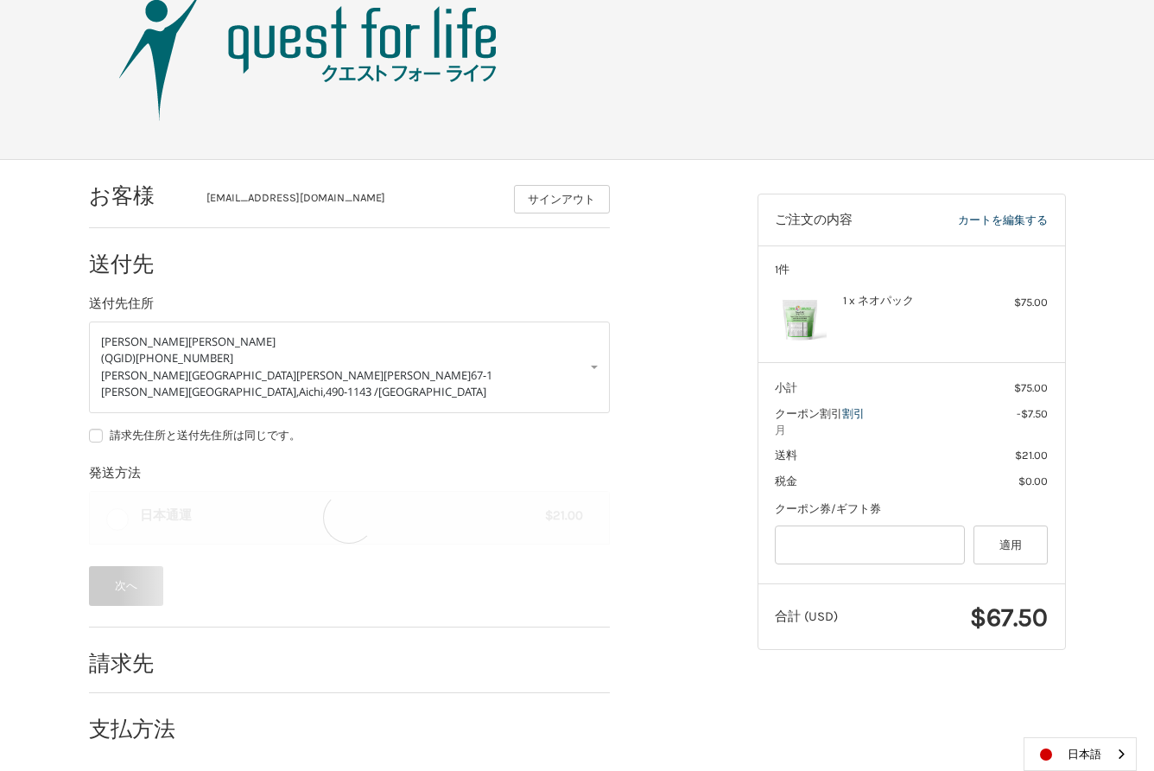
scroll to position [0, 0]
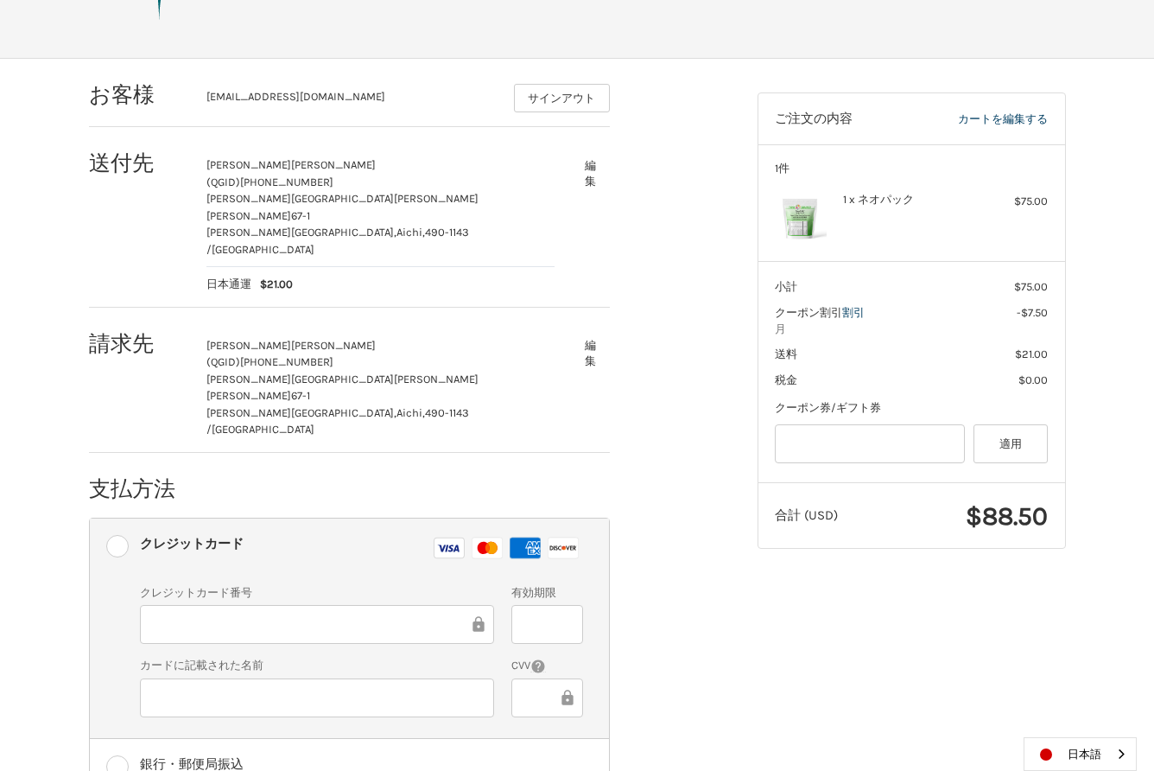
scroll to position [240, 0]
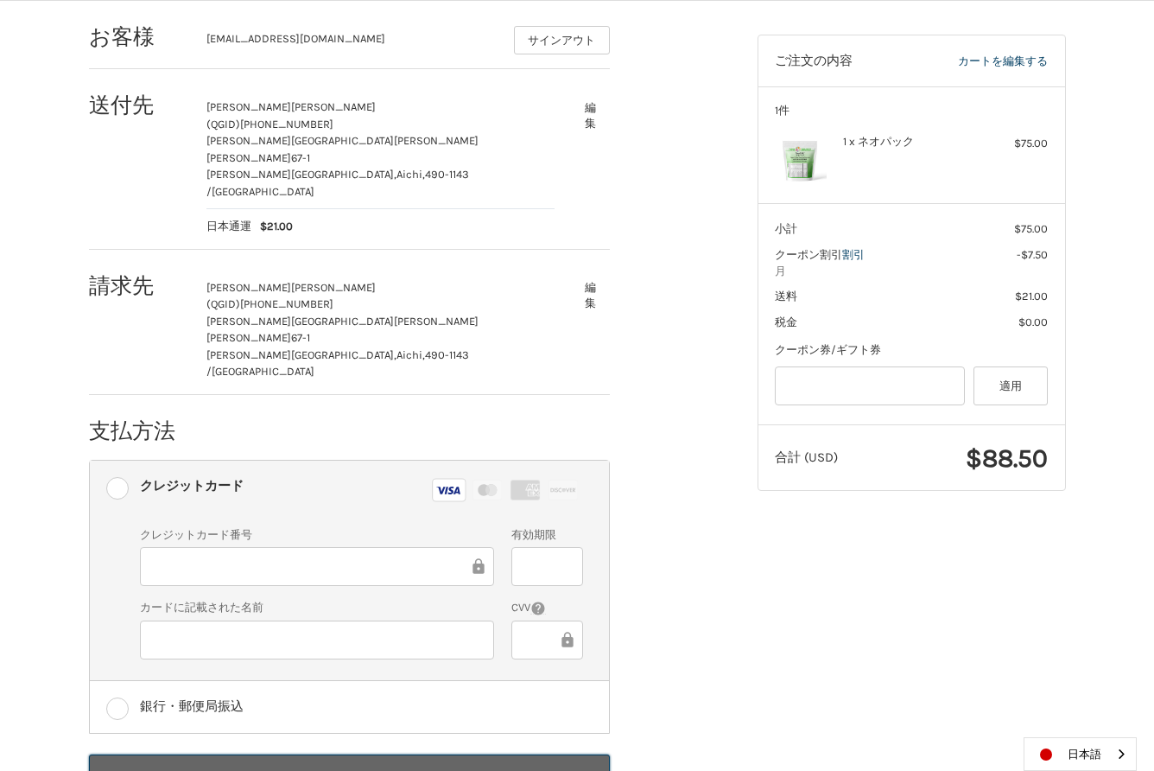
click at [320, 754] on button "注文する" at bounding box center [349, 778] width 521 height 49
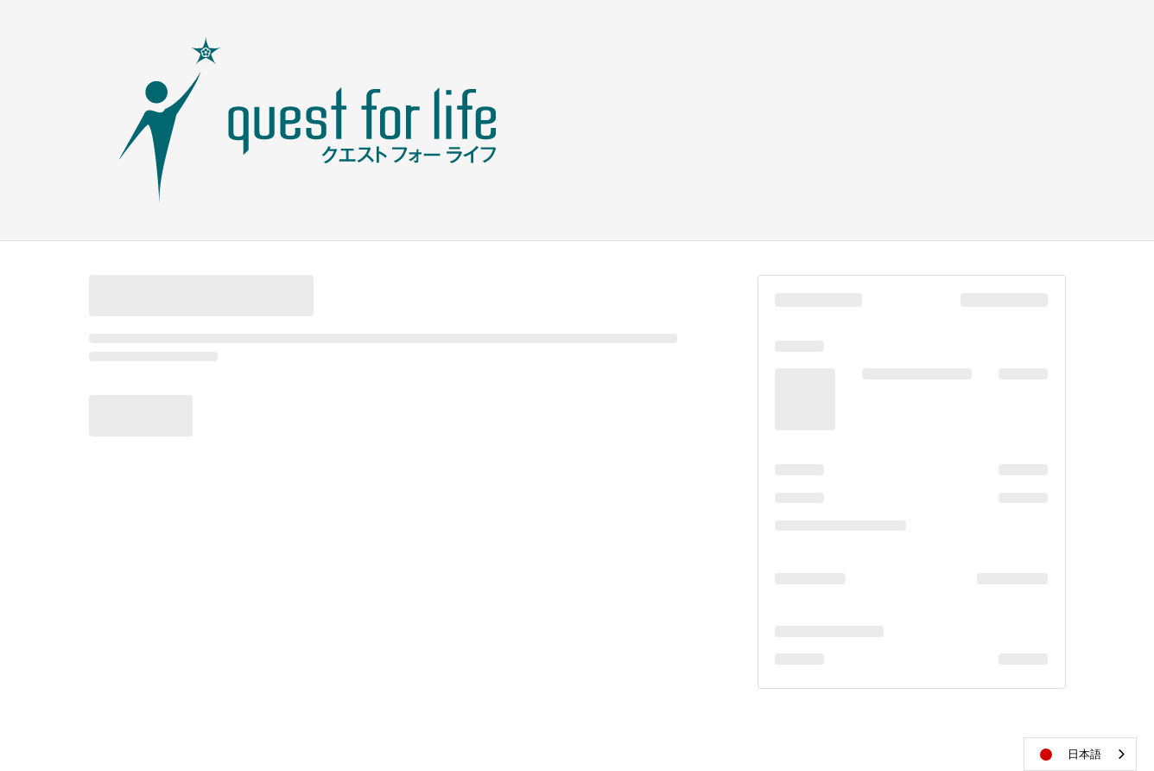
scroll to position [0, 0]
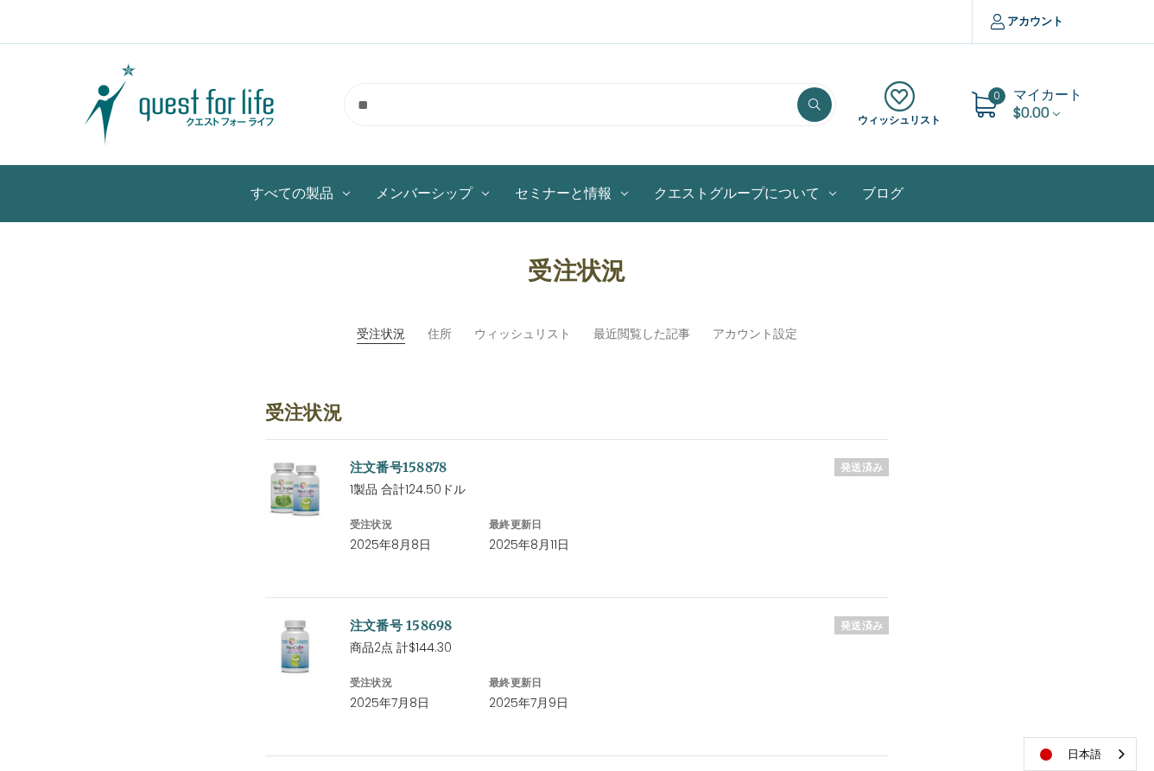
click at [367, 105] on input "search" at bounding box center [590, 104] width 492 height 43
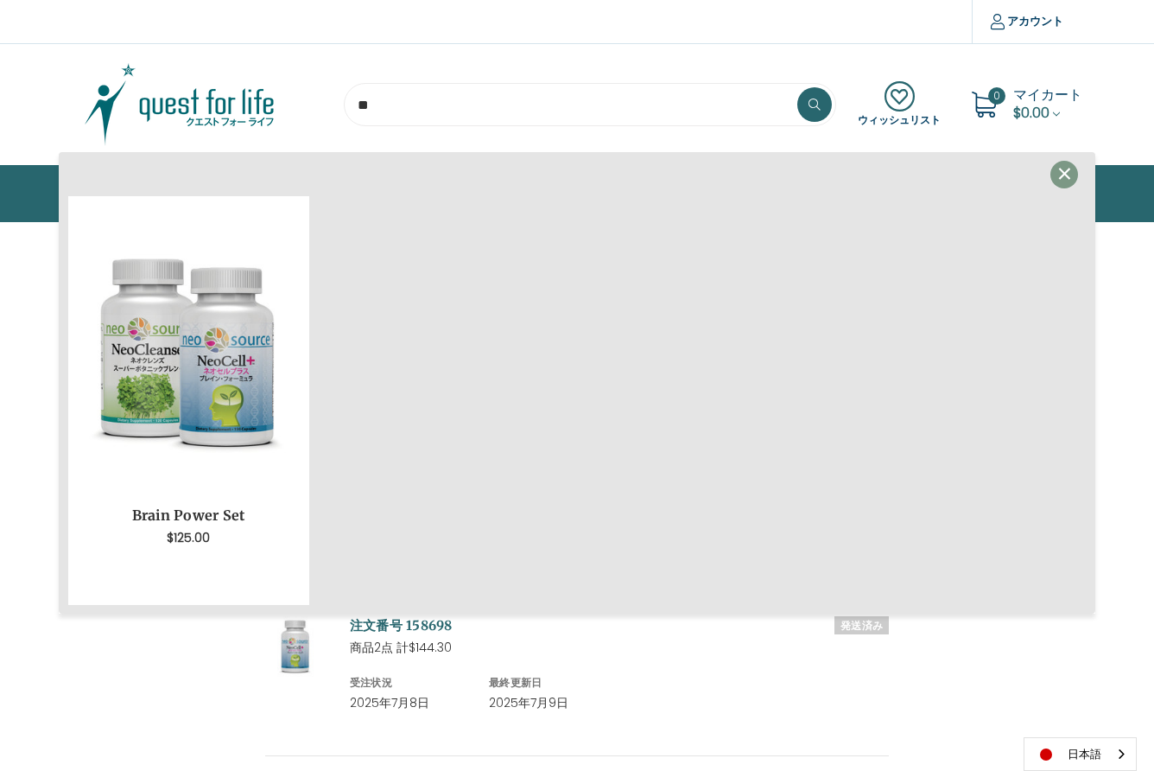
type input "*"
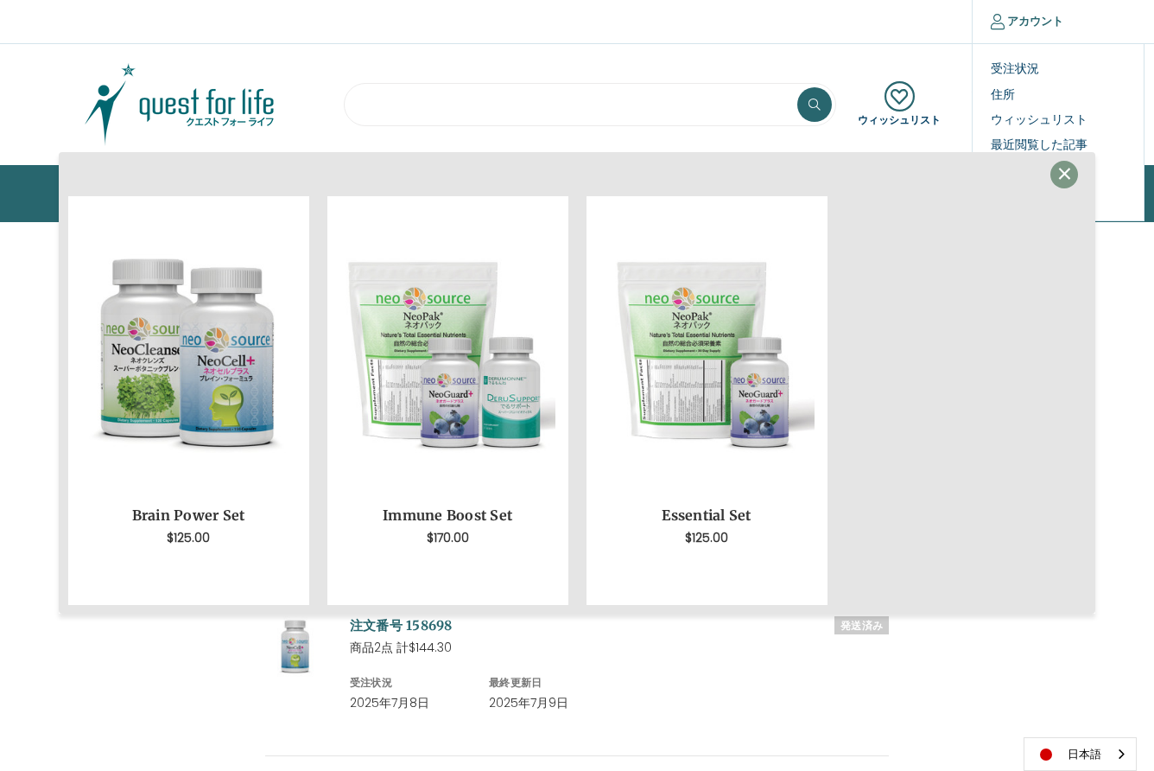
click at [1067, 18] on link "アカウント" at bounding box center [1027, 21] width 110 height 43
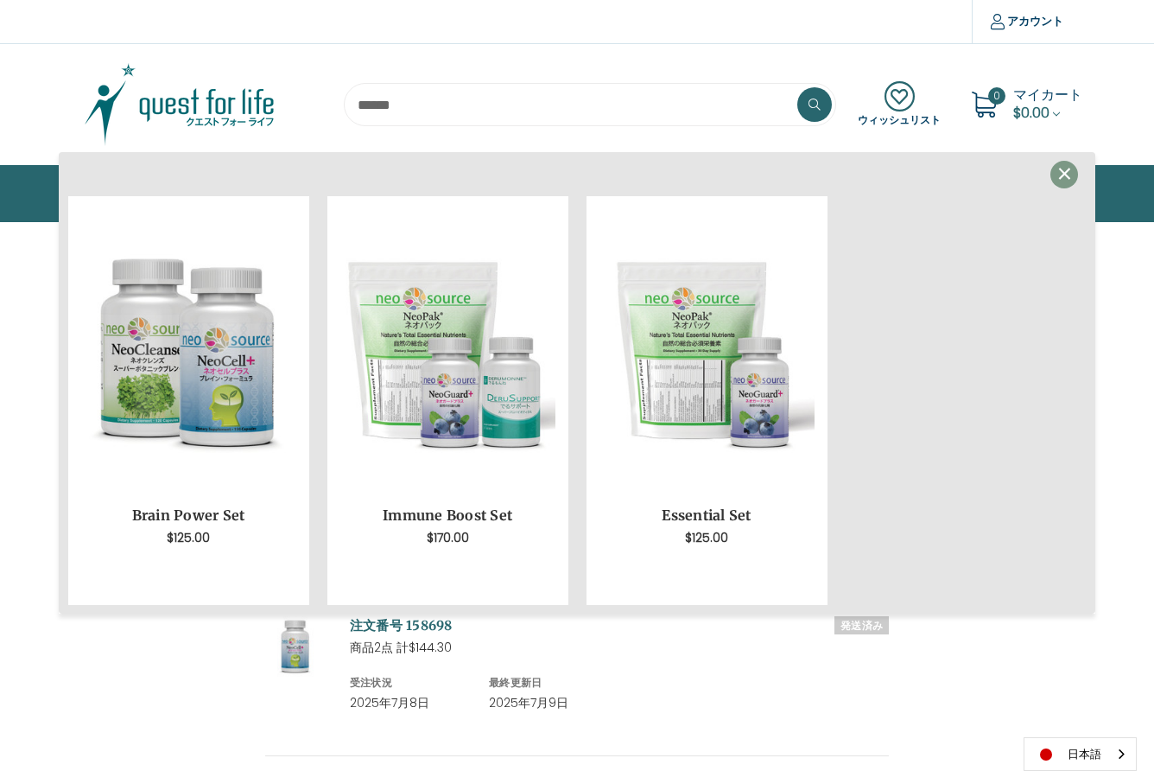
click at [1063, 170] on span "×" at bounding box center [1065, 174] width 16 height 39
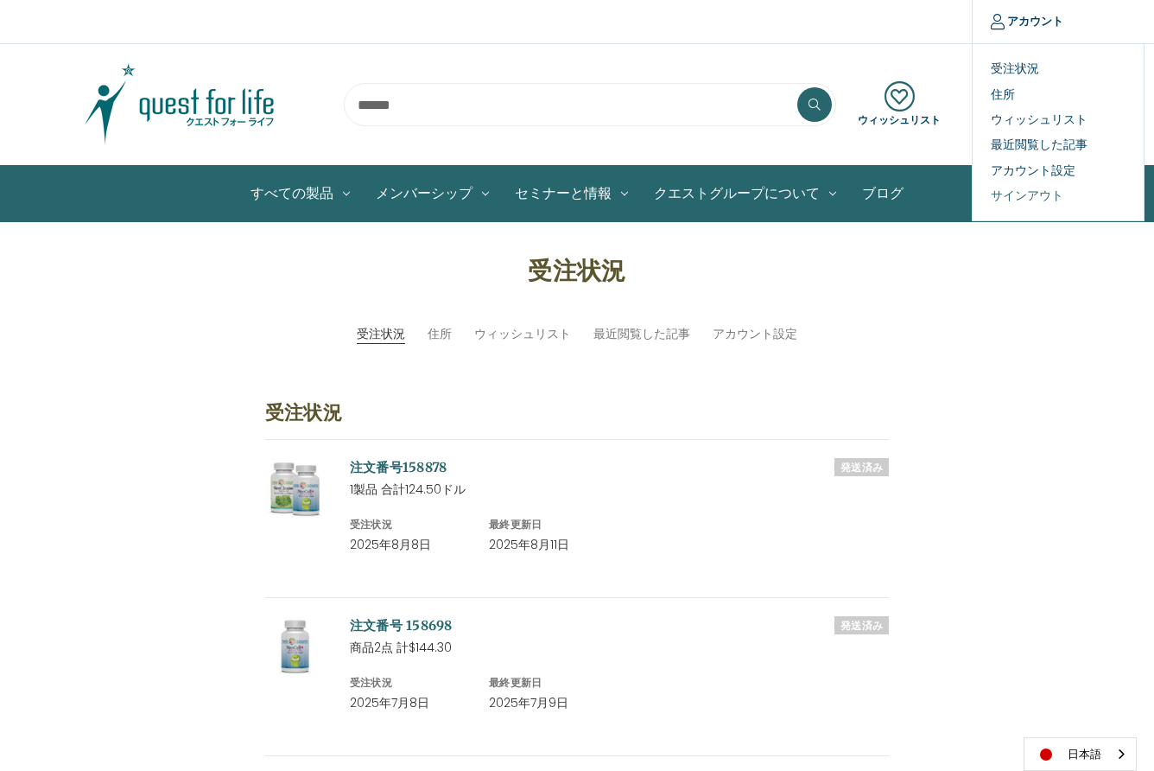
click at [1024, 194] on link "サインアウト" at bounding box center [1058, 195] width 171 height 25
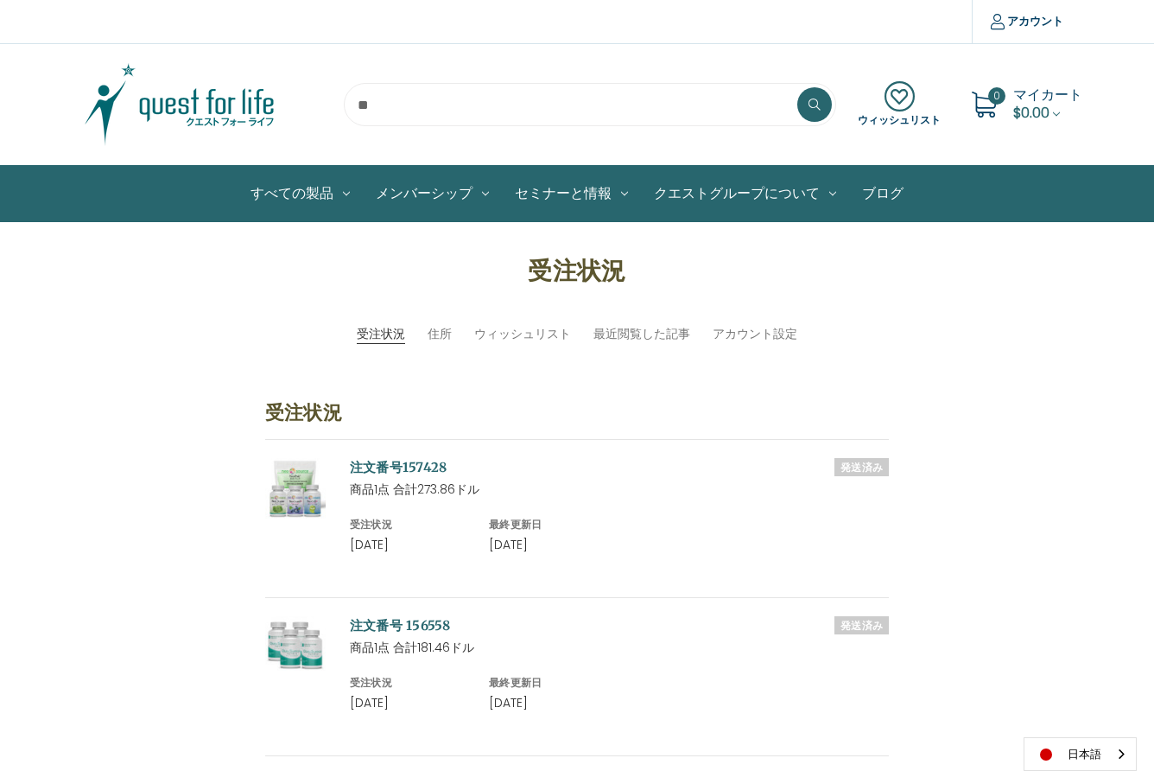
click at [379, 112] on input "search" at bounding box center [590, 104] width 492 height 43
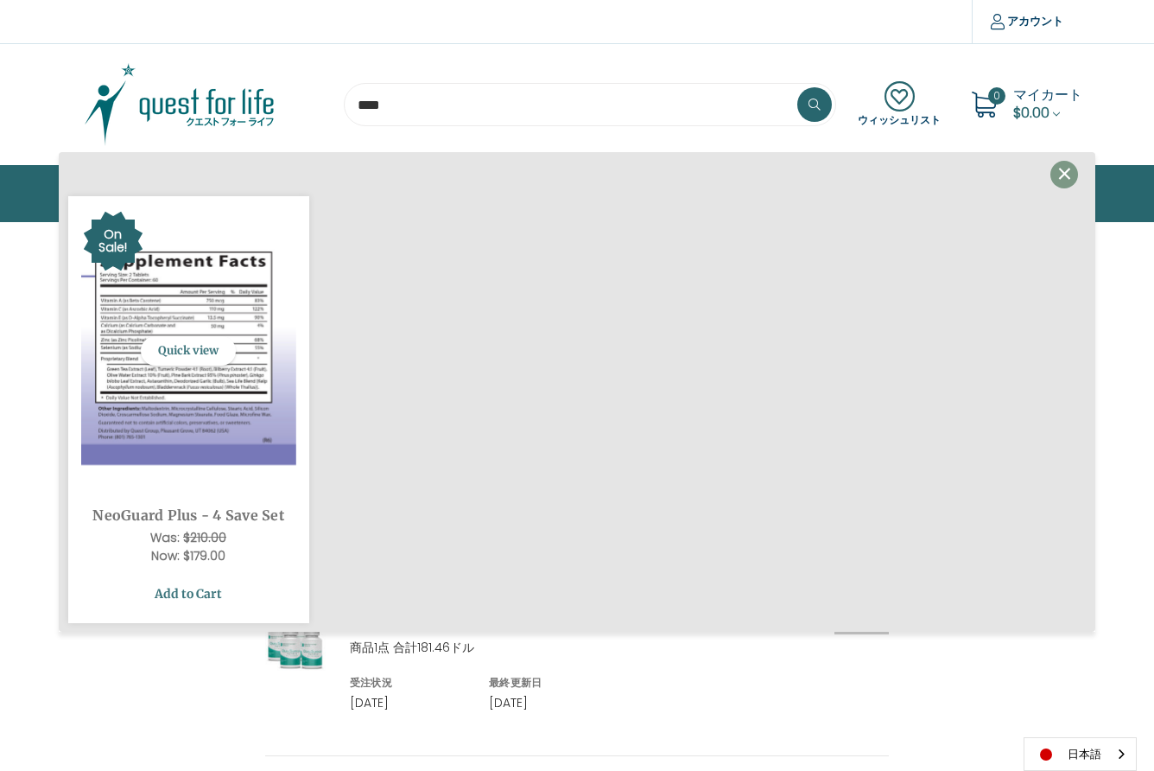
type input "****"
click at [182, 594] on link "Add to Cart" at bounding box center [188, 593] width 215 height 33
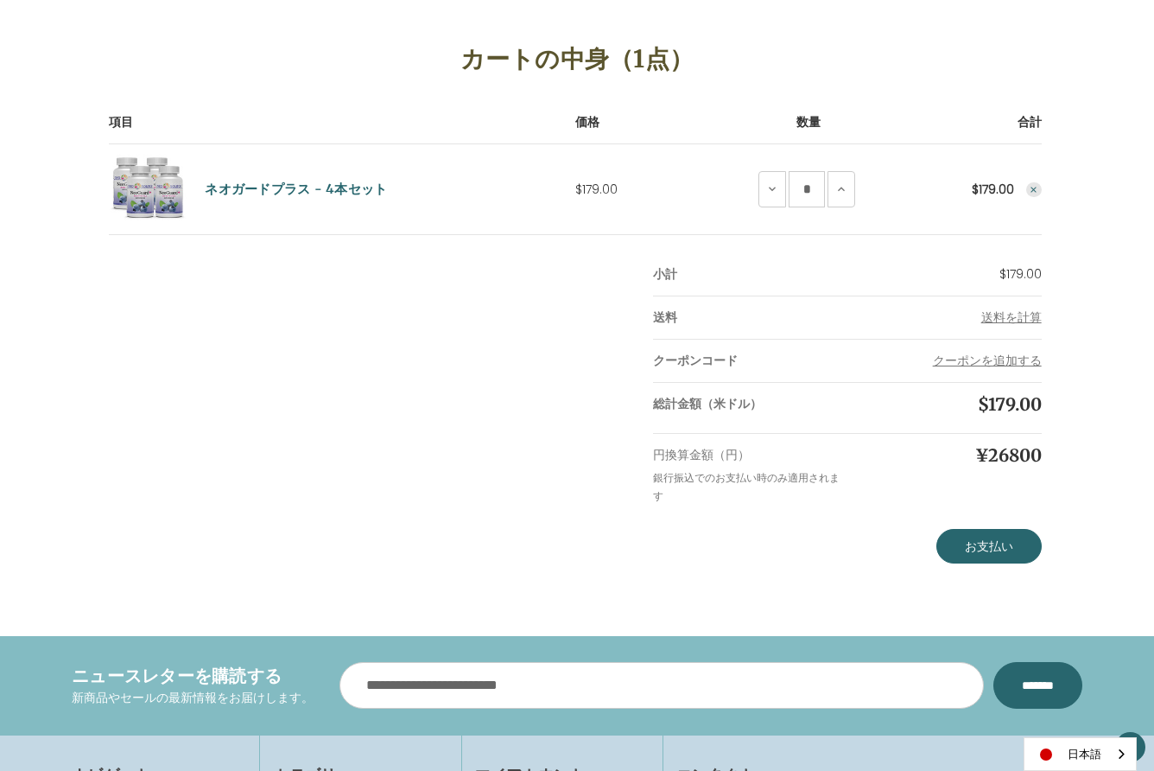
scroll to position [276, 0]
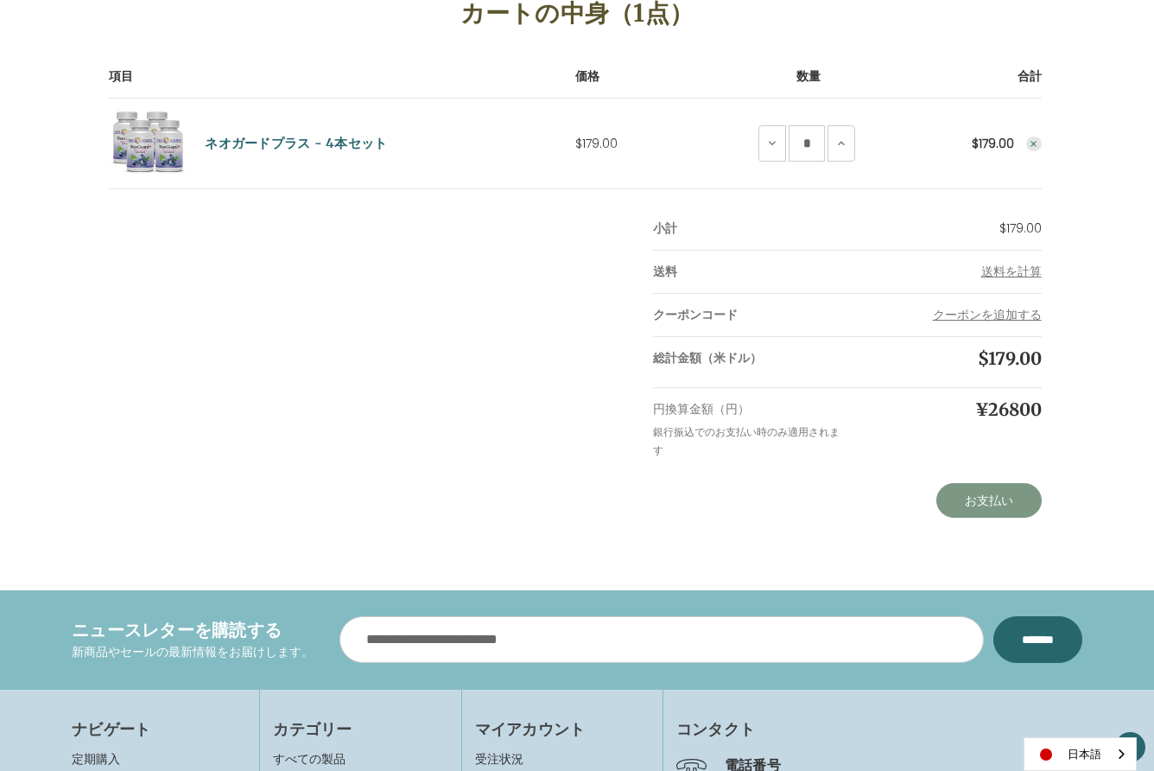
click at [1004, 512] on link "お支払い" at bounding box center [988, 500] width 105 height 35
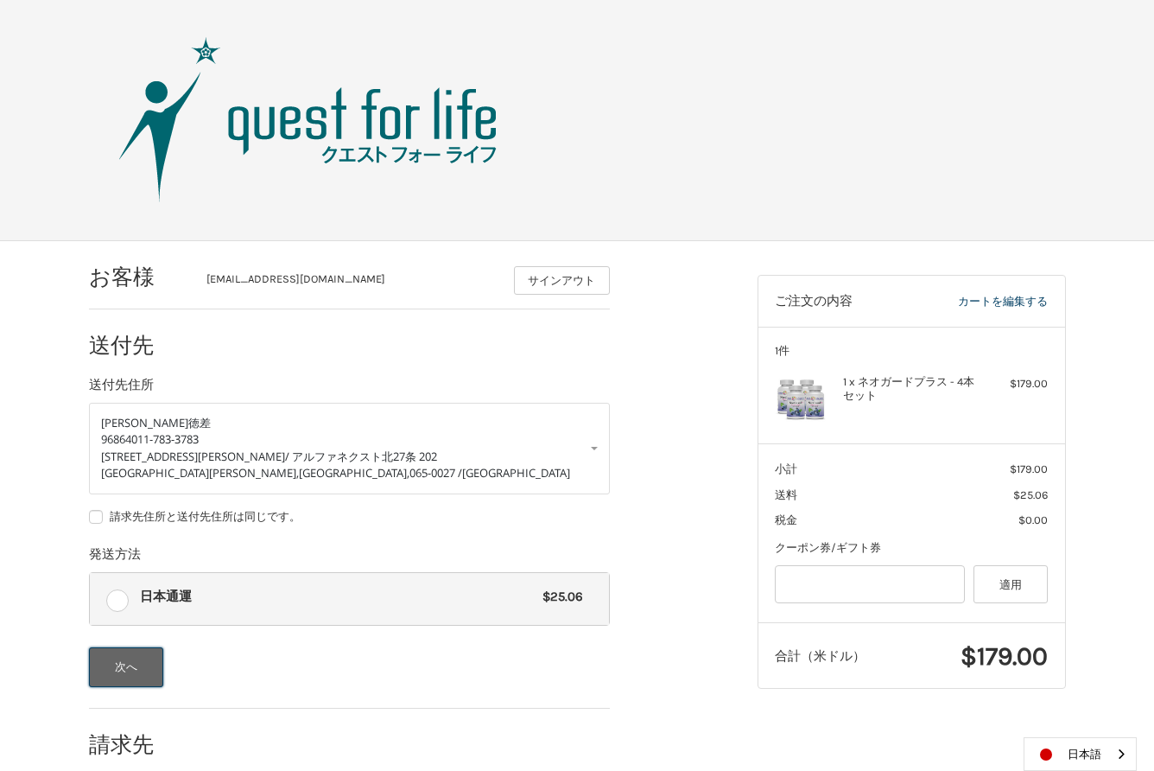
click at [128, 672] on button "次へ" at bounding box center [126, 667] width 75 height 40
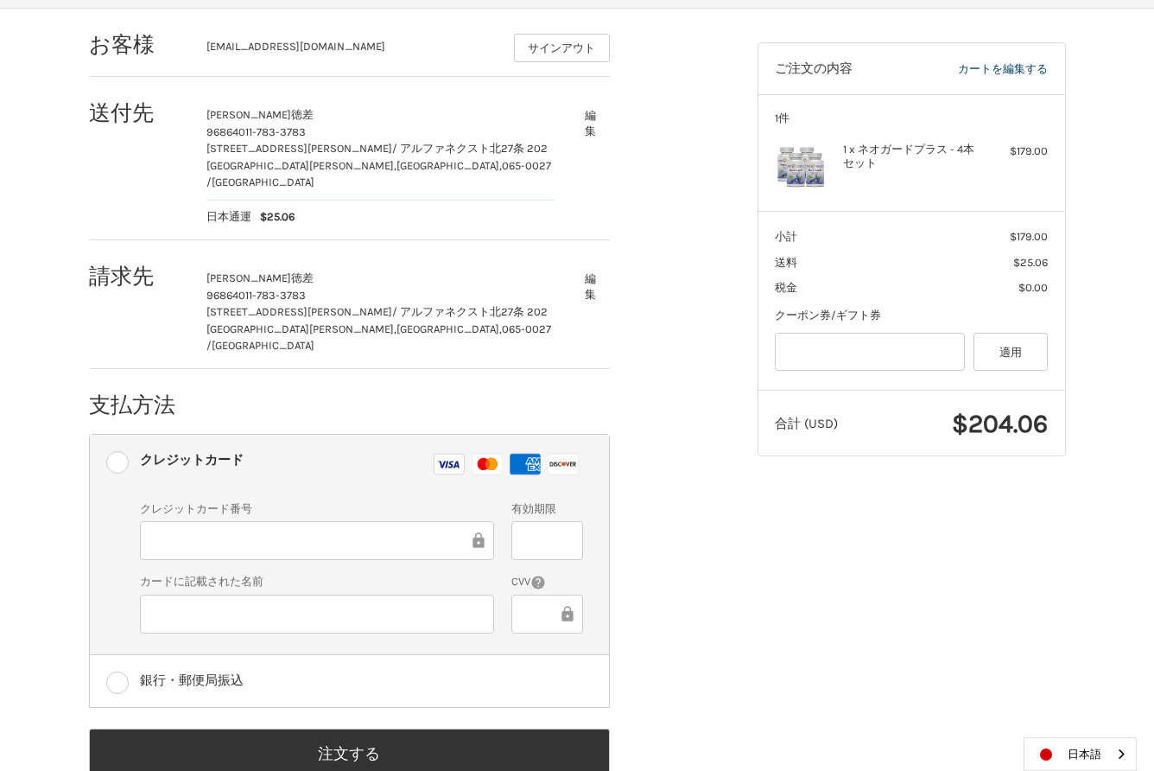
scroll to position [240, 0]
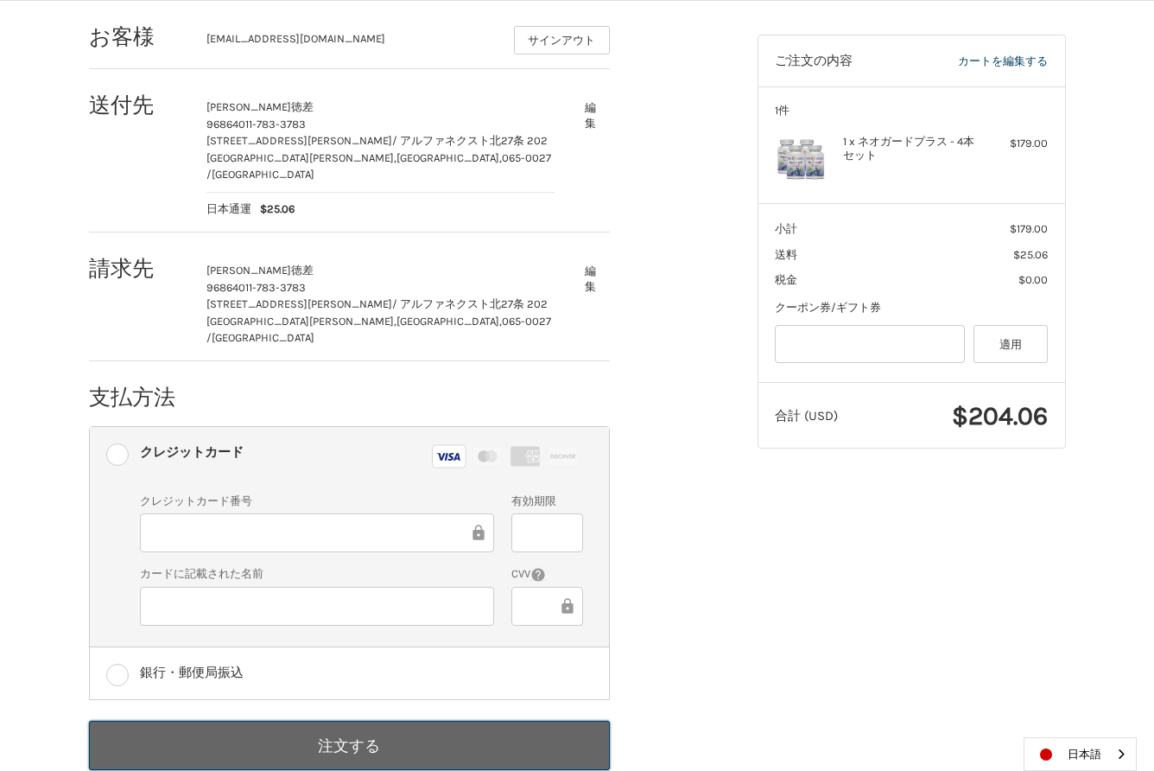
click at [373, 721] on button "注文する" at bounding box center [349, 745] width 521 height 49
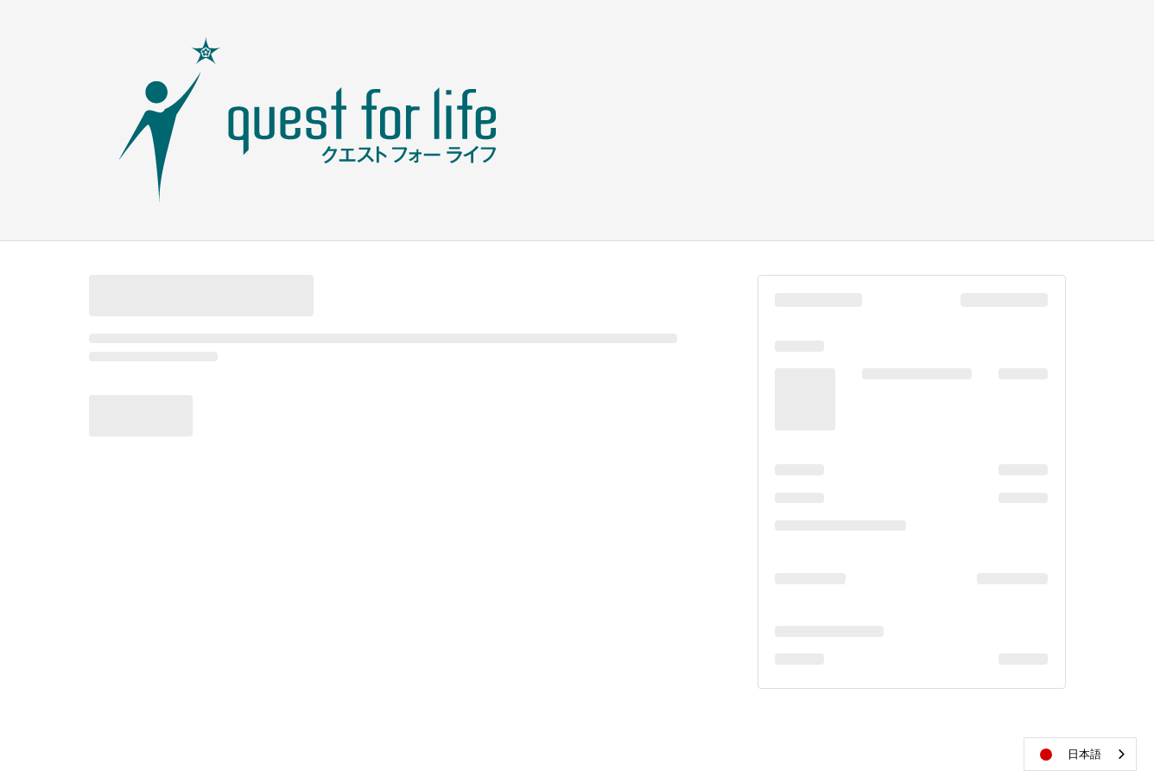
scroll to position [0, 0]
